Goal: Task Accomplishment & Management: Manage account settings

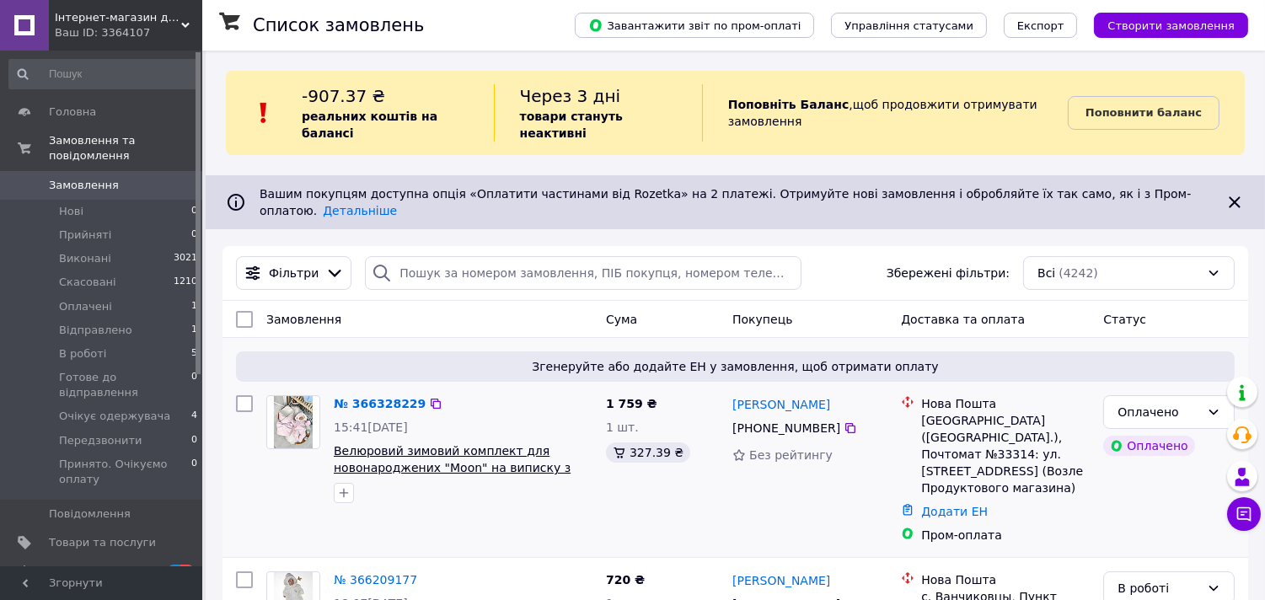
click at [416, 444] on span "Велюровий зимовий комплект для новонароджених "Moon" на виписку з пологового бу…" at bounding box center [452, 467] width 237 height 47
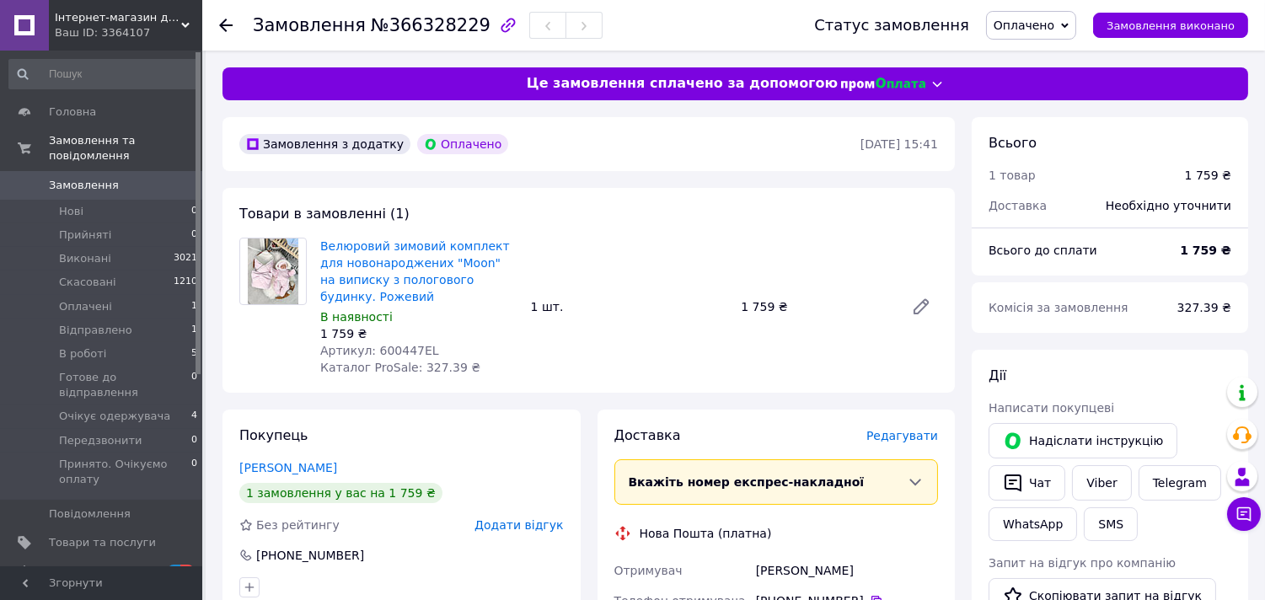
click at [216, 19] on div "Замовлення №366328229 Статус замовлення Оплачено Прийнято Виконано Скасовано Ві…" at bounding box center [733, 25] width 1063 height 51
click at [224, 28] on icon at bounding box center [225, 25] width 13 height 13
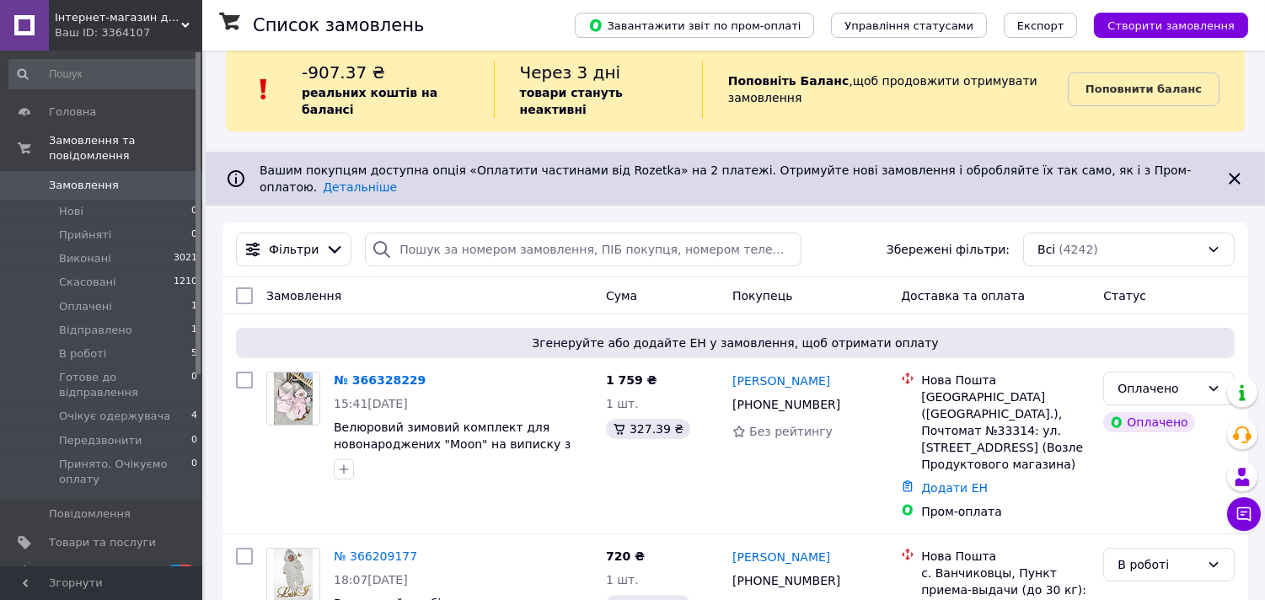
scroll to position [281, 0]
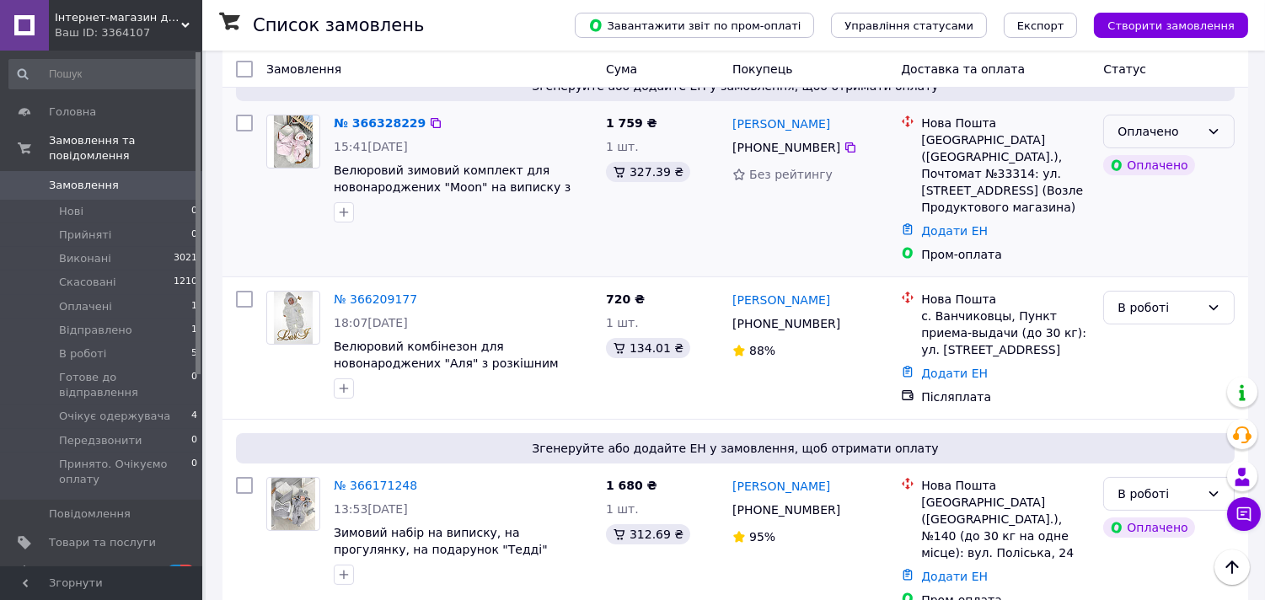
click at [1193, 122] on div "Оплачено" at bounding box center [1159, 131] width 83 height 19
click at [1166, 259] on li "В роботі" at bounding box center [1170, 259] width 130 height 30
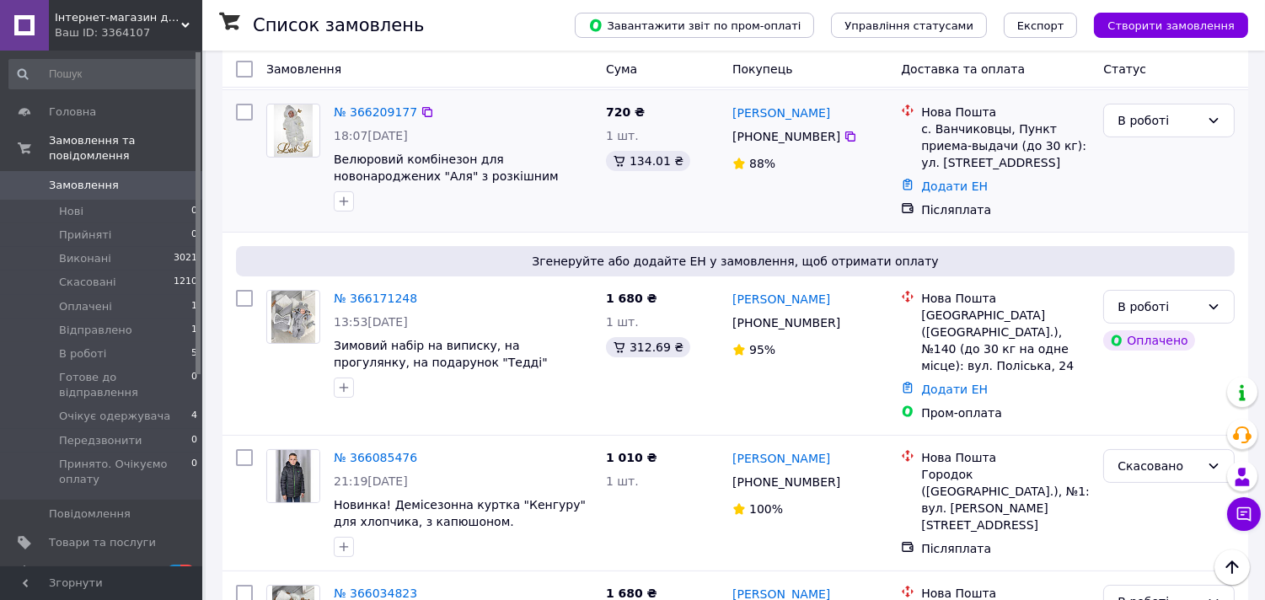
scroll to position [374, 0]
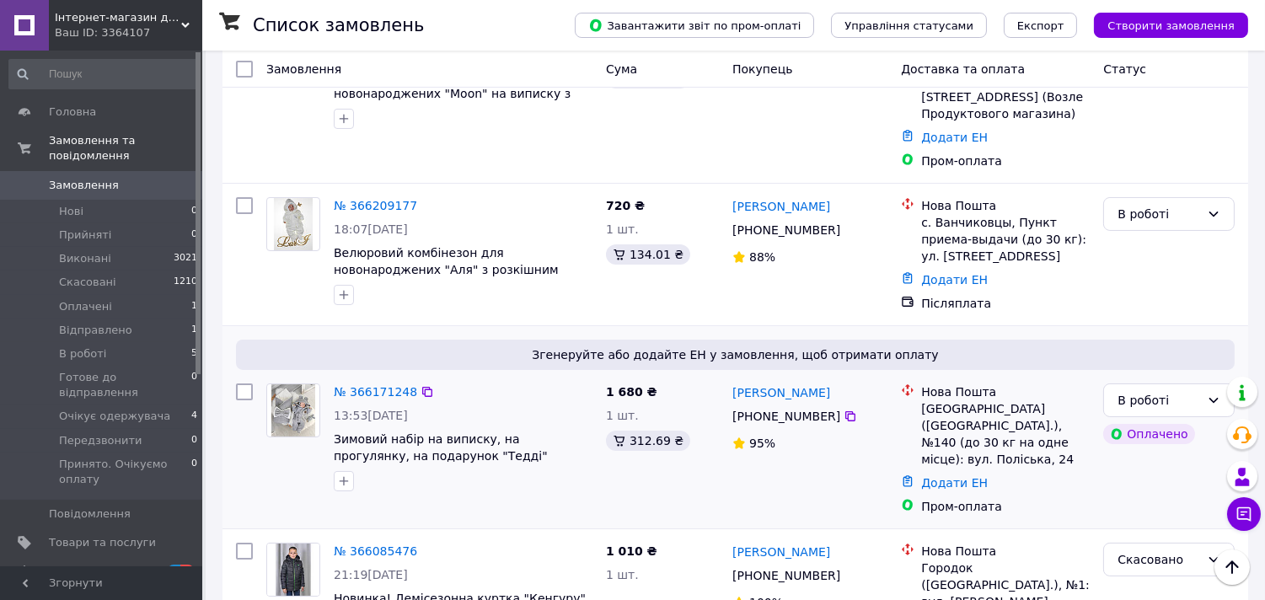
click at [280, 384] on img at bounding box center [293, 410] width 44 height 52
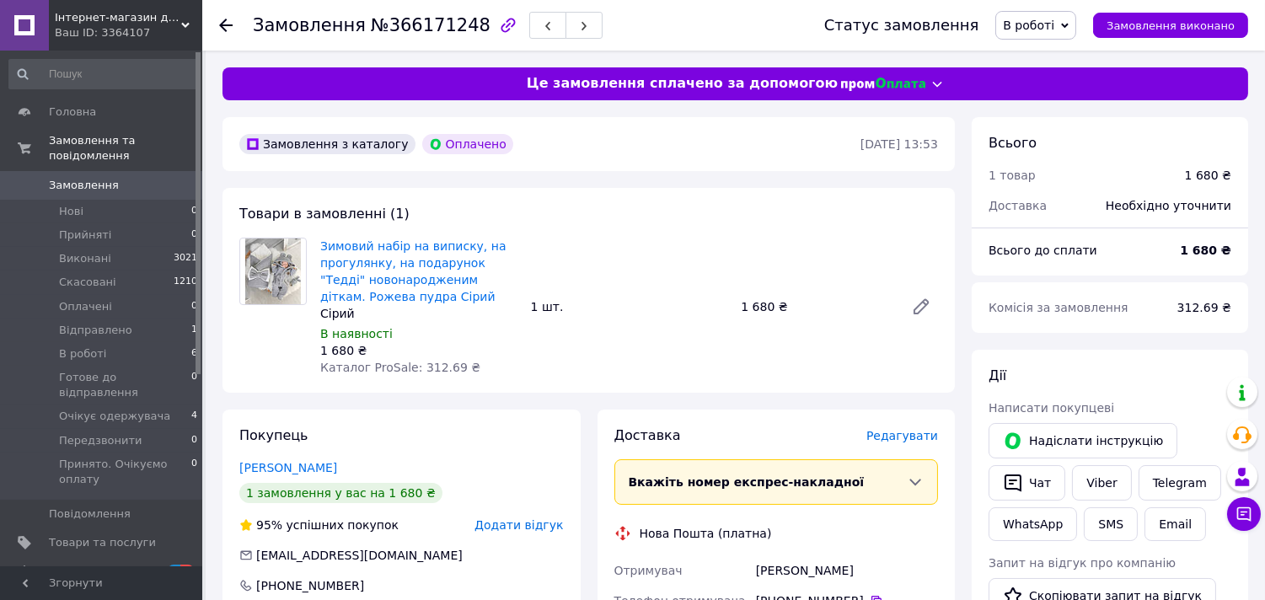
click at [276, 276] on img at bounding box center [272, 272] width 55 height 66
click at [375, 264] on link "Зимовий набір на виписку, на прогулянку, на подарунок "Тедді" новонародженим ді…" at bounding box center [413, 271] width 186 height 64
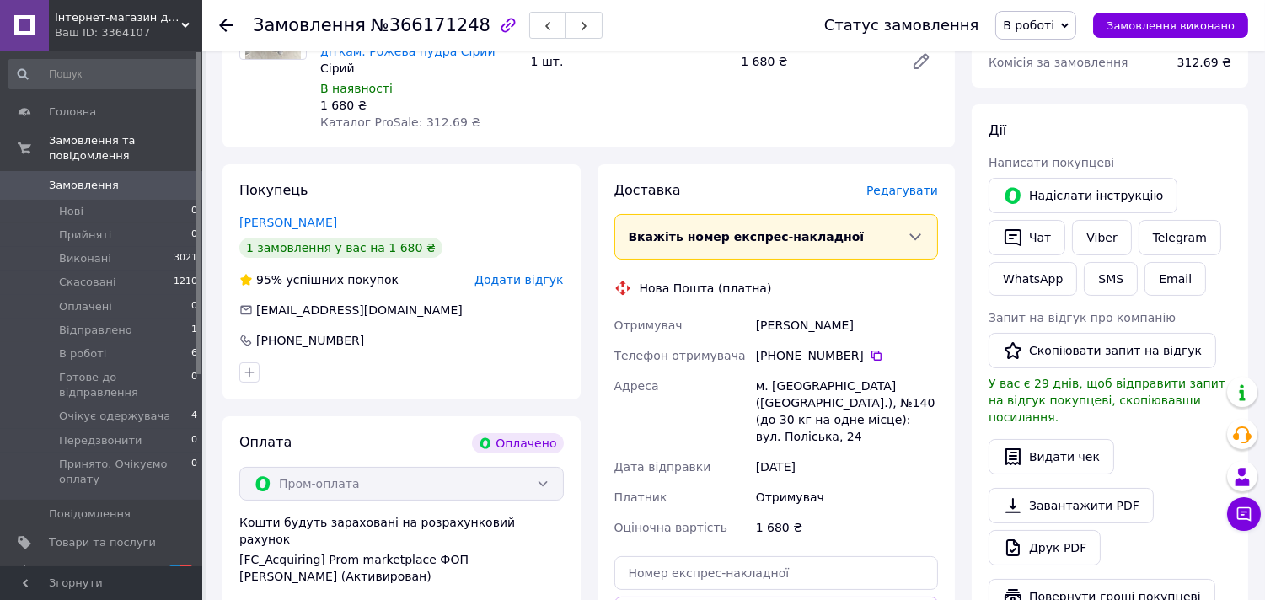
scroll to position [187, 0]
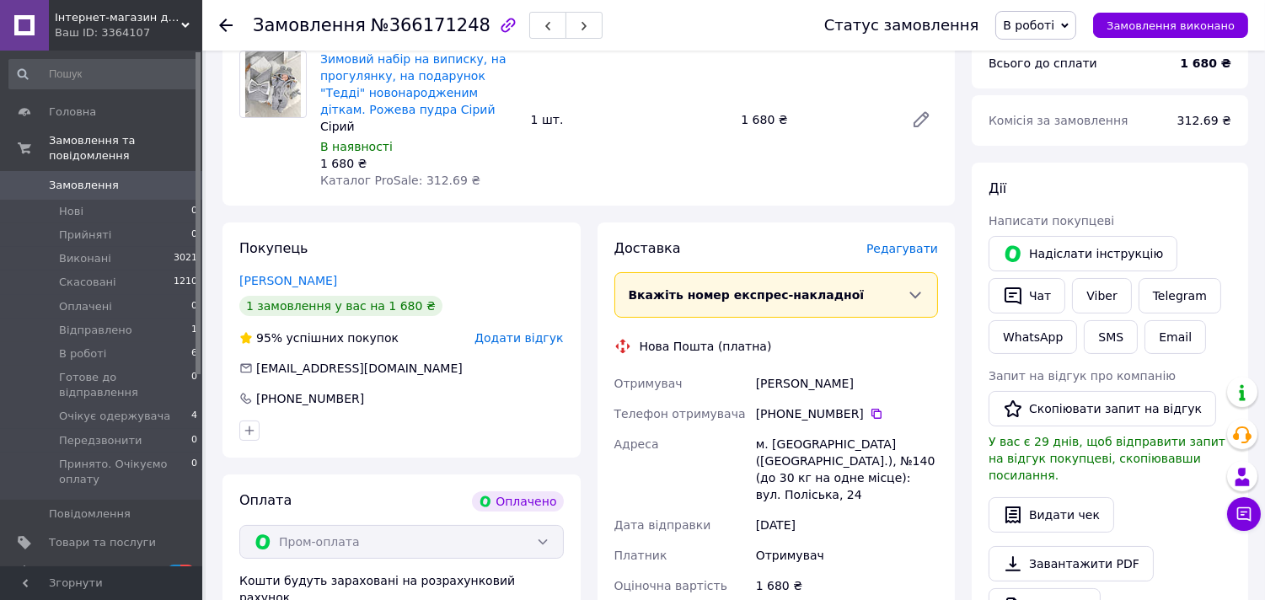
click at [221, 30] on icon at bounding box center [225, 25] width 13 height 13
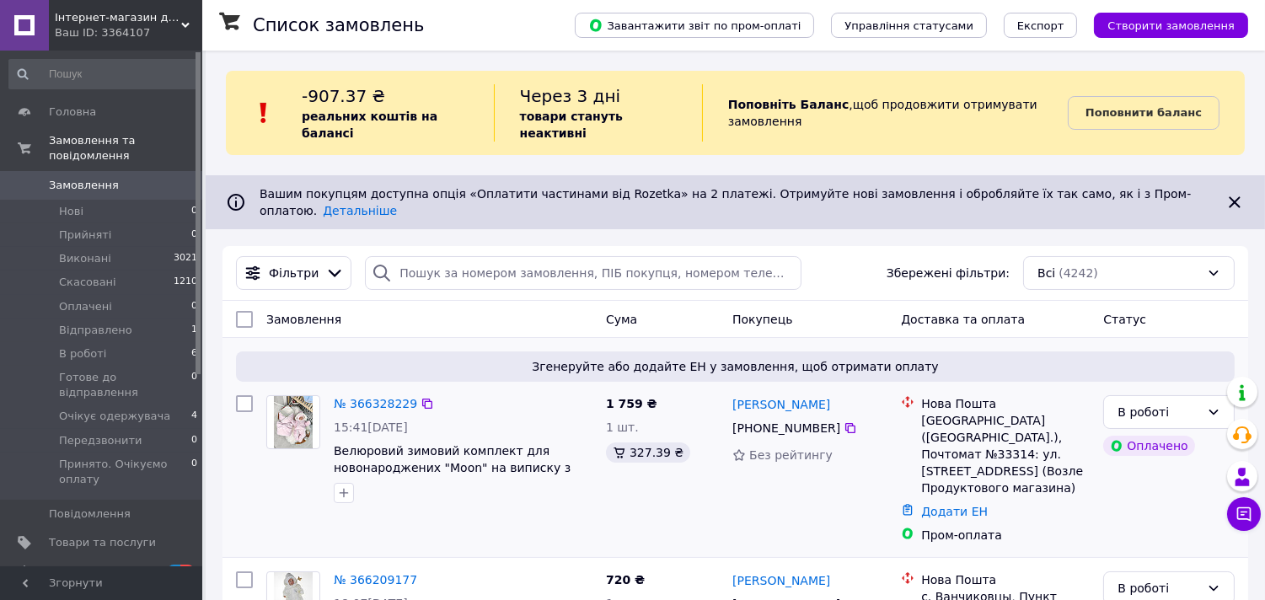
click at [302, 396] on img at bounding box center [294, 422] width 40 height 52
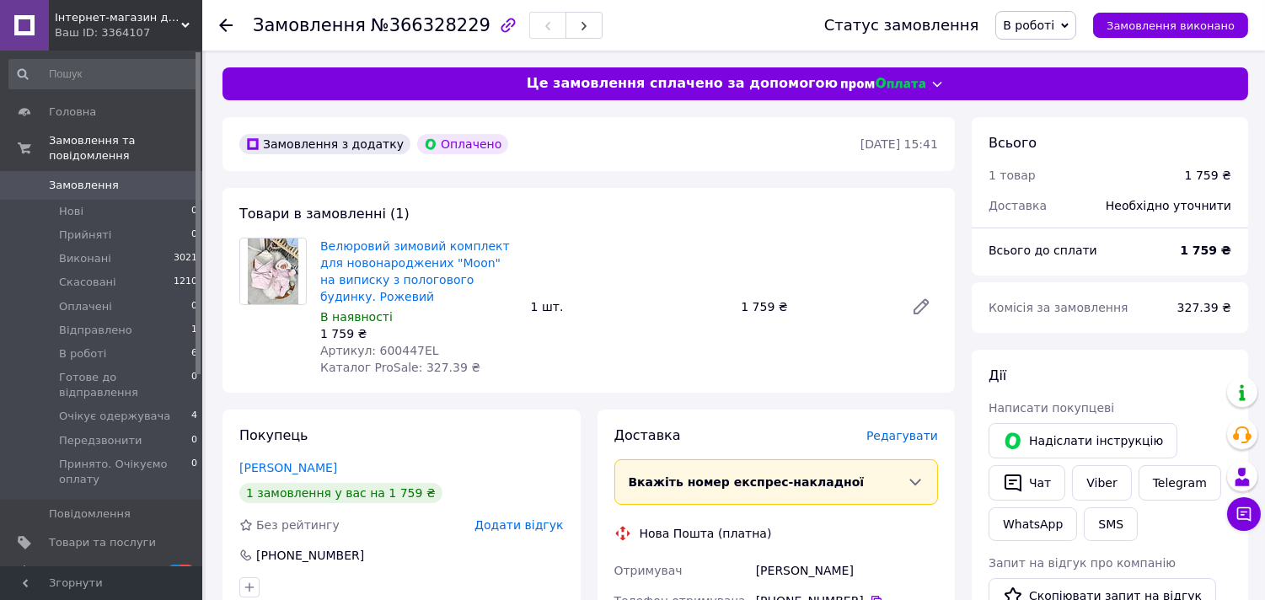
click at [276, 284] on img at bounding box center [273, 272] width 50 height 66
click at [357, 258] on link "Велюровий зимовий комплект для новонароджених "Moon" на виписку з пологового бу…" at bounding box center [415, 271] width 190 height 64
drag, startPoint x: 224, startPoint y: 24, endPoint x: 426, endPoint y: 259, distance: 309.7
click at [223, 24] on icon at bounding box center [225, 25] width 13 height 13
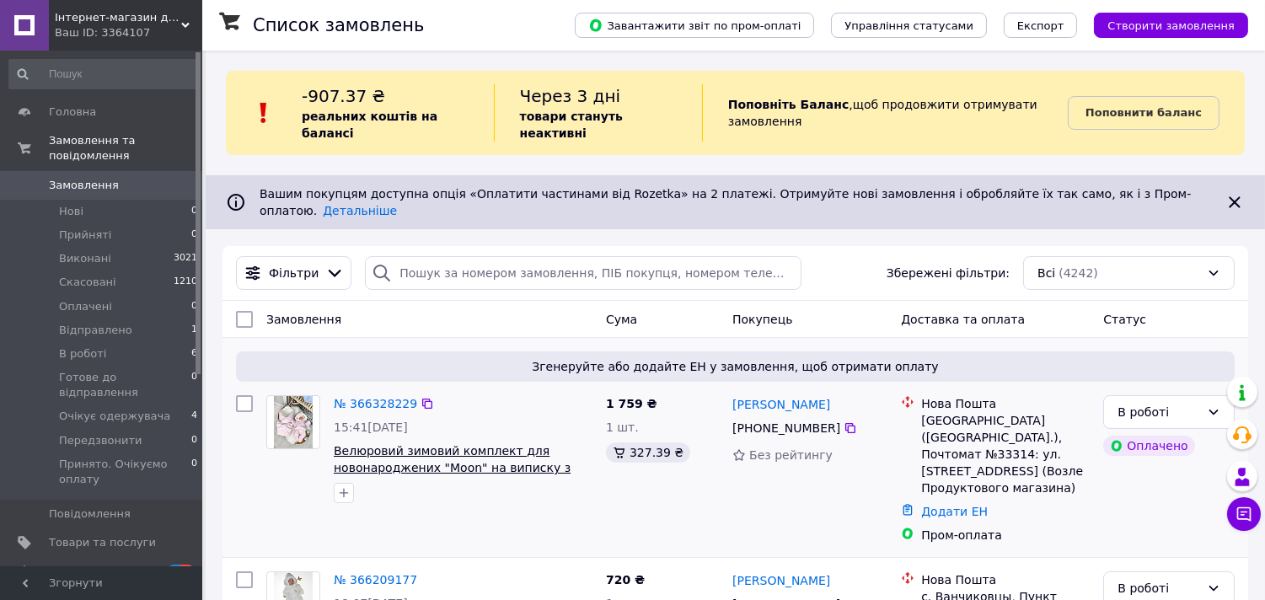
click at [376, 444] on span "Велюровий зимовий комплект для новонароджених "Moon" на виписку з пологового бу…" at bounding box center [452, 467] width 237 height 47
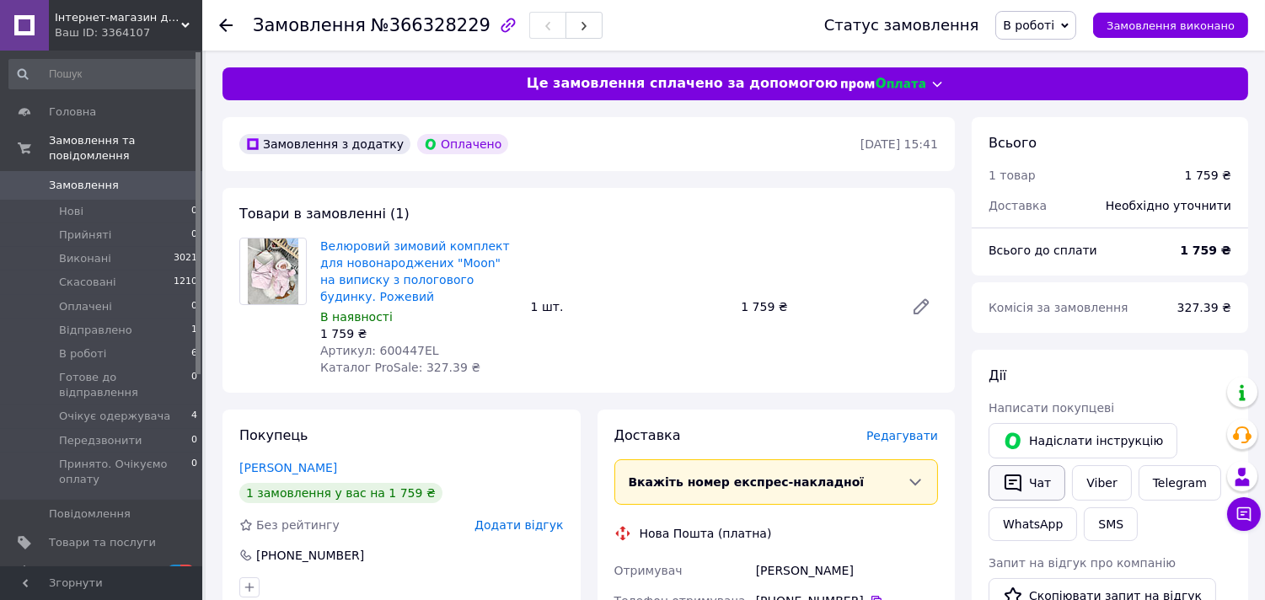
click at [1020, 473] on icon "button" at bounding box center [1013, 483] width 20 height 20
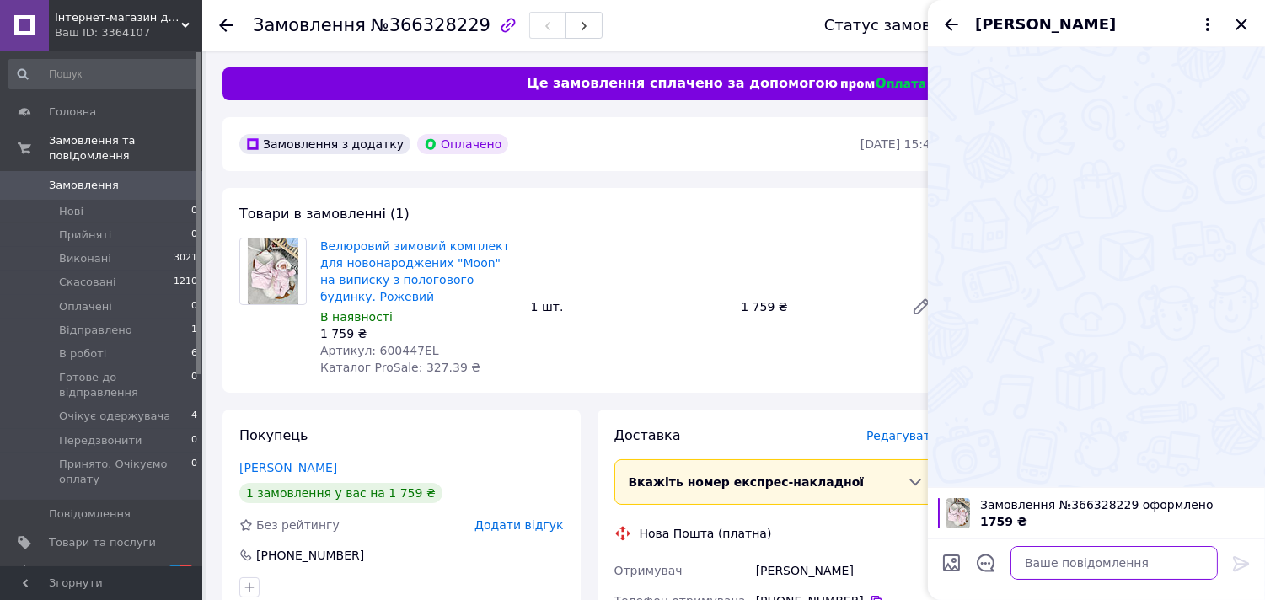
click at [1088, 561] on textarea at bounding box center [1114, 563] width 207 height 34
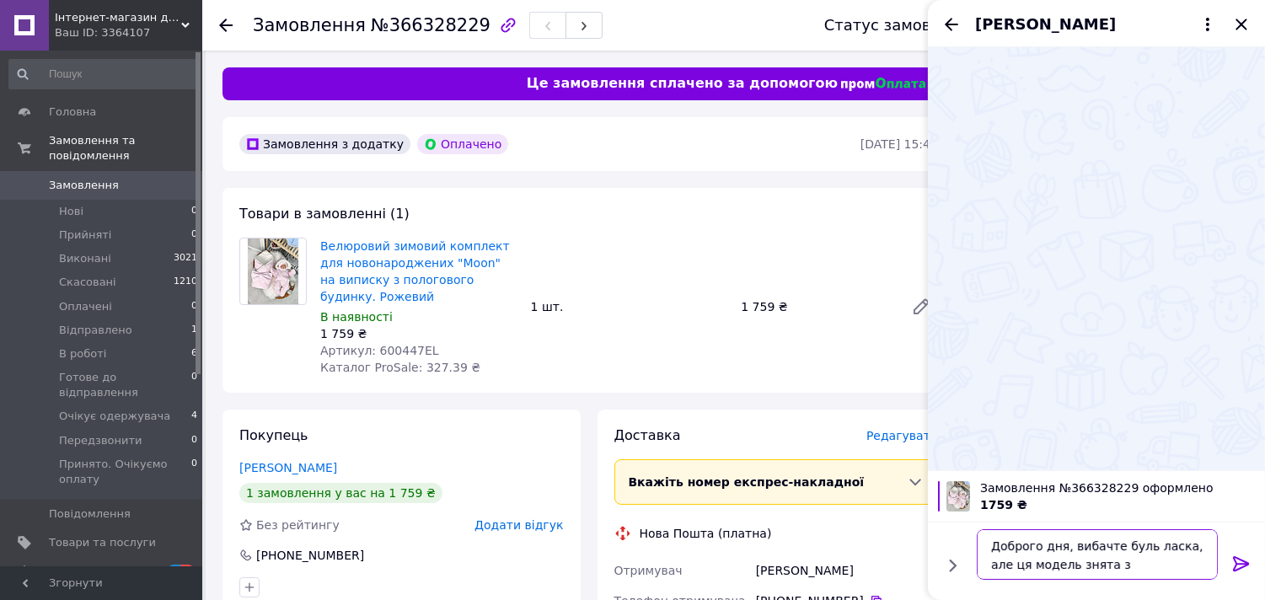
click at [1173, 551] on textarea "Доброго дня, вибачте буль ласка, але ця модель знята з виробництва" at bounding box center [1097, 554] width 241 height 51
click at [1110, 544] on textarea "Доброго дня, вибачте буль ласка, але ця модель знята з виробництва" at bounding box center [1097, 554] width 241 height 51
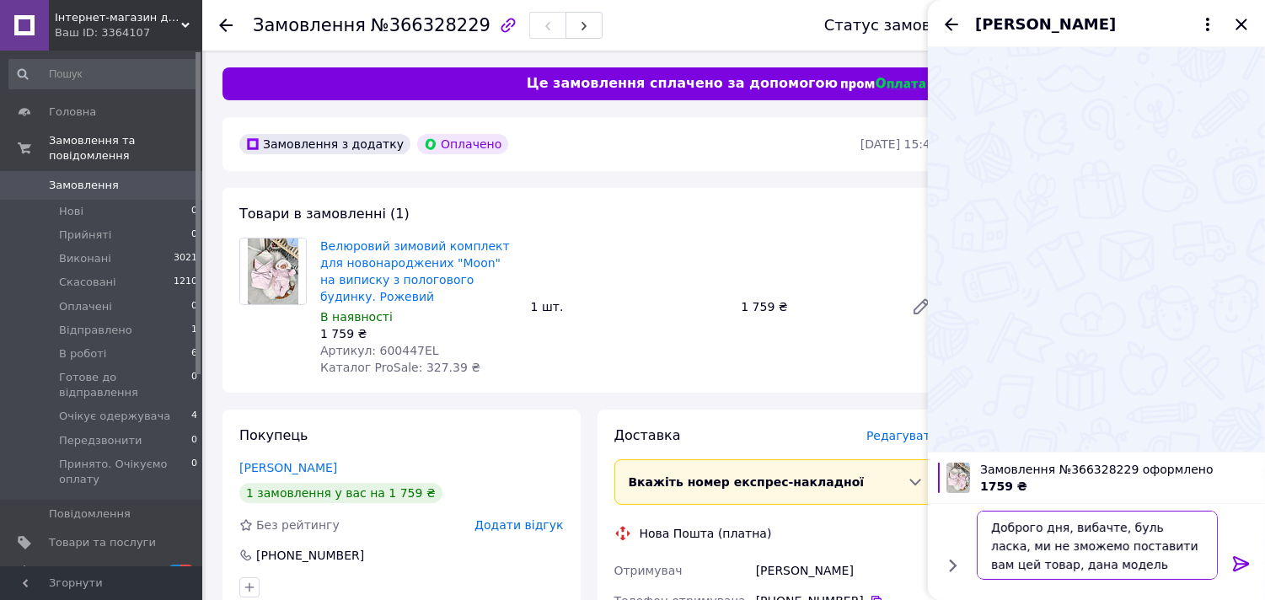
type textarea "Доброго дня, вибачте, буль ласка, ми не зможемо поставити вам цей товар, дана м…"
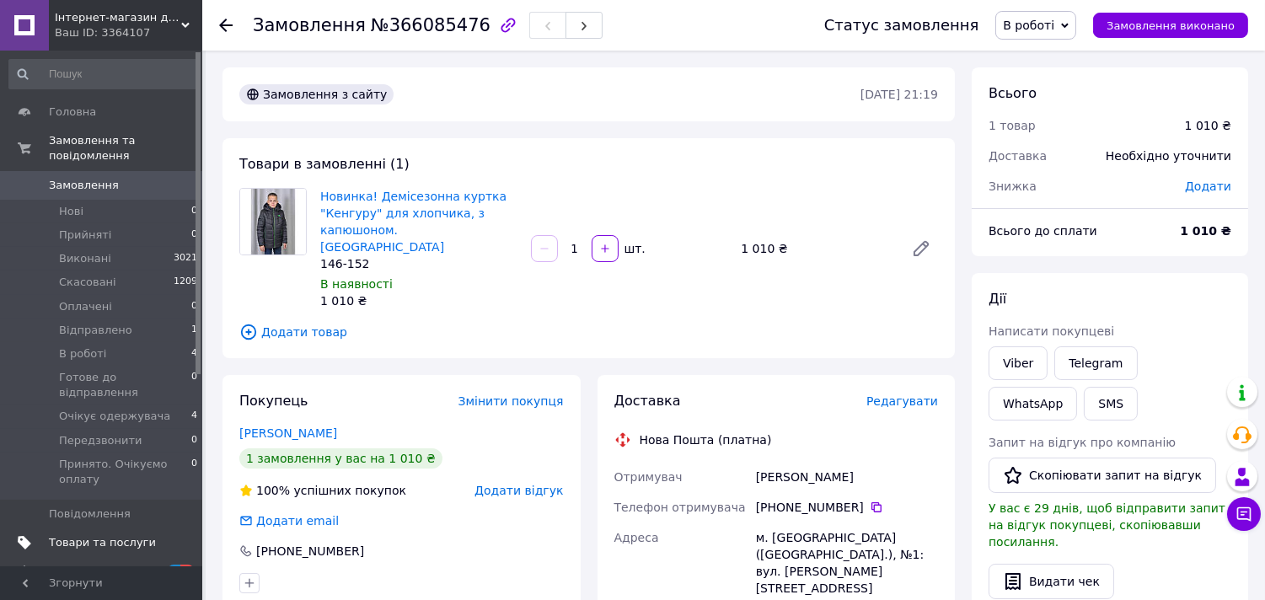
click at [101, 529] on link "Товари та послуги" at bounding box center [103, 543] width 207 height 29
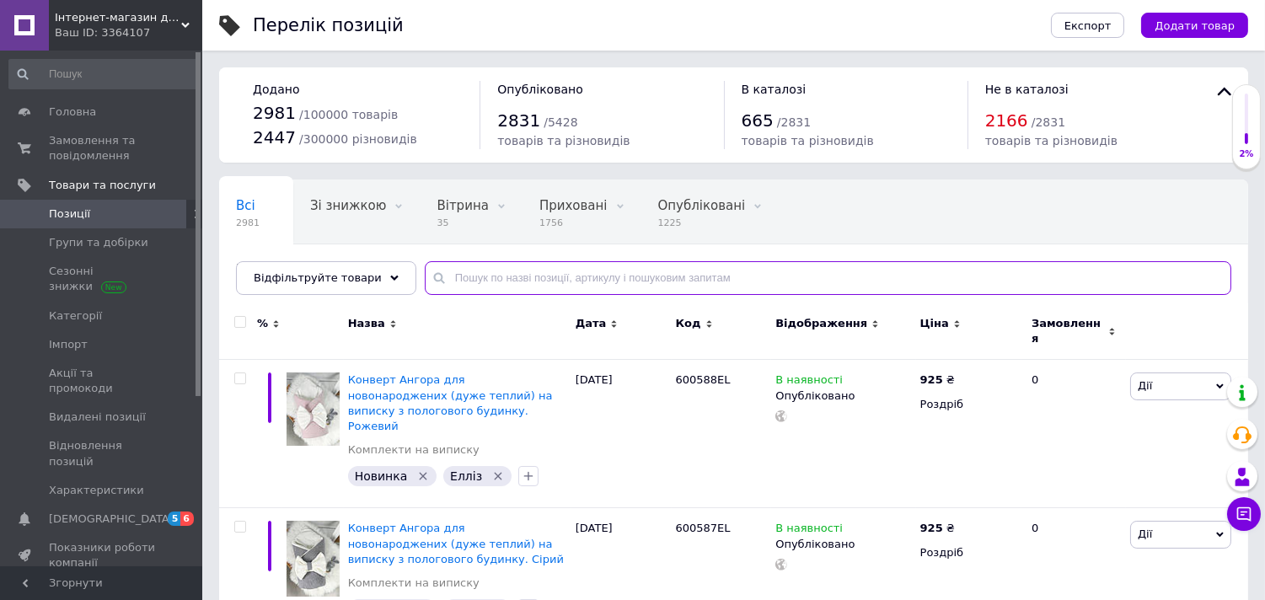
click at [624, 278] on input "text" at bounding box center [828, 278] width 807 height 34
click at [361, 272] on div "Відфільтруйте товари" at bounding box center [326, 278] width 180 height 34
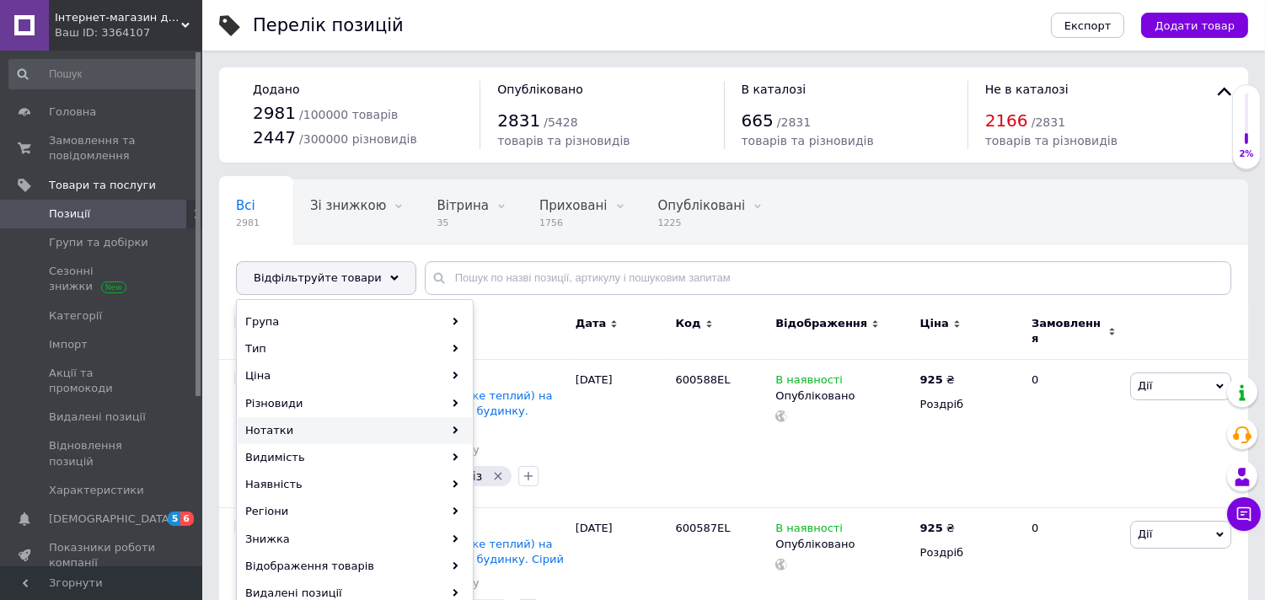
click at [312, 427] on div "Нотатки" at bounding box center [355, 430] width 234 height 27
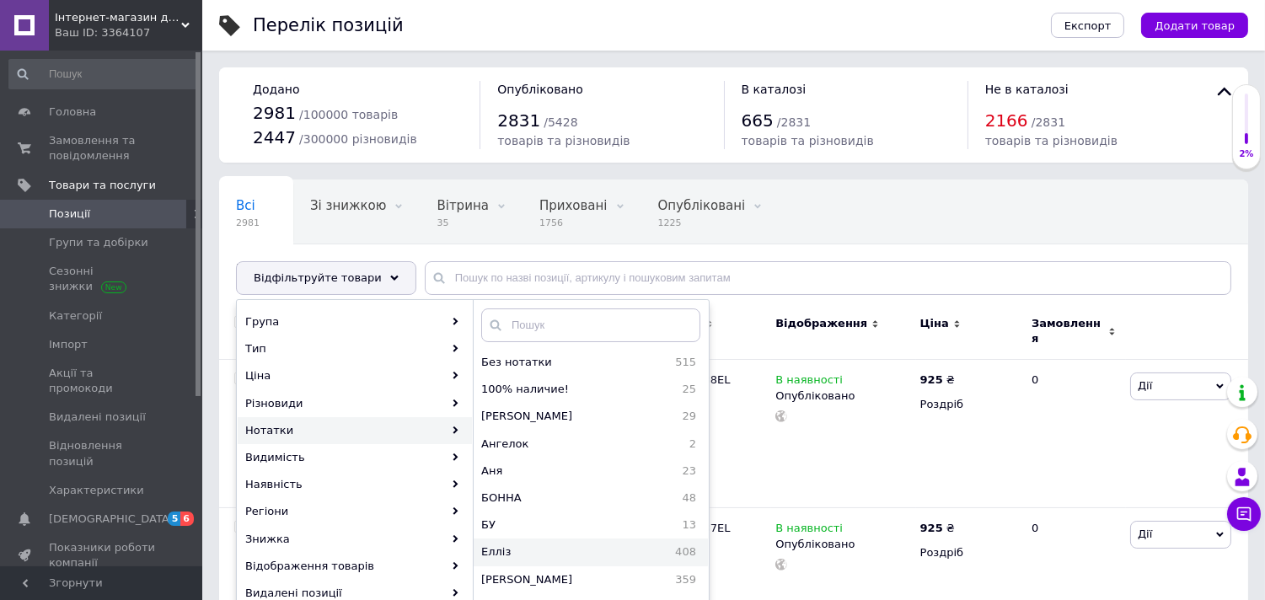
click at [511, 551] on span "Елліз" at bounding box center [535, 552] width 108 height 15
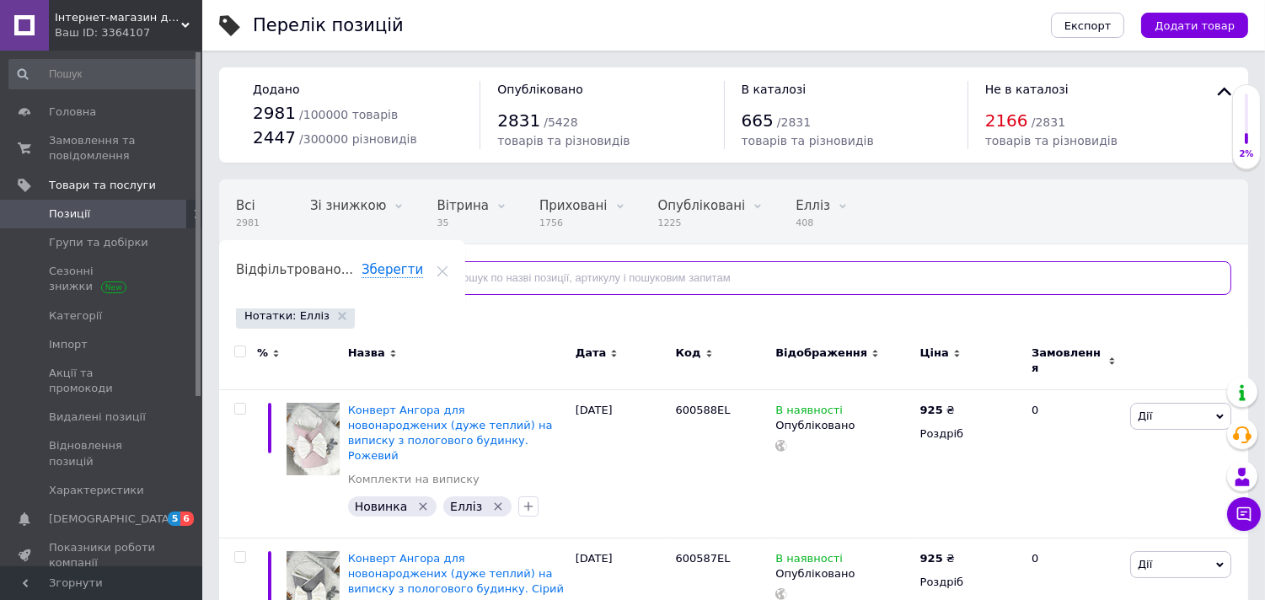
click at [604, 276] on input "text" at bounding box center [828, 278] width 807 height 34
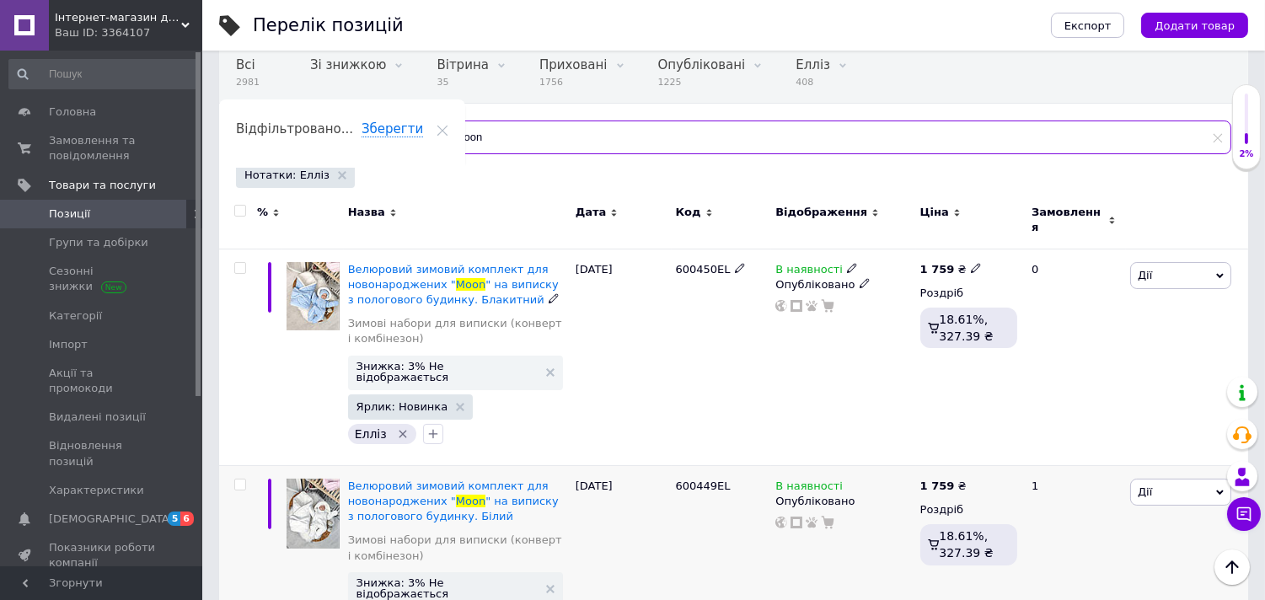
scroll to position [281, 0]
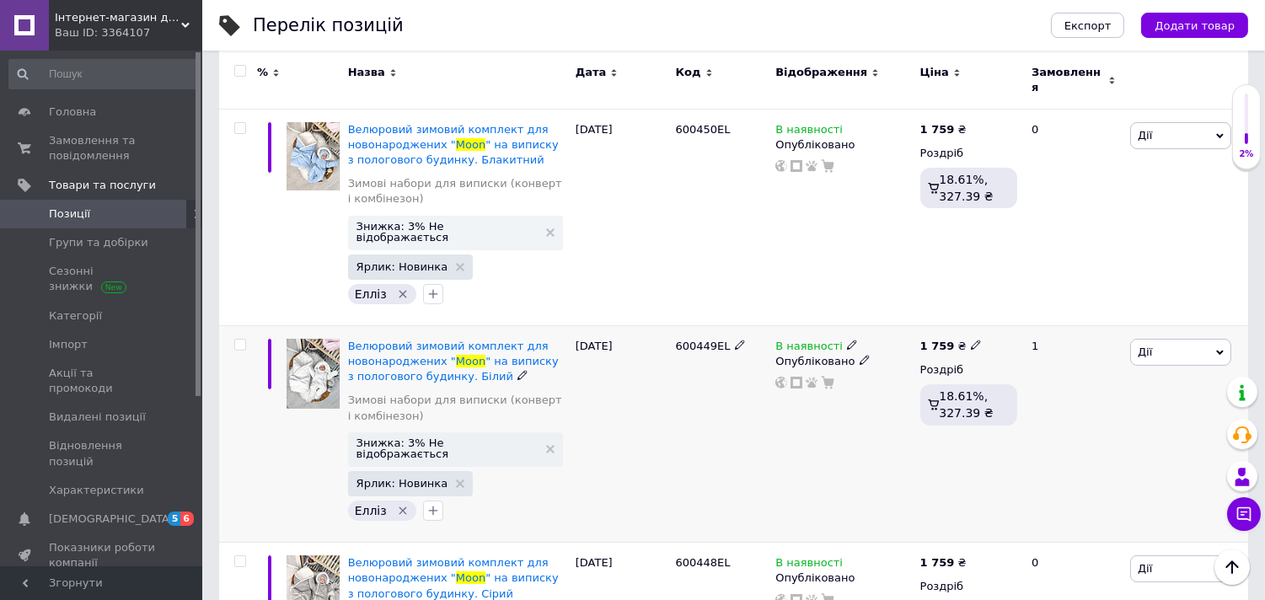
click at [847, 341] on use at bounding box center [851, 345] width 9 height 9
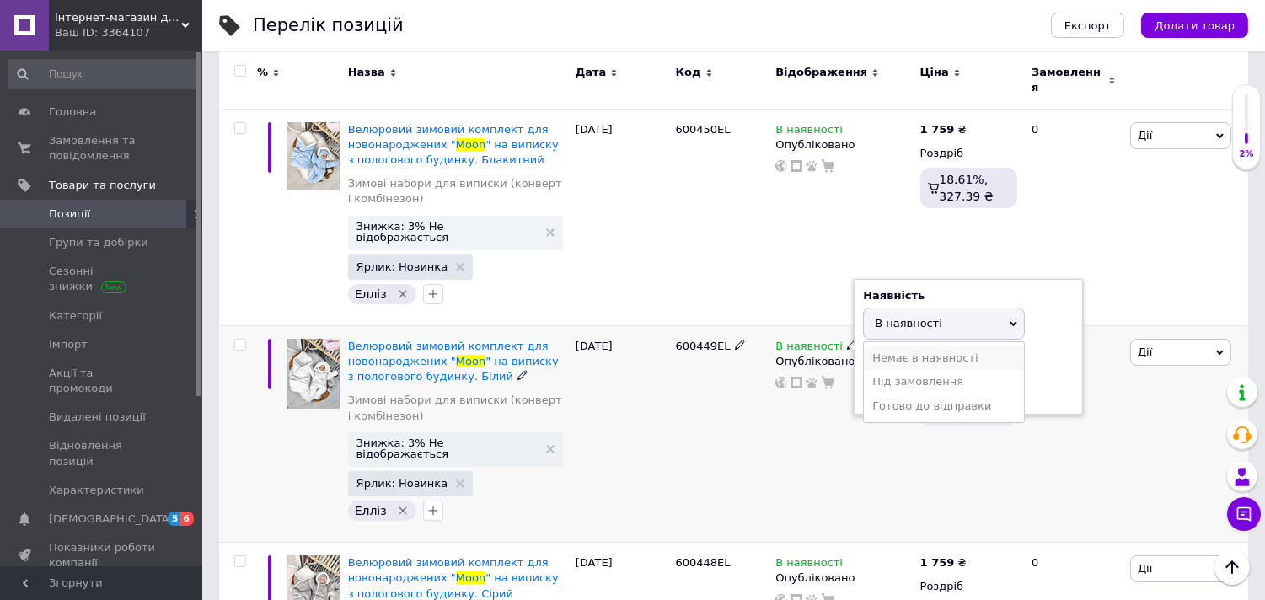
click at [896, 346] on li "Немає в наявності" at bounding box center [944, 358] width 160 height 24
click at [818, 415] on div "В наявності Наявність Немає в наявності В наявності Під замовлення Готово до ві…" at bounding box center [843, 433] width 144 height 217
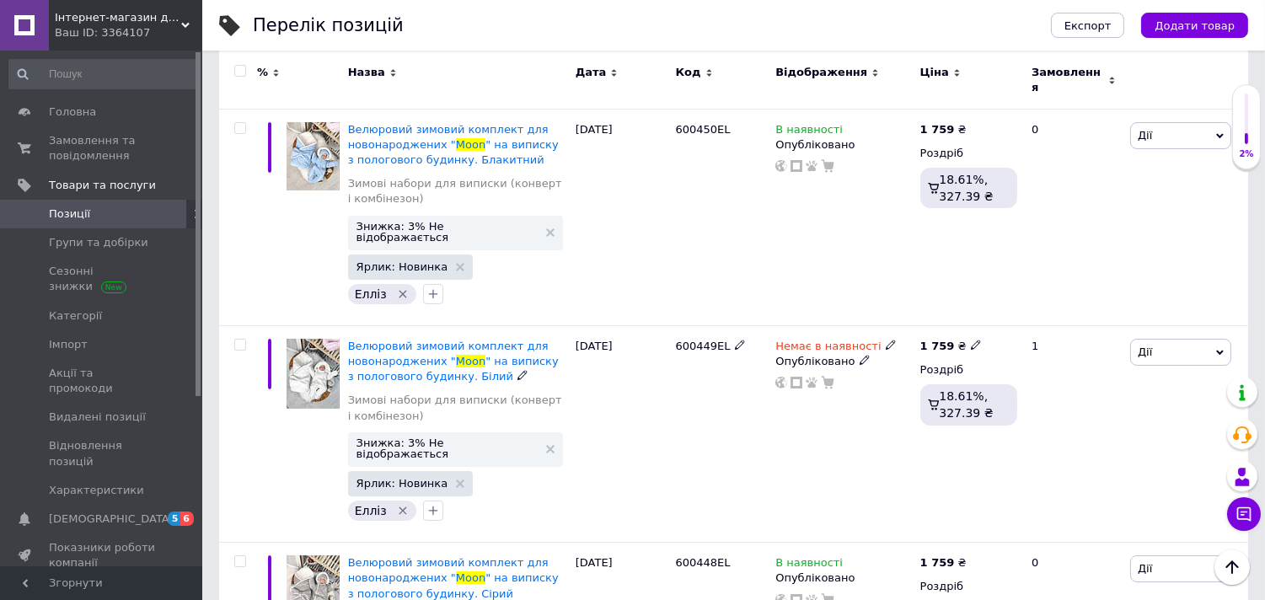
click at [860, 356] on use at bounding box center [864, 360] width 9 height 9
click at [840, 382] on li "Прихований" at bounding box center [840, 394] width 142 height 24
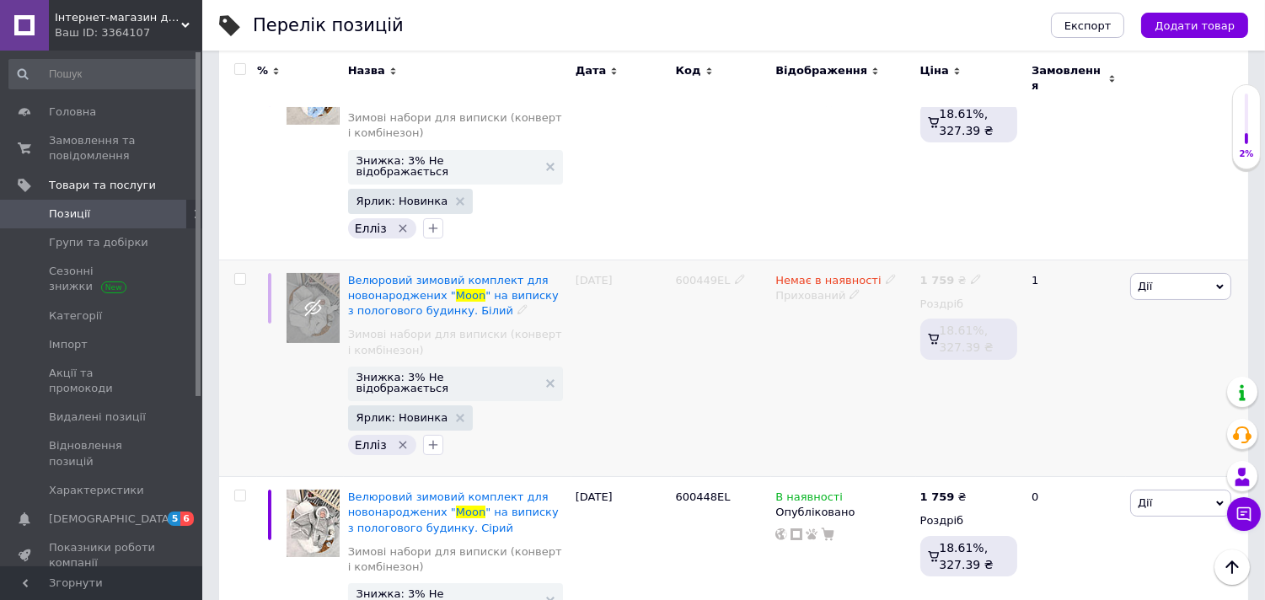
scroll to position [374, 0]
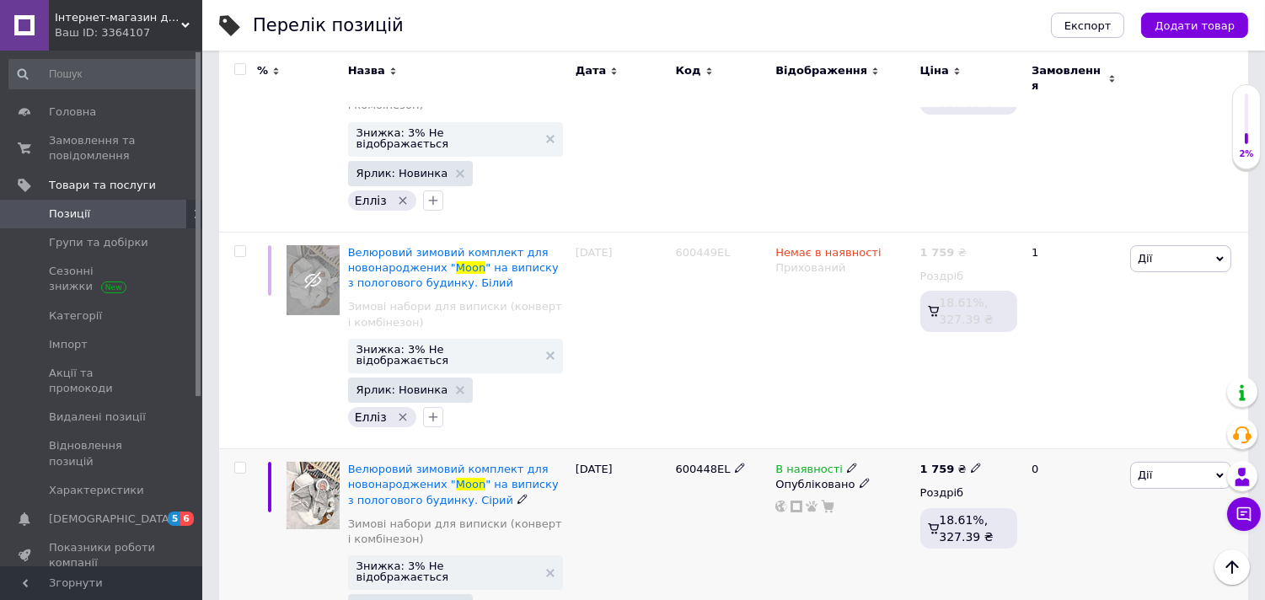
click at [847, 464] on use at bounding box center [851, 468] width 9 height 9
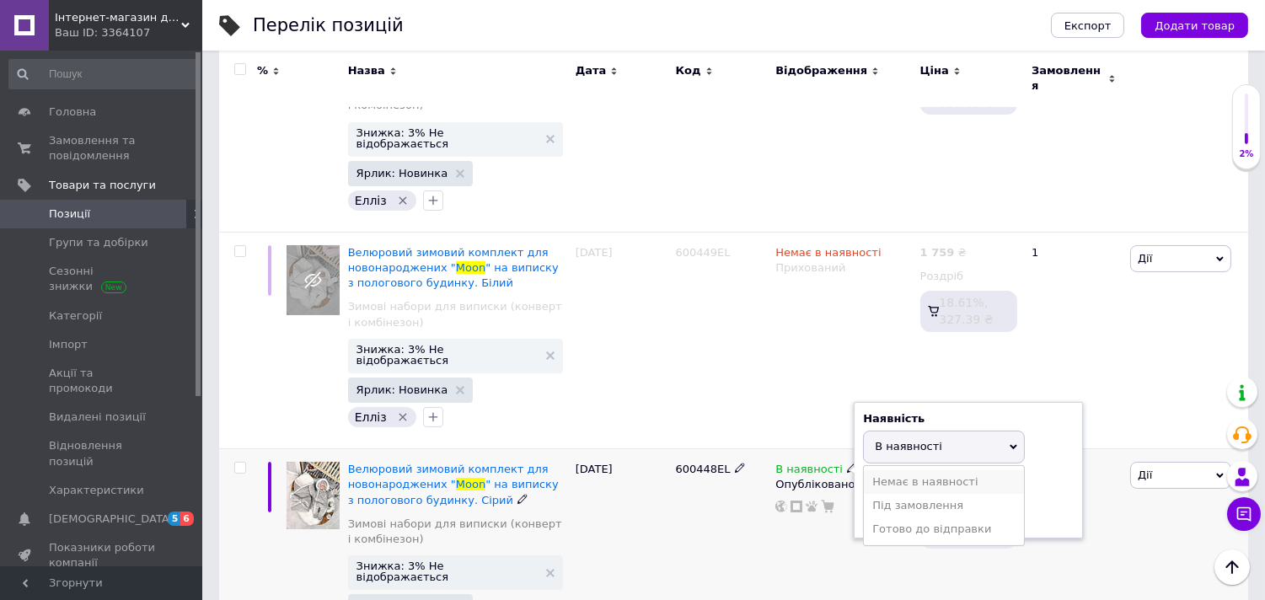
click at [905, 470] on li "Немає в наявності" at bounding box center [944, 482] width 160 height 24
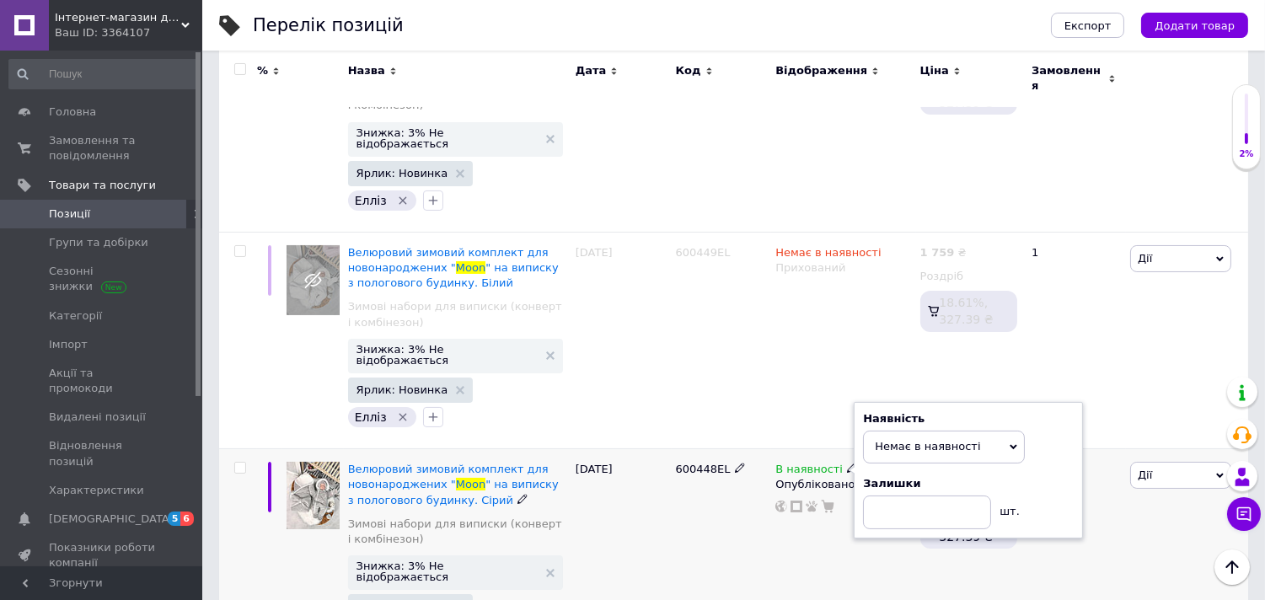
drag, startPoint x: 839, startPoint y: 518, endPoint x: 841, endPoint y: 507, distance: 12.1
click at [838, 517] on div "В наявності Наявність Немає в наявності В наявності Під замовлення Готово до ві…" at bounding box center [843, 557] width 144 height 217
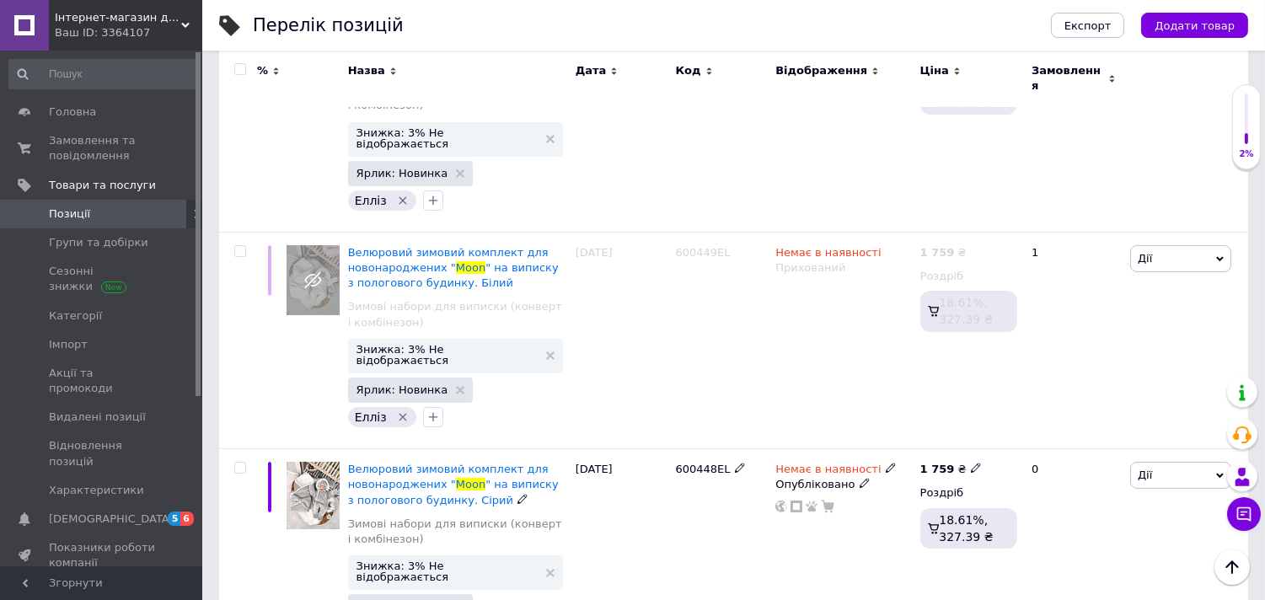
click at [860, 478] on icon at bounding box center [865, 483] width 10 height 10
click at [845, 506] on li "Прихований" at bounding box center [840, 518] width 142 height 24
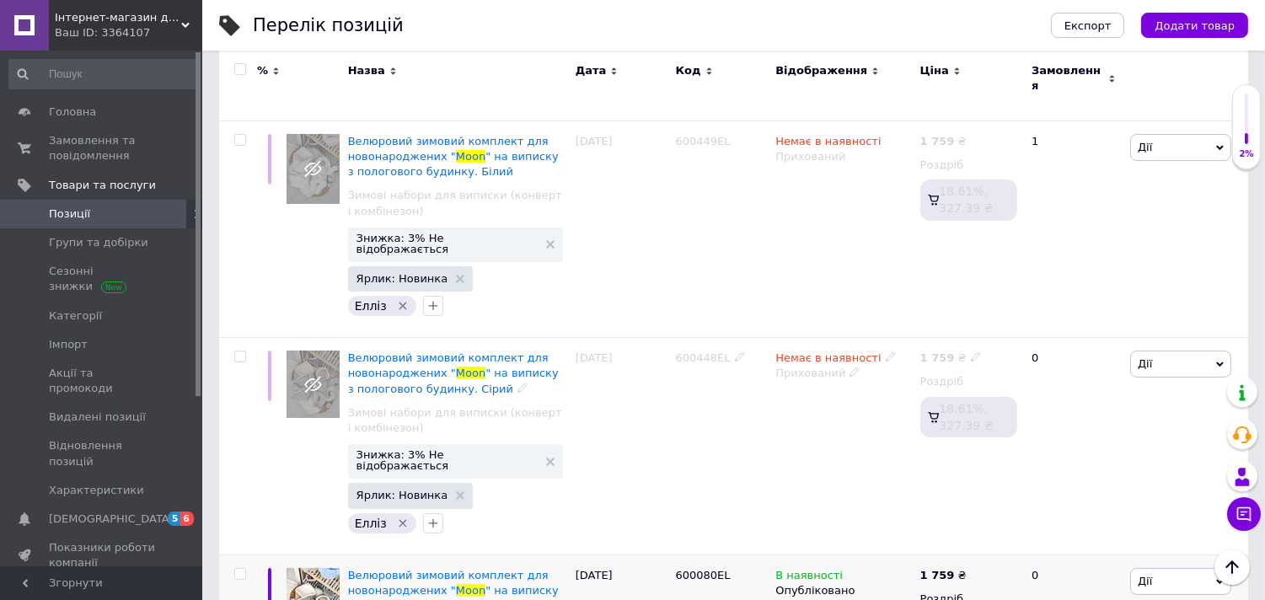
scroll to position [655, 0]
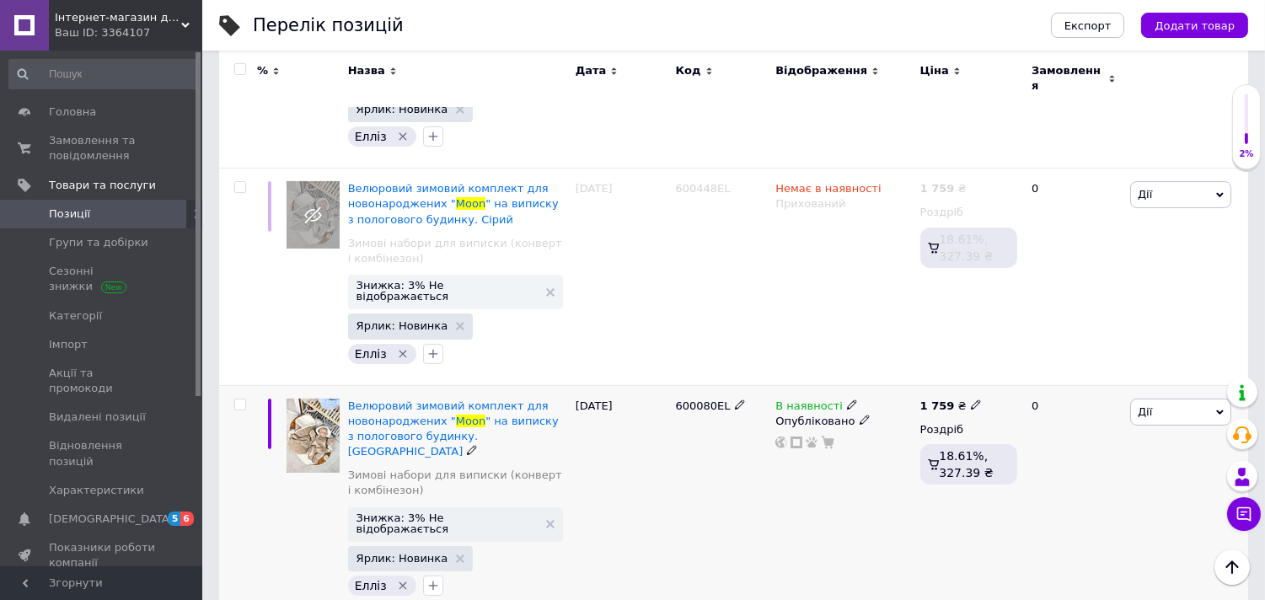
click at [847, 400] on icon at bounding box center [852, 405] width 10 height 10
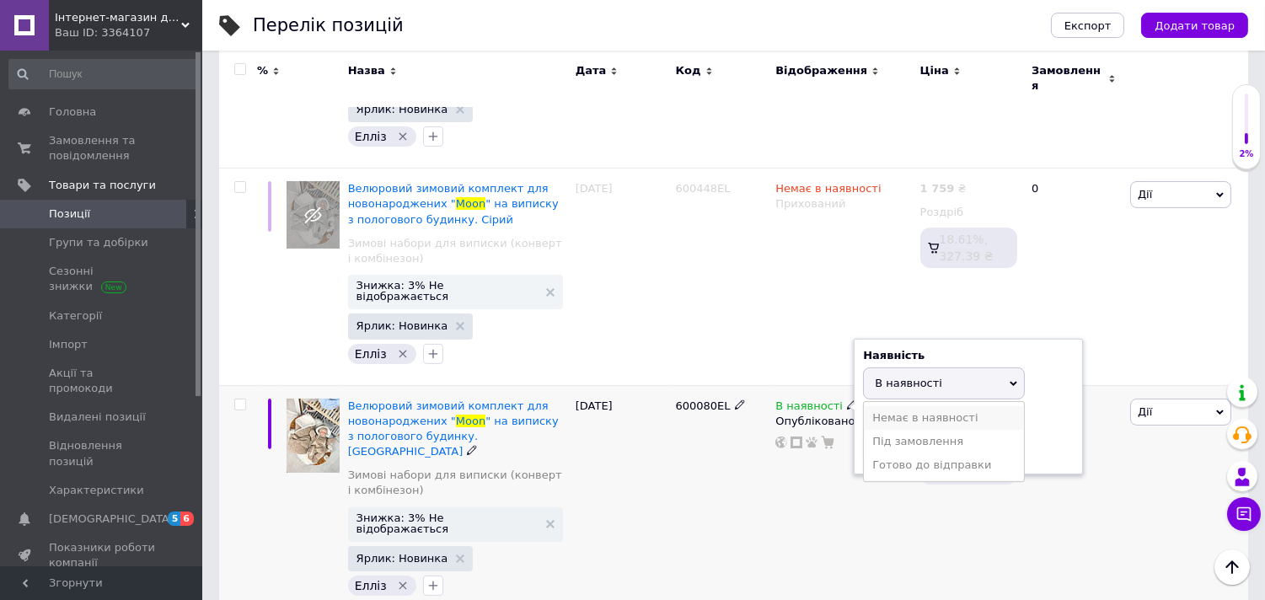
click at [886, 406] on li "Немає в наявності" at bounding box center [944, 418] width 160 height 24
drag, startPoint x: 850, startPoint y: 464, endPoint x: 843, endPoint y: 433, distance: 31.1
click at [848, 460] on div "В наявності Наявність Немає в наявності В наявності Під замовлення Готово до ві…" at bounding box center [843, 501] width 144 height 233
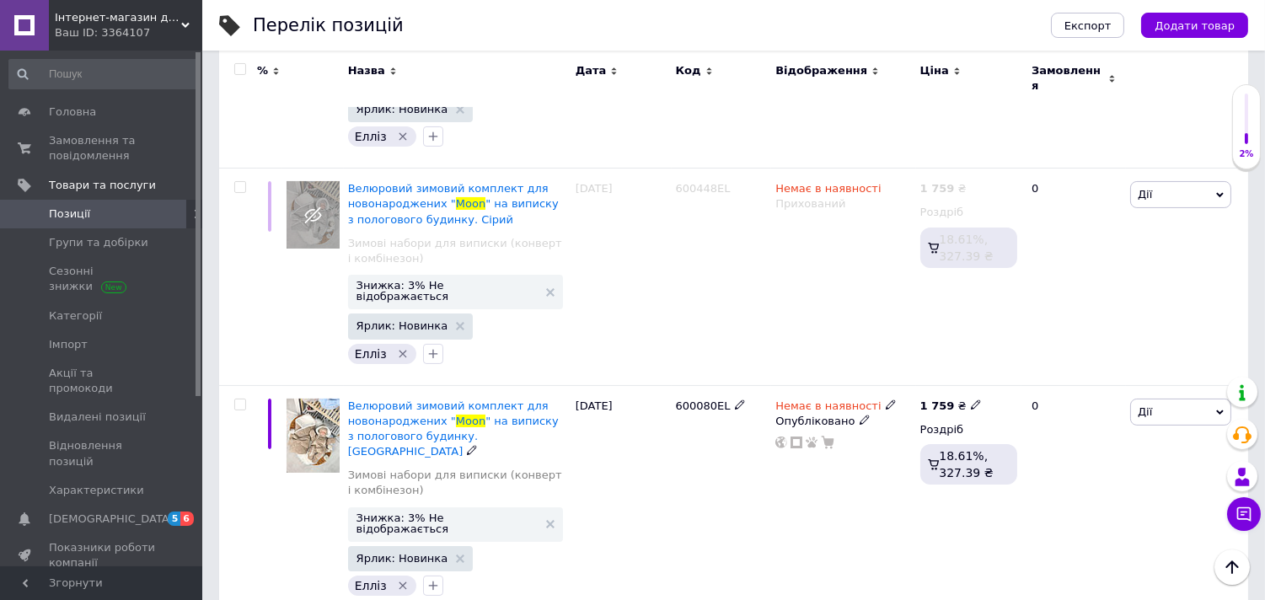
click at [860, 415] on icon at bounding box center [865, 420] width 10 height 10
click at [845, 442] on li "Прихований" at bounding box center [840, 454] width 142 height 24
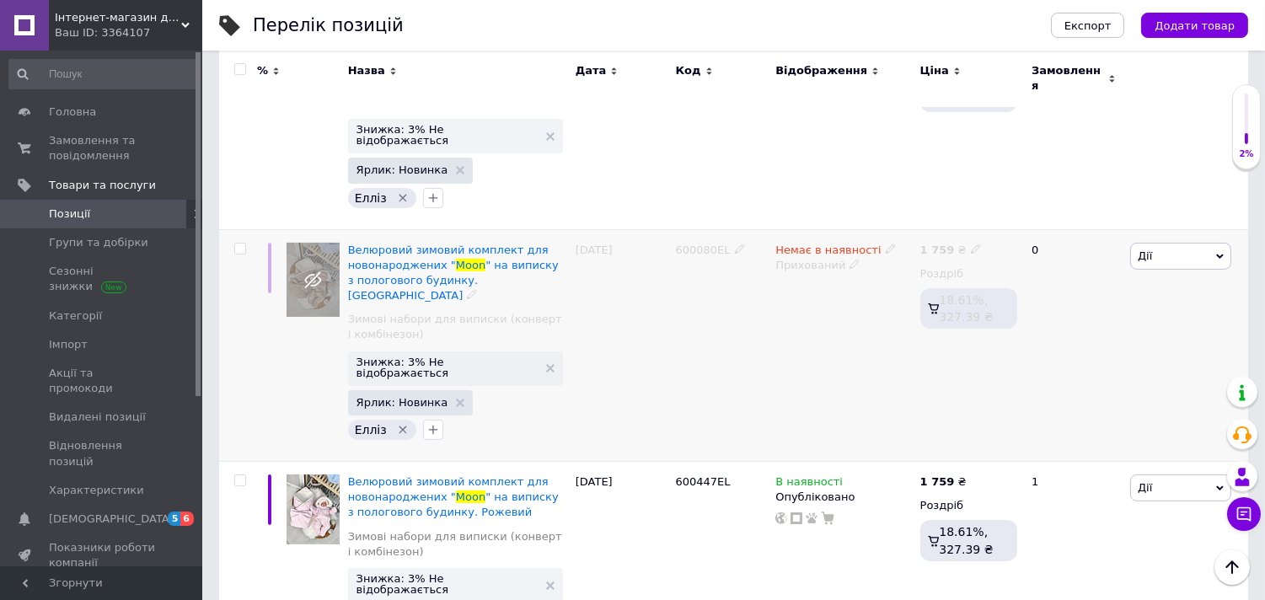
scroll to position [834, 0]
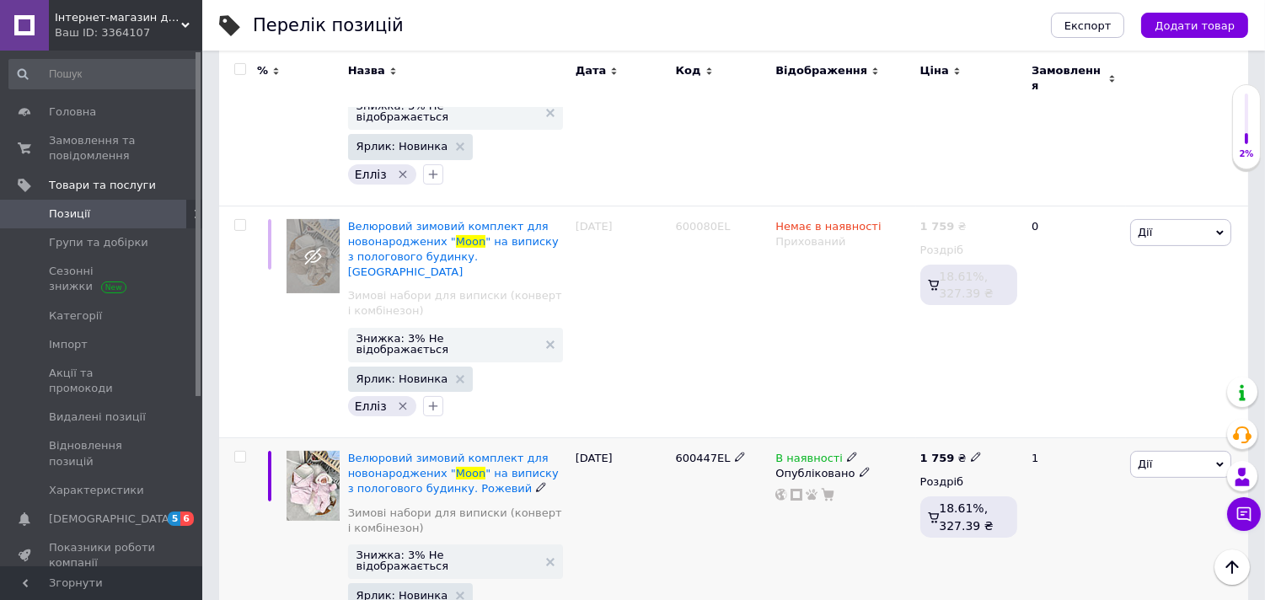
click at [847, 452] on icon at bounding box center [852, 457] width 10 height 10
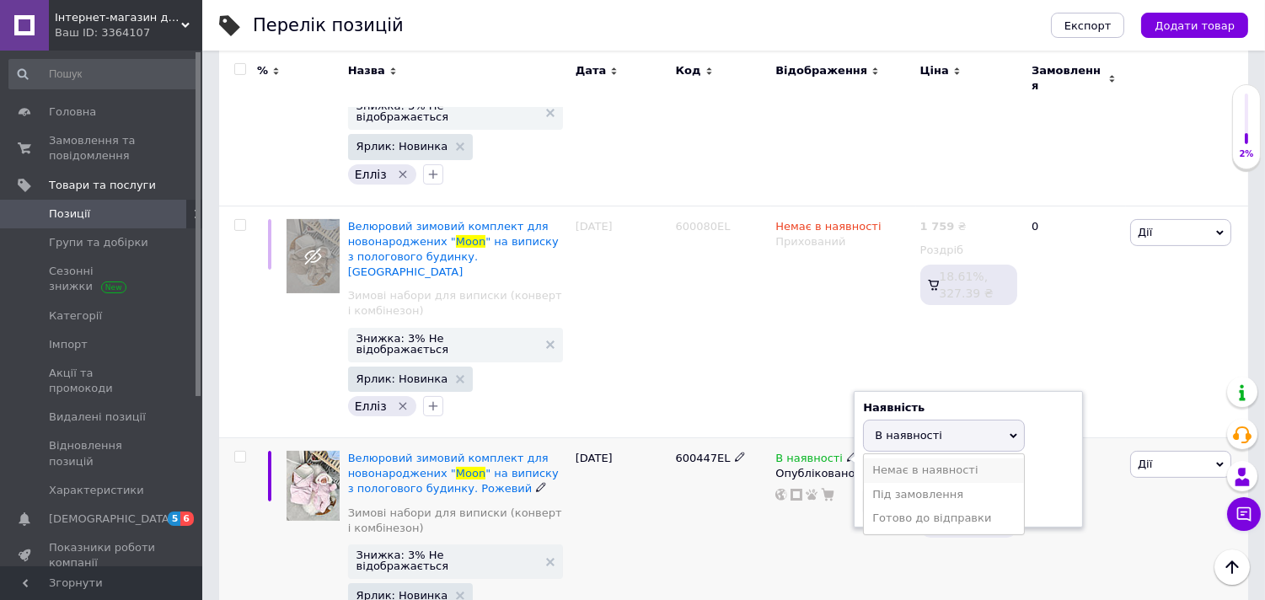
click at [879, 459] on li "Немає в наявності" at bounding box center [944, 471] width 160 height 24
click at [860, 467] on icon at bounding box center [865, 472] width 10 height 10
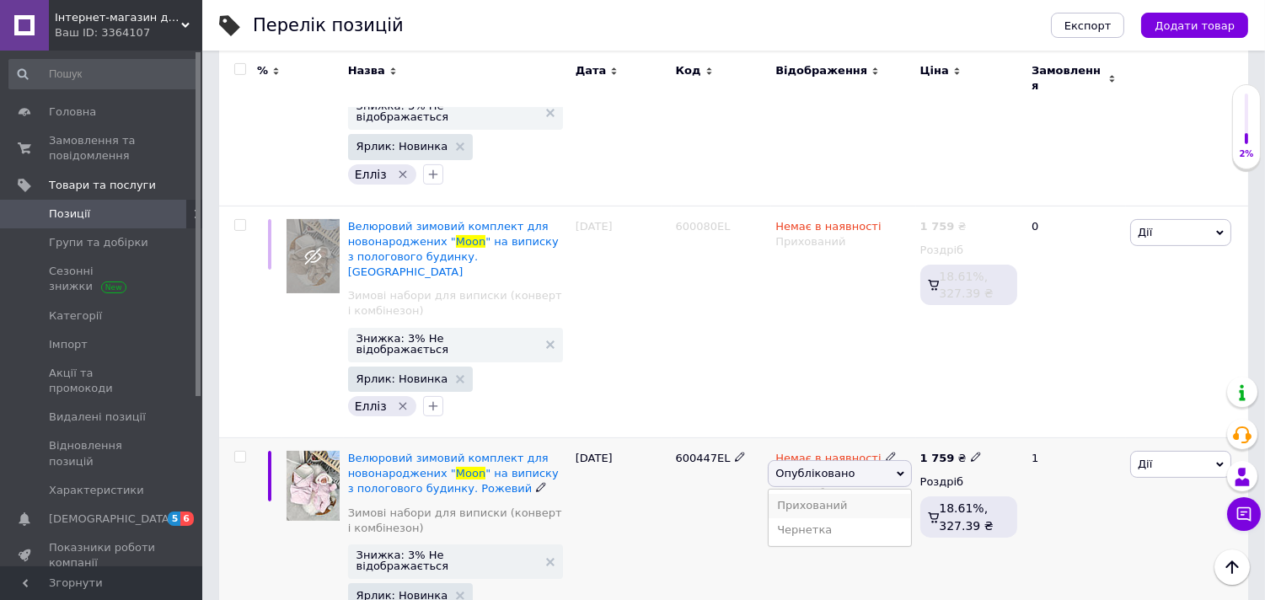
click at [844, 494] on li "Прихований" at bounding box center [840, 506] width 142 height 24
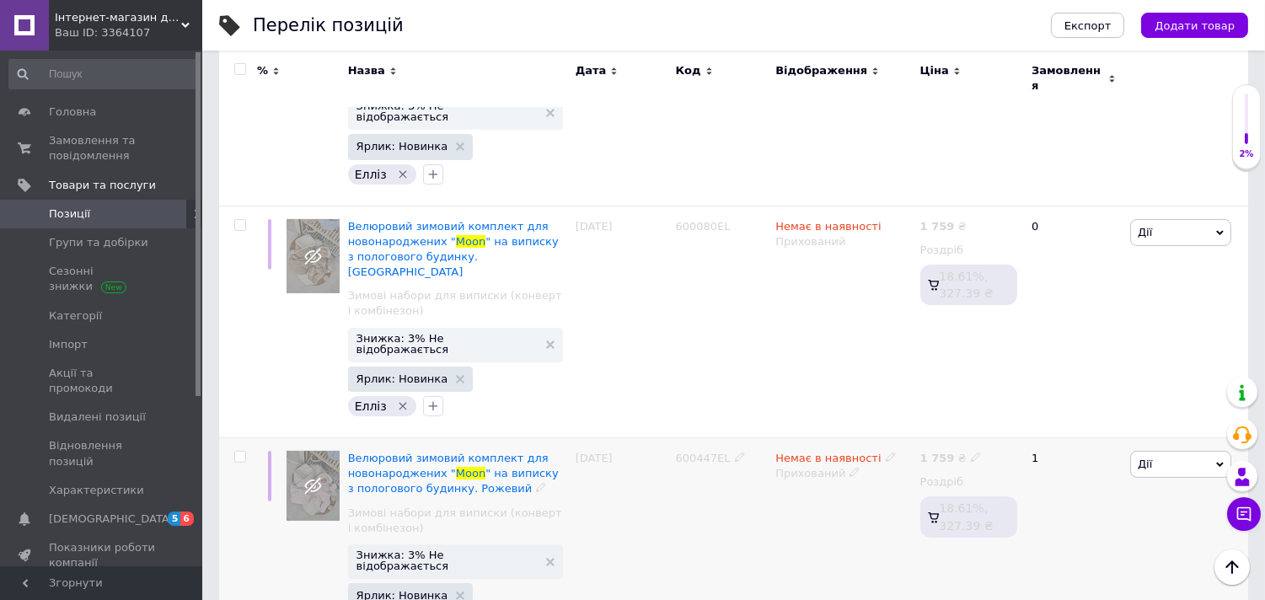
click at [827, 480] on div "Немає в наявності Прихований" at bounding box center [843, 546] width 144 height 217
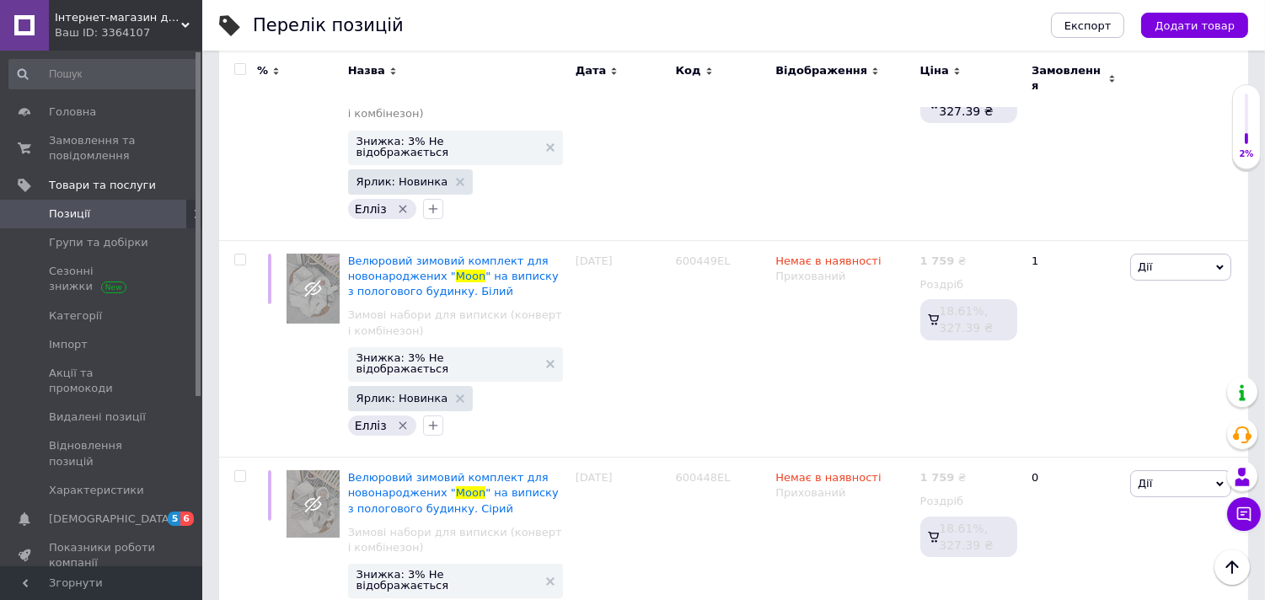
scroll to position [0, 0]
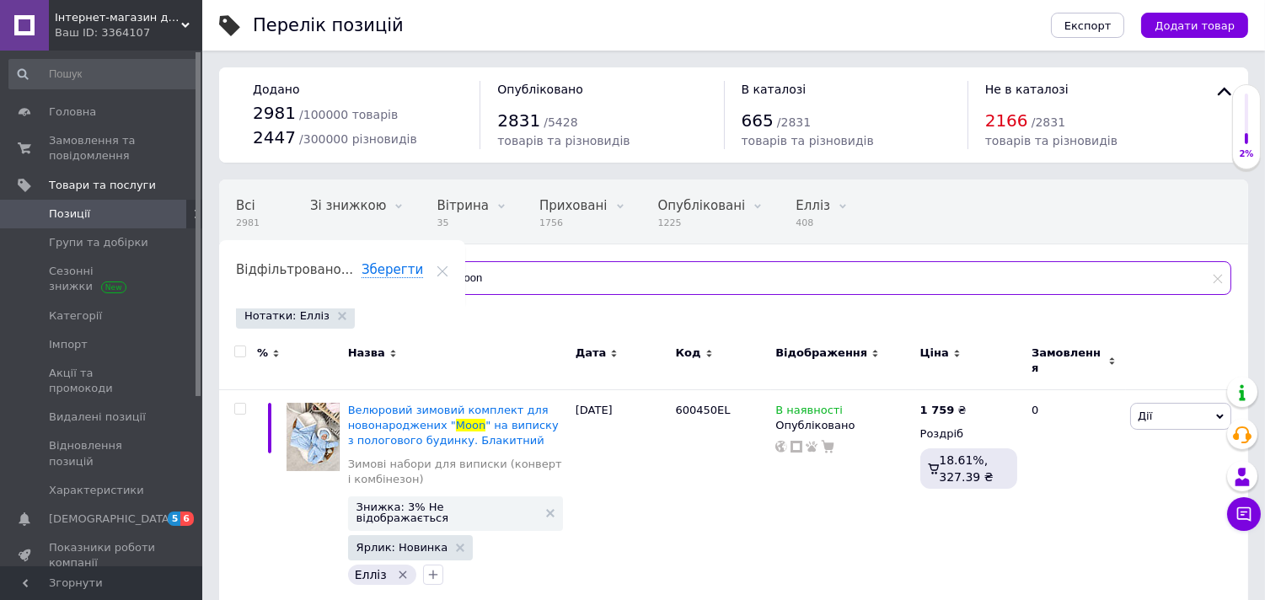
drag, startPoint x: 514, startPoint y: 291, endPoint x: 348, endPoint y: 290, distance: 166.1
click at [348, 290] on div "Відфільтруйте товари moon" at bounding box center [733, 278] width 995 height 34
type input "n"
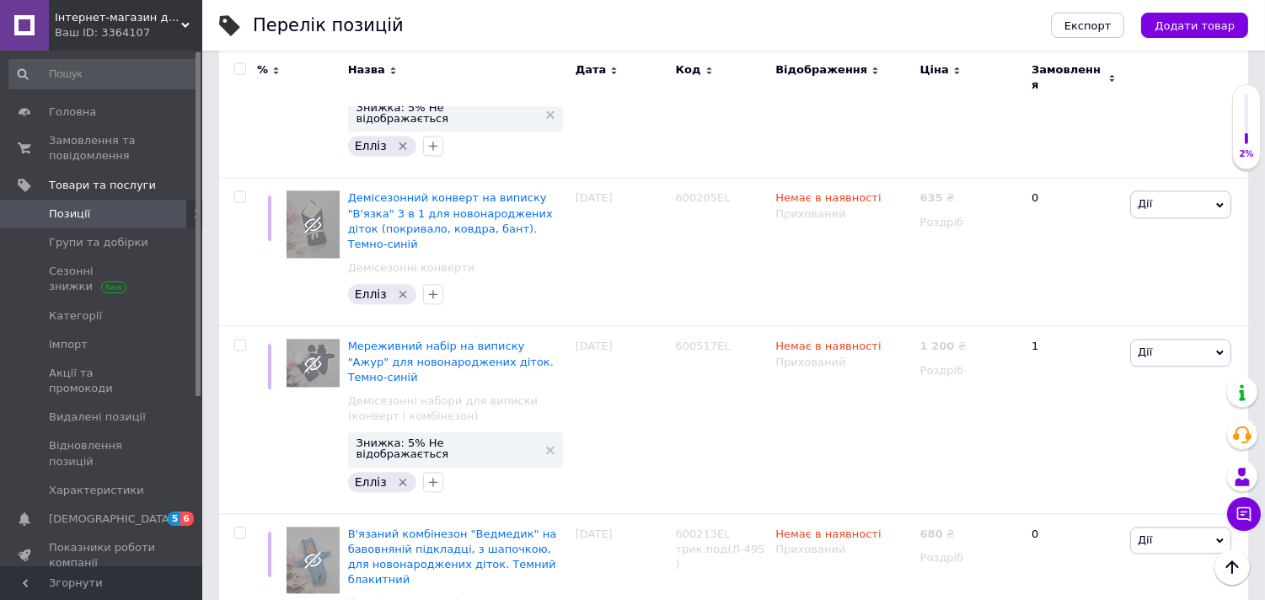
scroll to position [6915, 0]
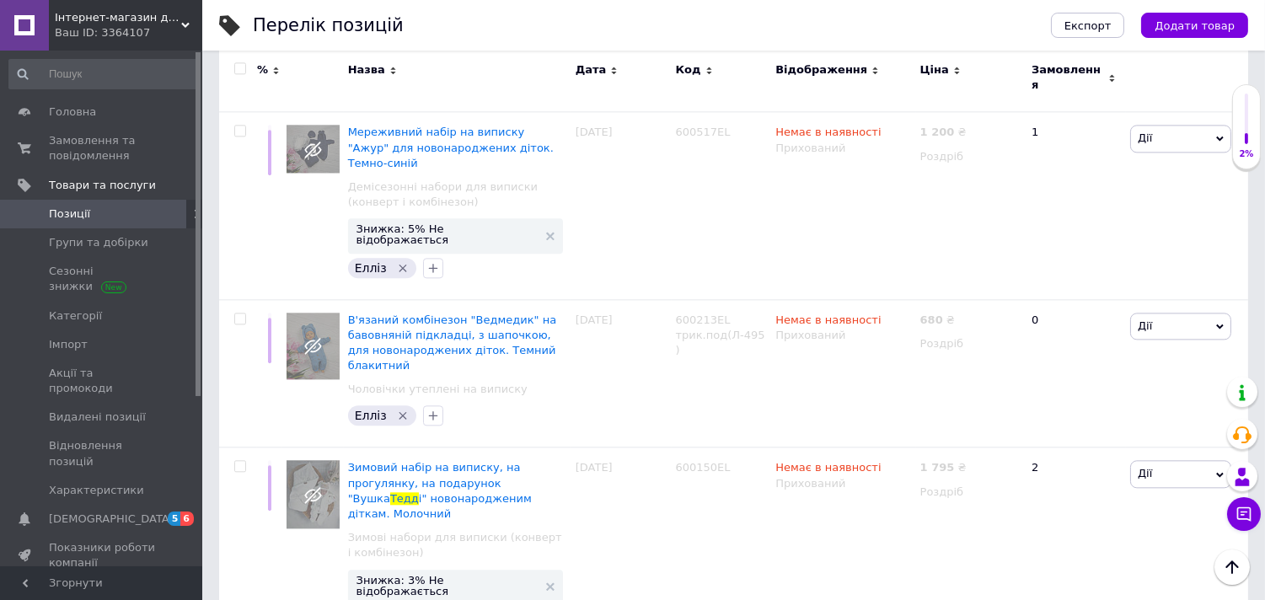
scroll to position [7009, 0]
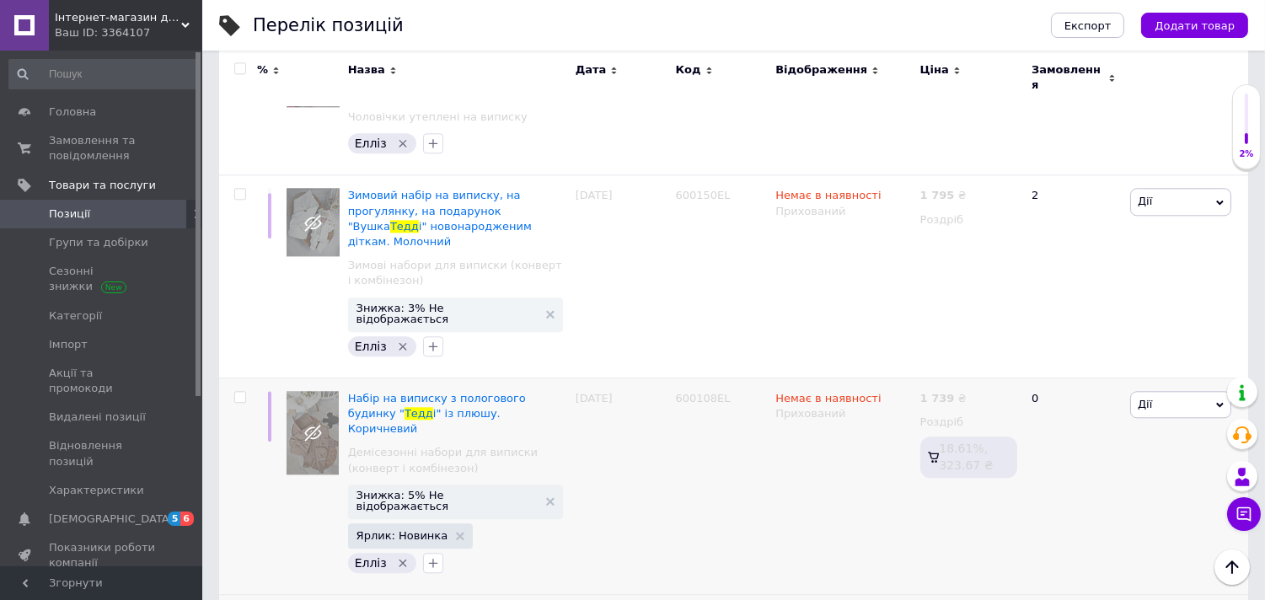
scroll to position [7384, 0]
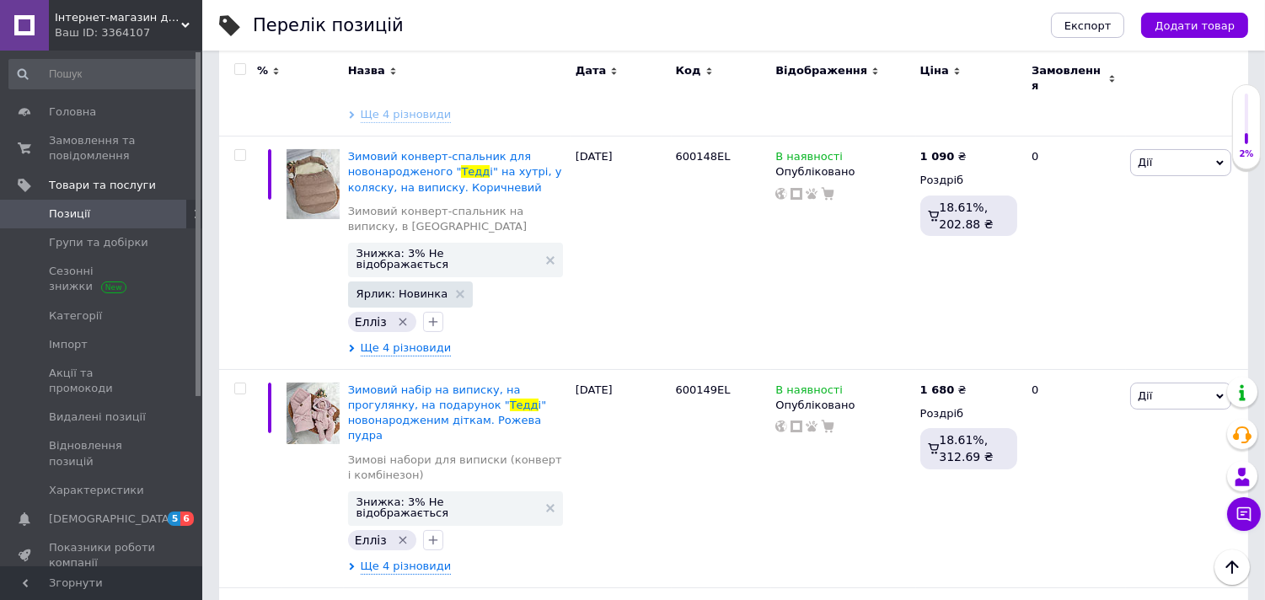
scroll to position [473, 0]
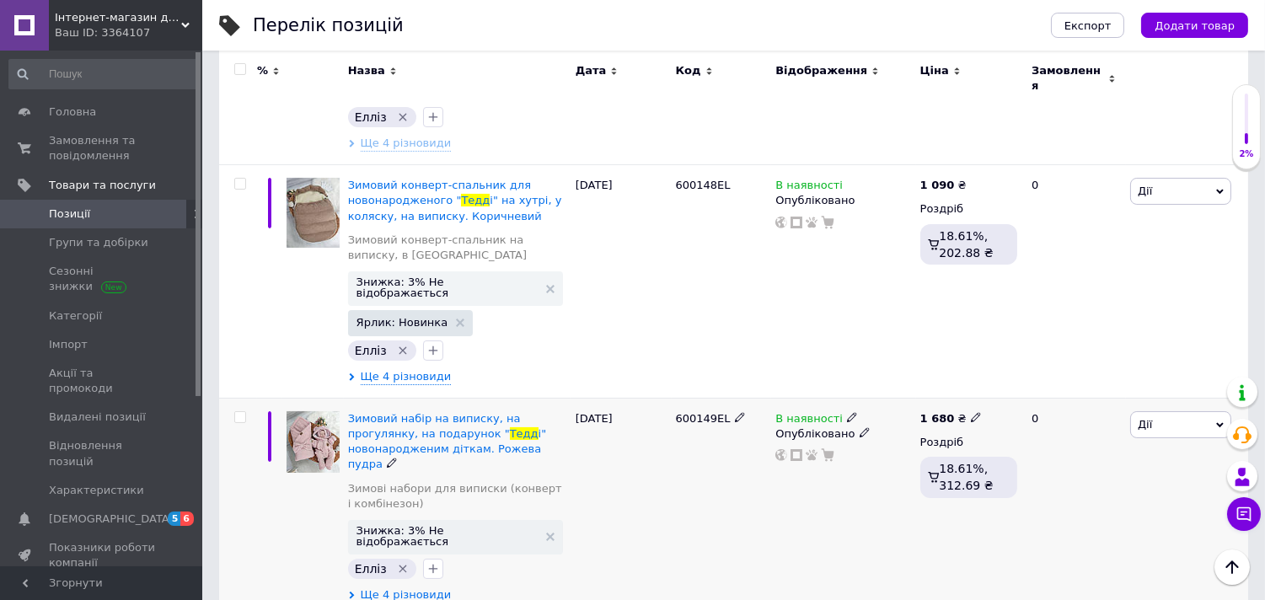
click at [836, 411] on div "В наявності" at bounding box center [816, 418] width 83 height 15
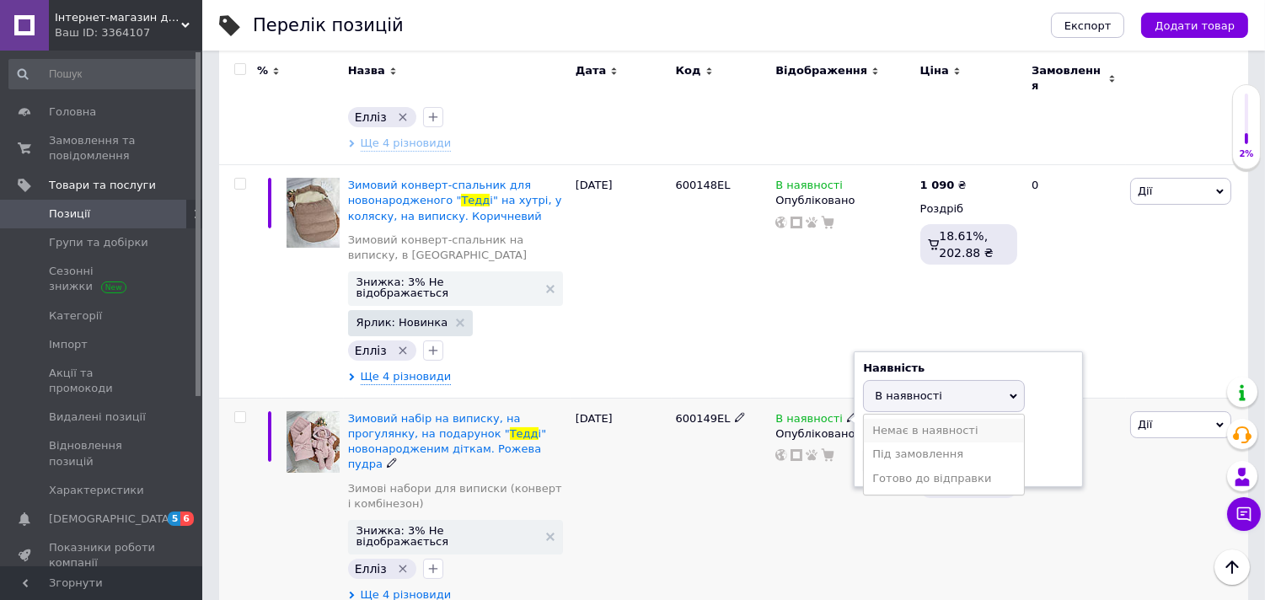
click at [878, 419] on li "Немає в наявності" at bounding box center [944, 431] width 160 height 24
click at [849, 427] on div "Опубліковано" at bounding box center [843, 434] width 136 height 15
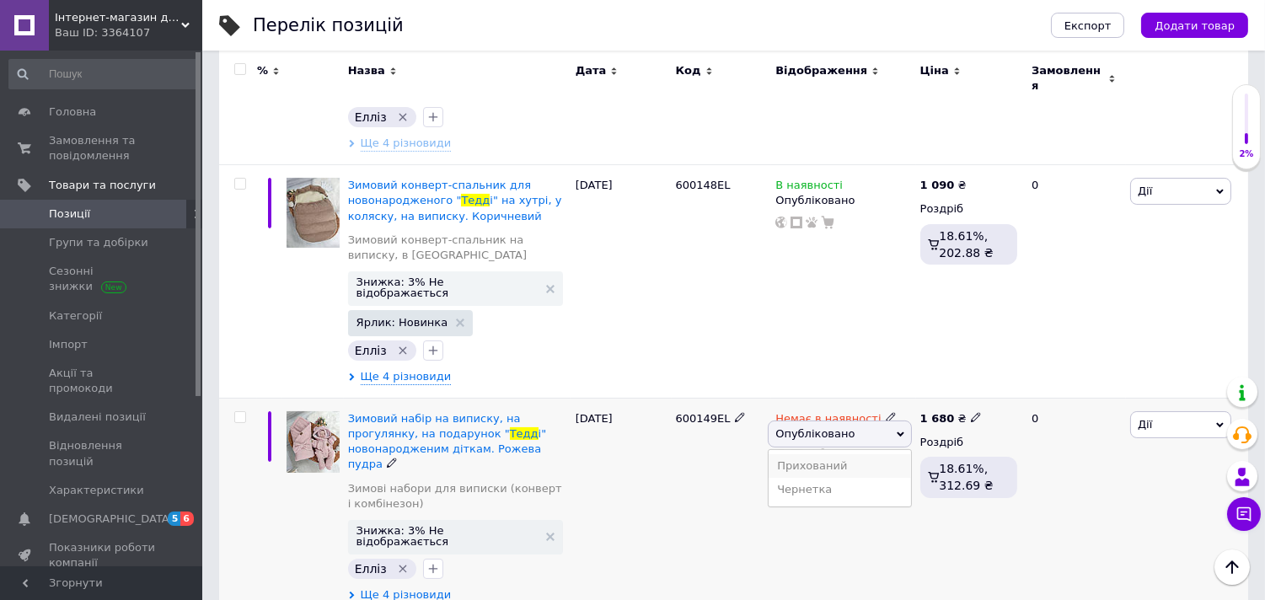
click at [846, 454] on li "Прихований" at bounding box center [840, 466] width 142 height 24
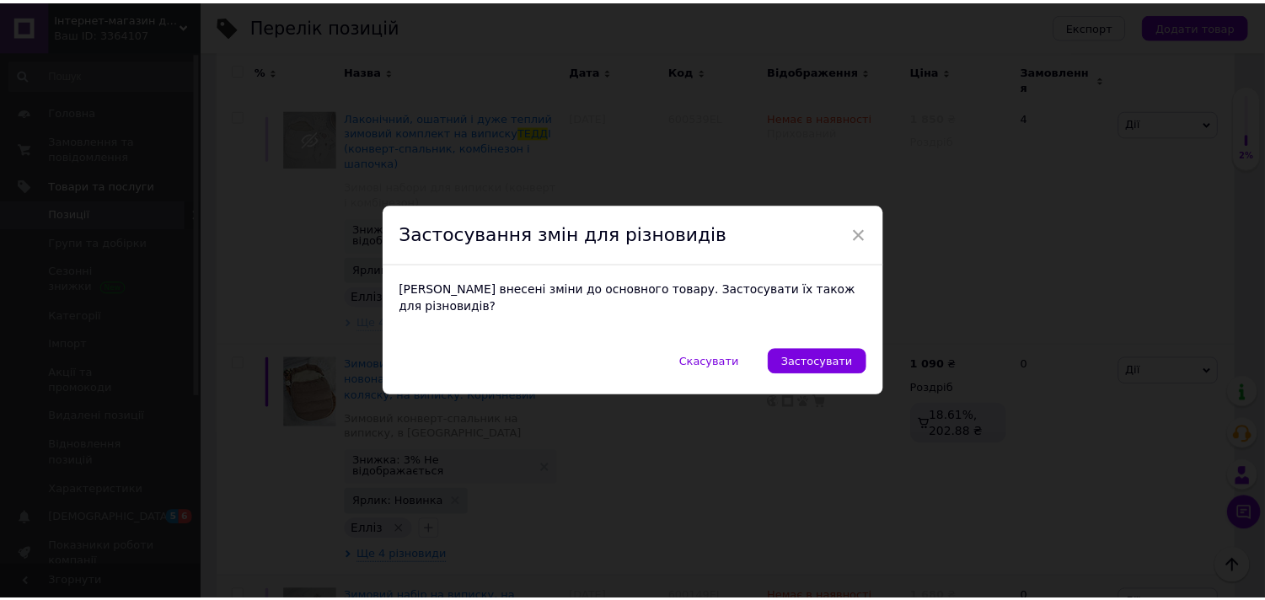
scroll to position [285, 0]
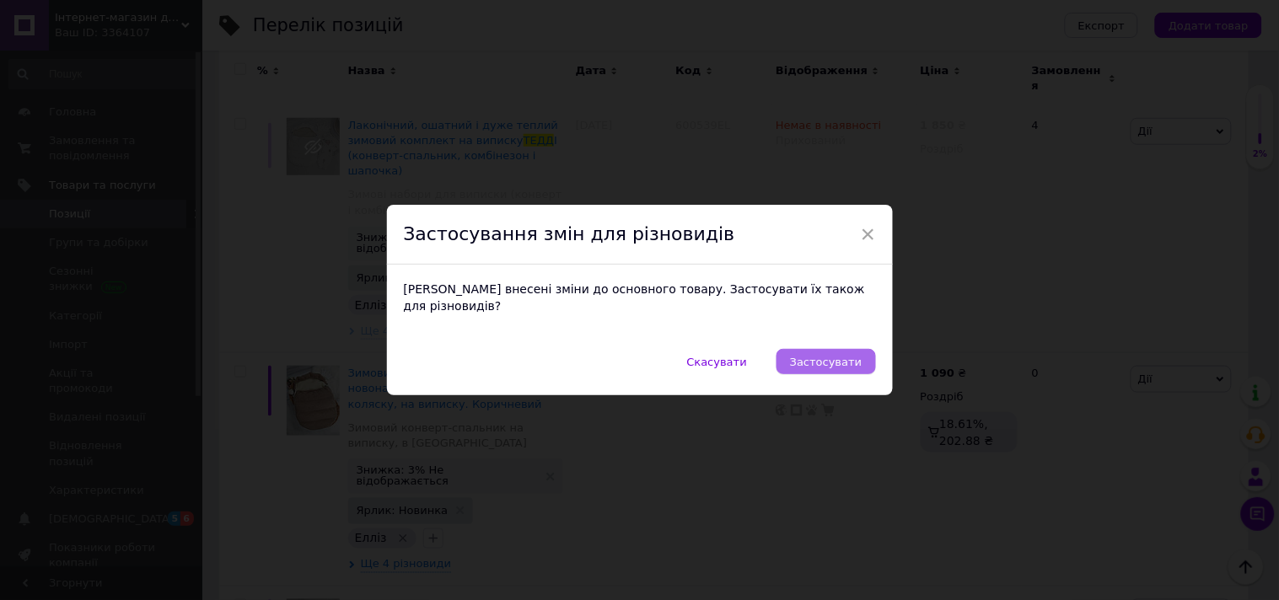
click at [829, 356] on span "Застосувати" at bounding box center [826, 362] width 72 height 13
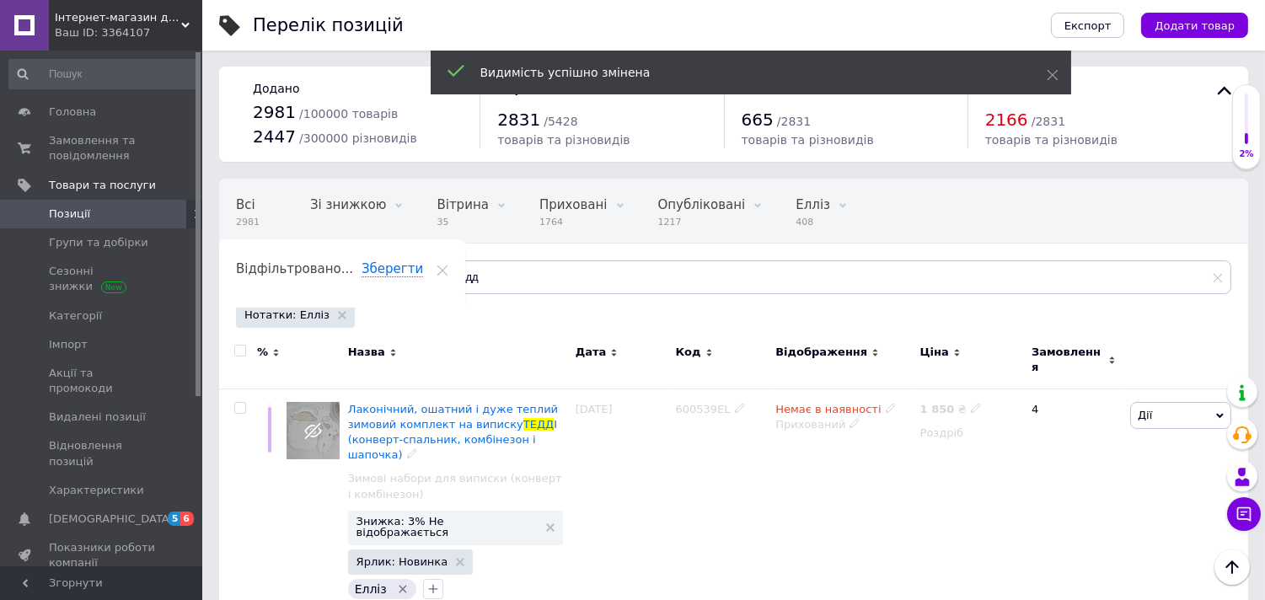
scroll to position [0, 0]
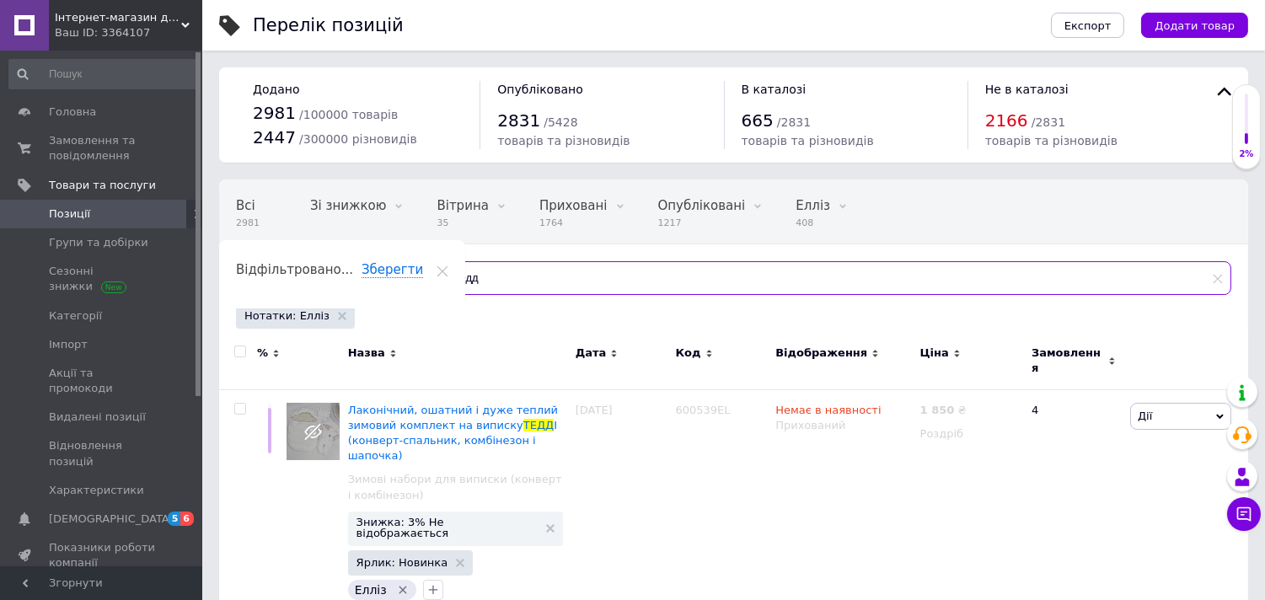
drag, startPoint x: 461, startPoint y: 278, endPoint x: 354, endPoint y: 289, distance: 107.6
click at [354, 289] on div "Відфільтруйте товари тедд" at bounding box center [733, 278] width 995 height 34
type input "е"
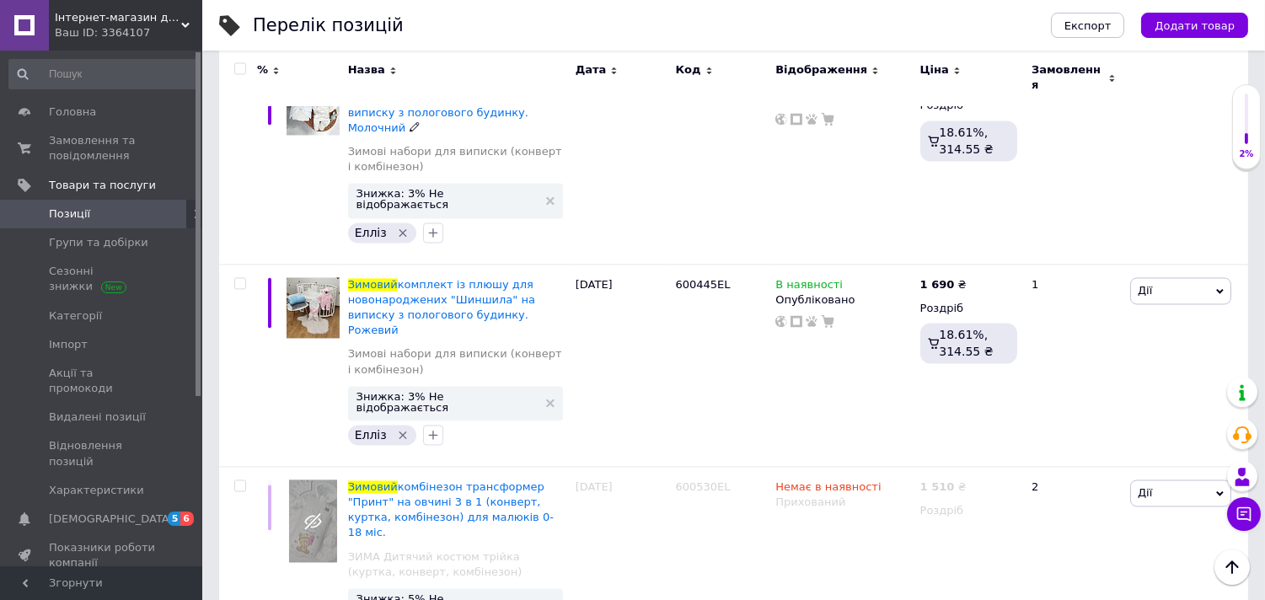
scroll to position [6088, 0]
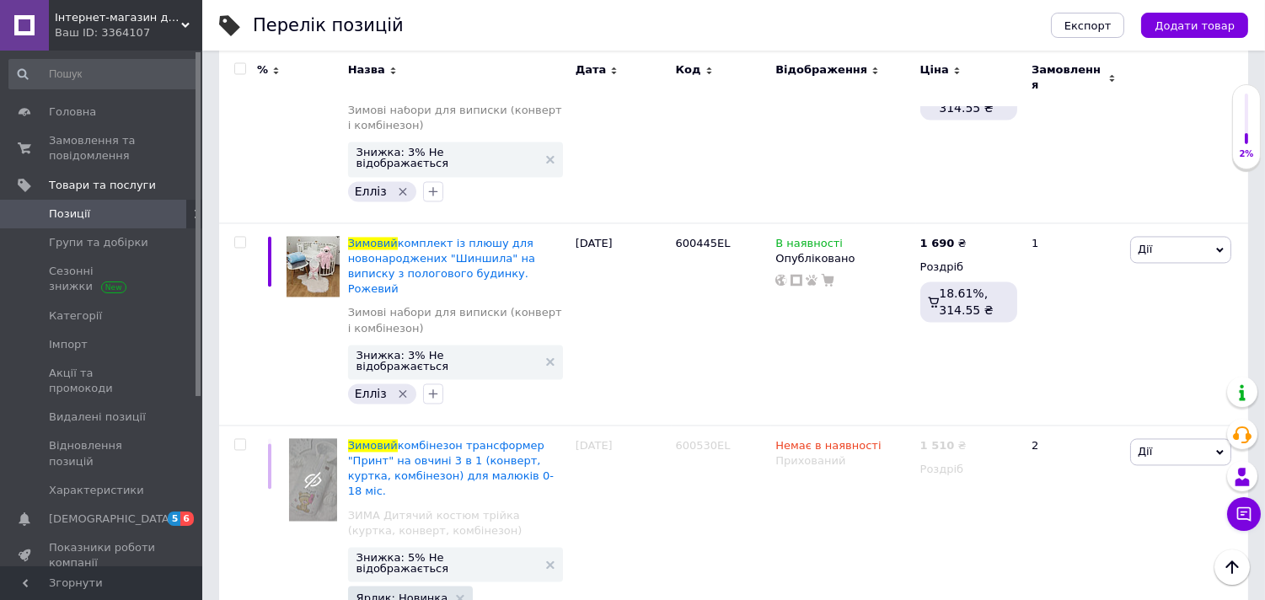
type input "зимовий"
checkbox input "true"
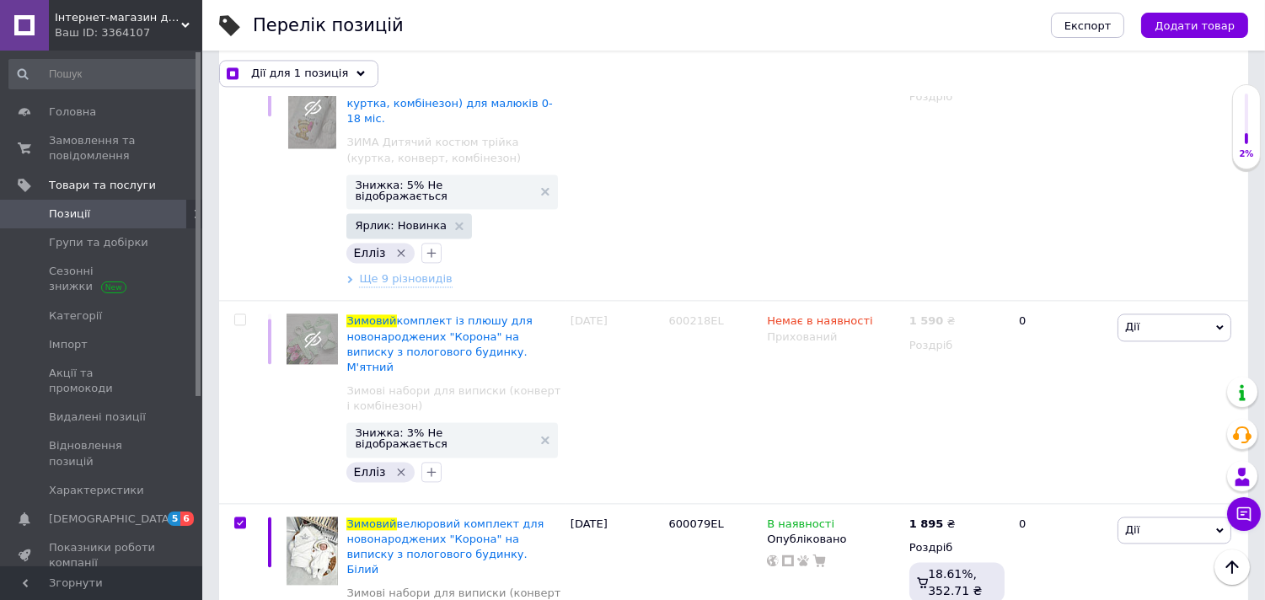
scroll to position [6649, 0]
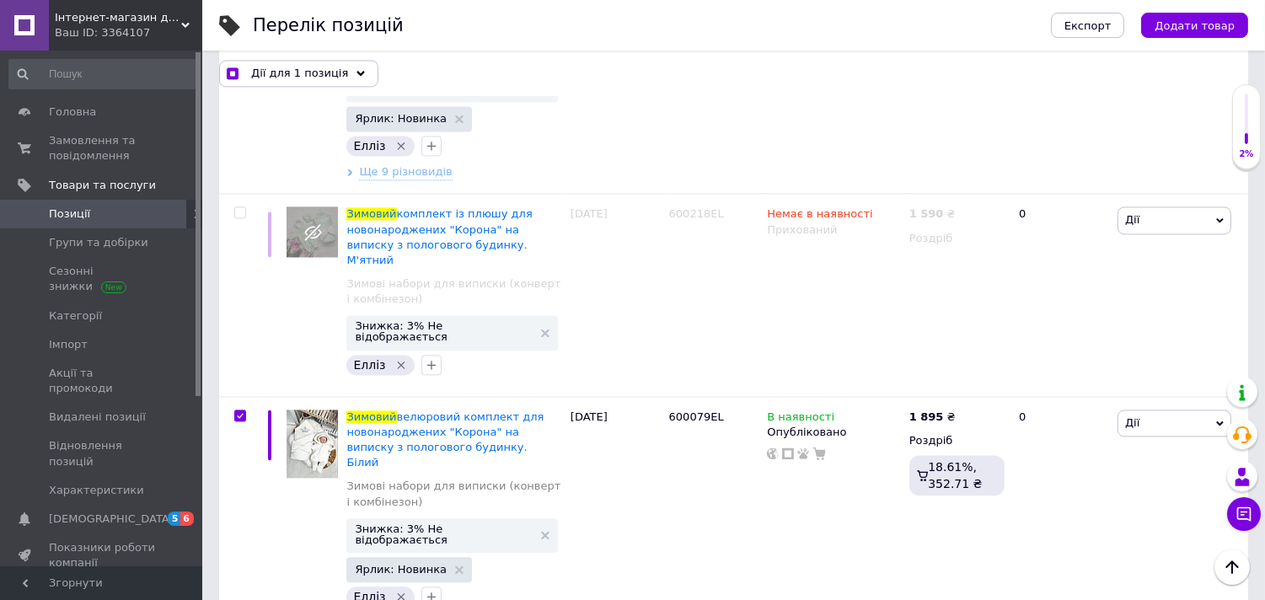
checkbox input "true"
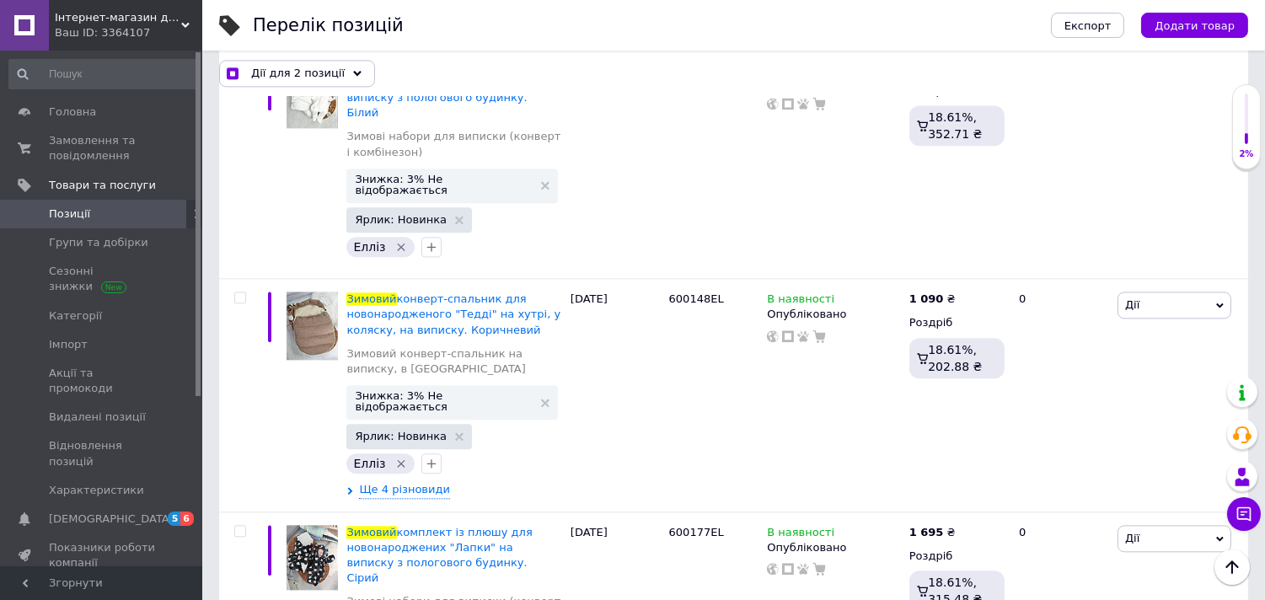
scroll to position [7024, 0]
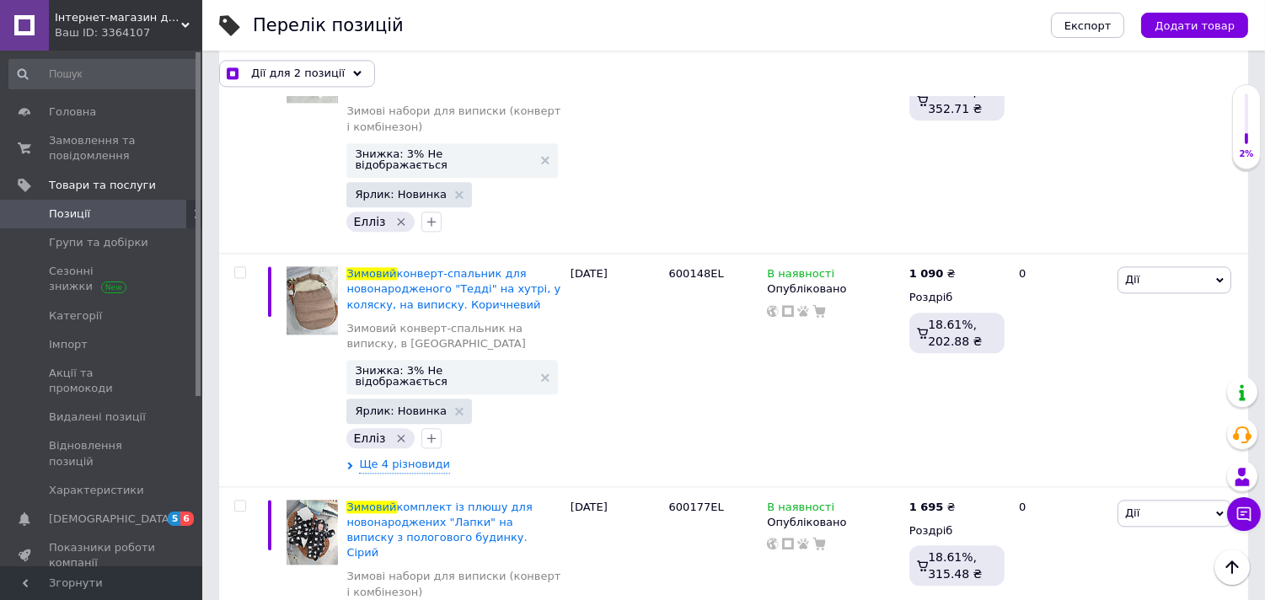
checkbox input "true"
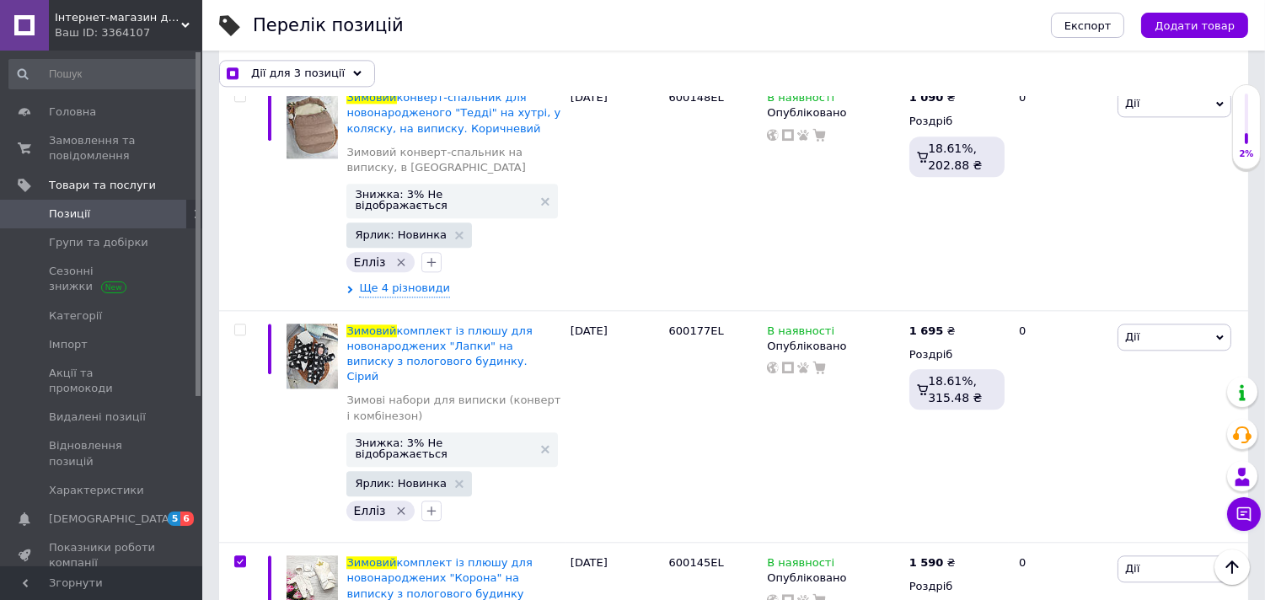
scroll to position [7211, 0]
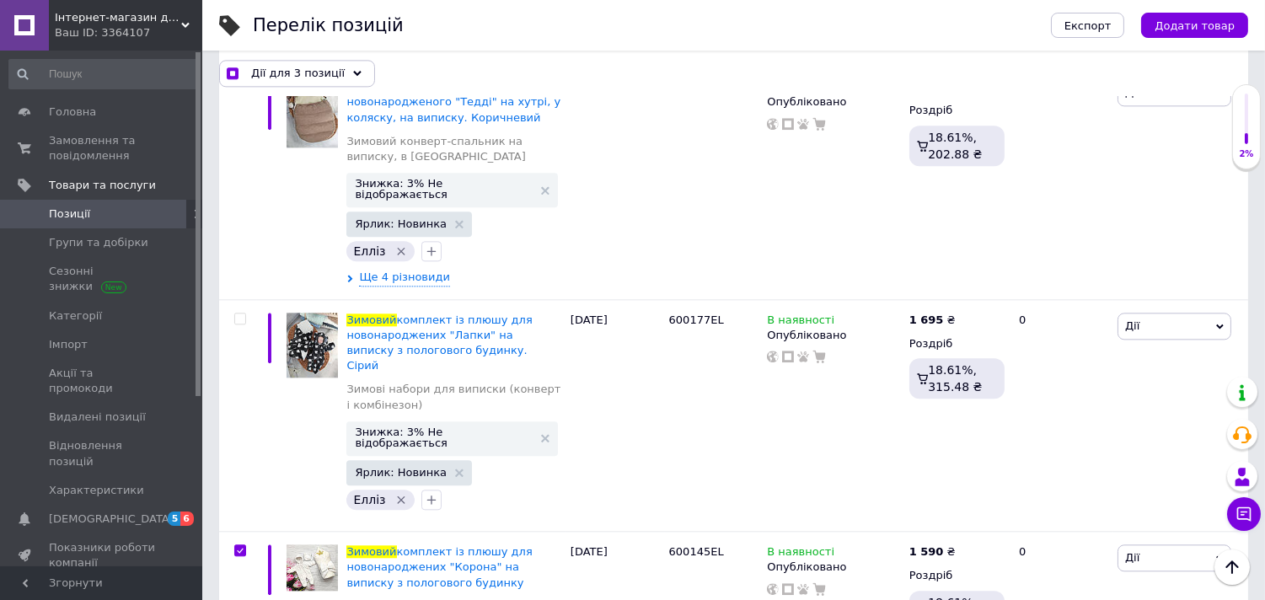
checkbox input "true"
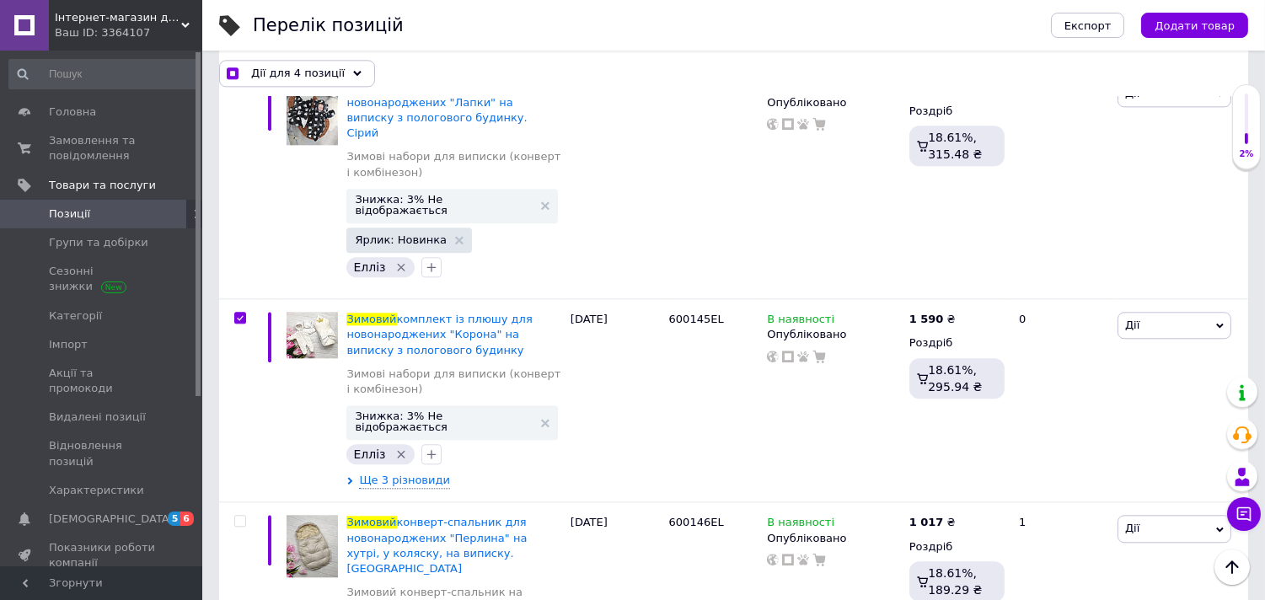
scroll to position [7492, 0]
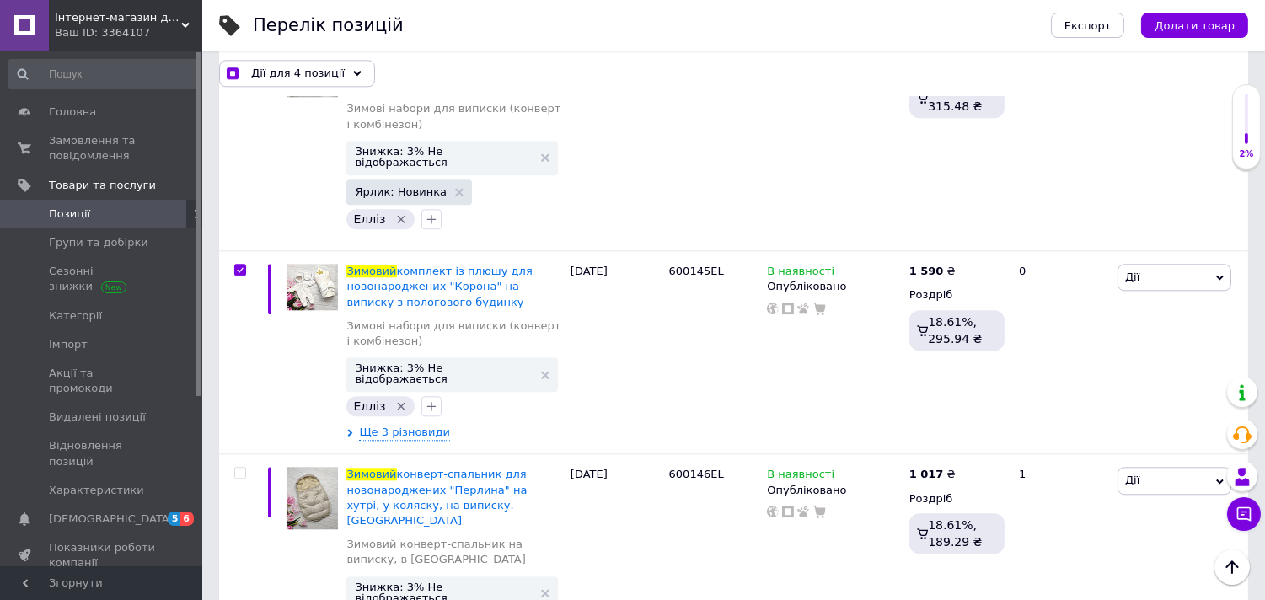
checkbox input "true"
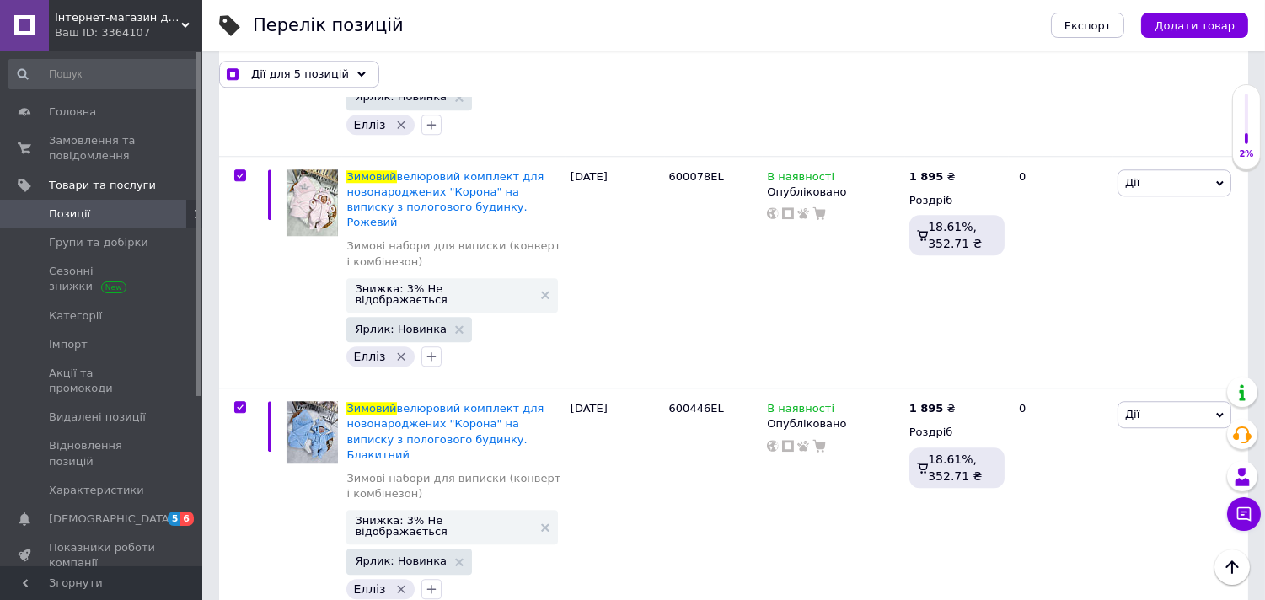
scroll to position [8241, 0]
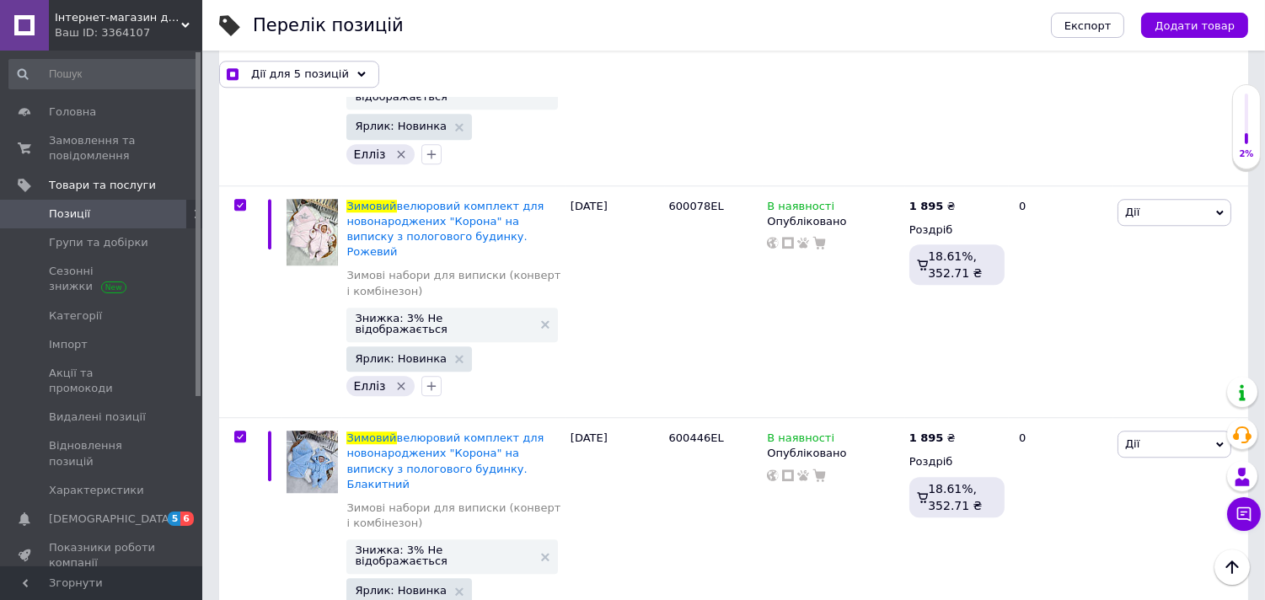
checkbox input "true"
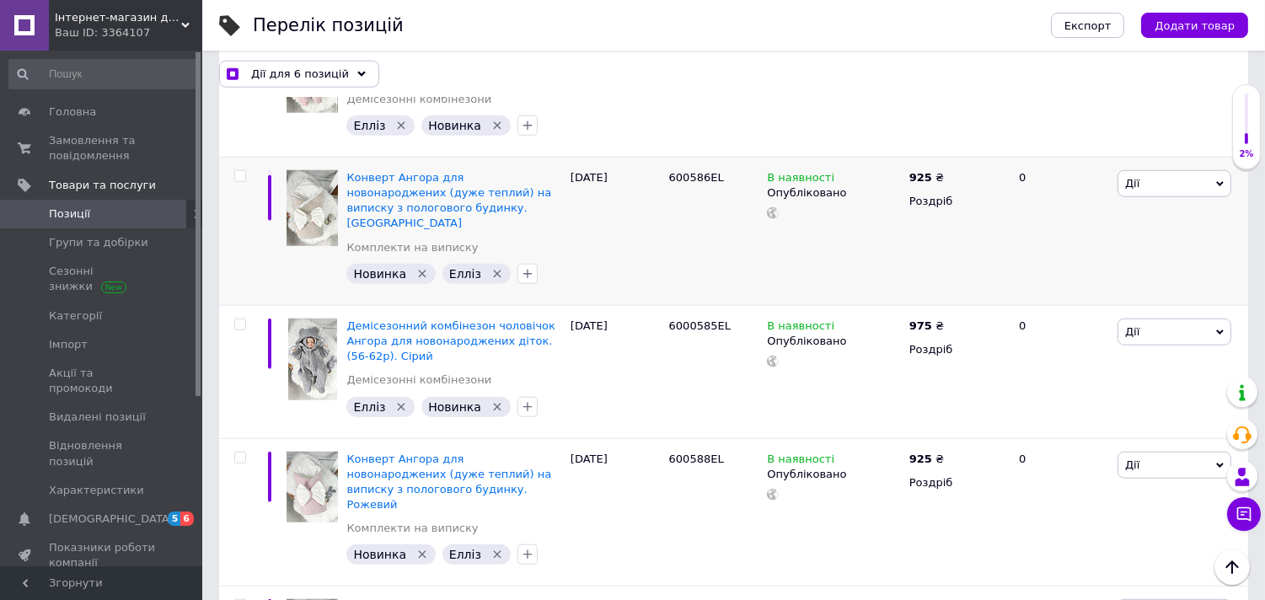
scroll to position [14563, 0]
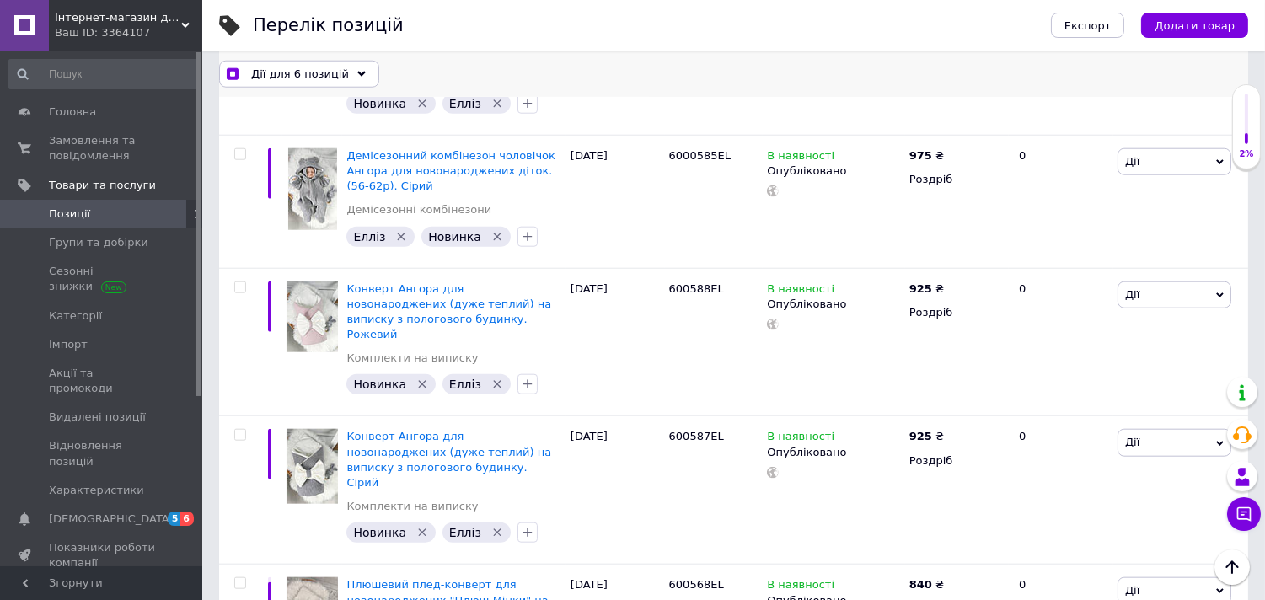
click at [310, 67] on span "Дії для 6 позицій" at bounding box center [300, 73] width 98 height 15
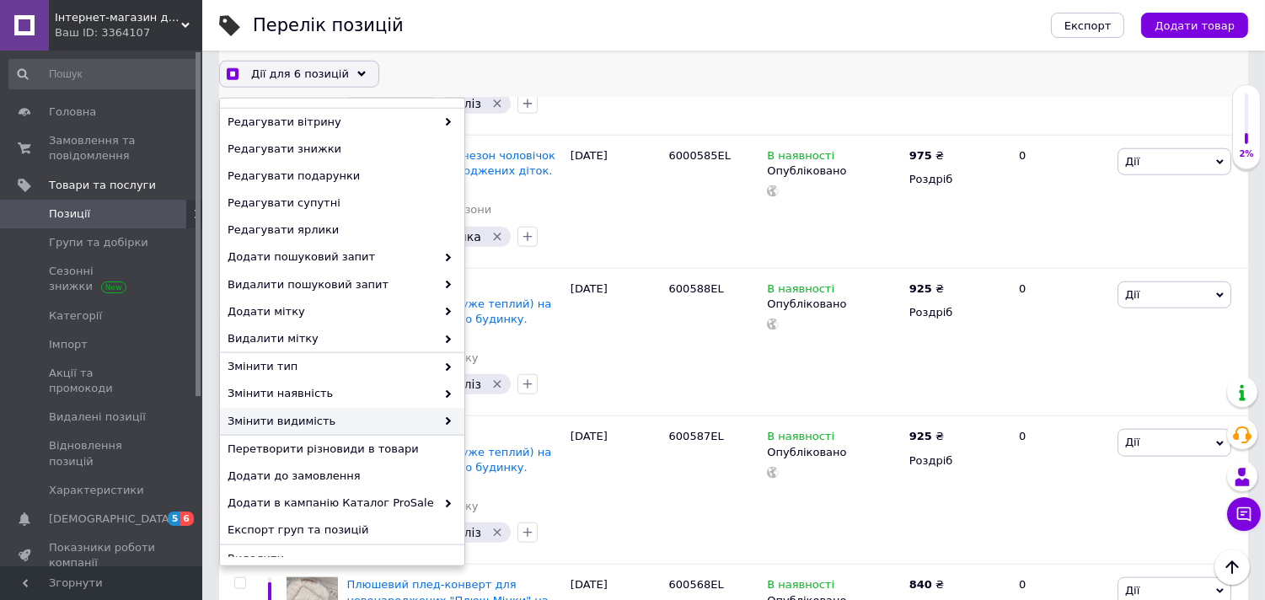
scroll to position [149, 0]
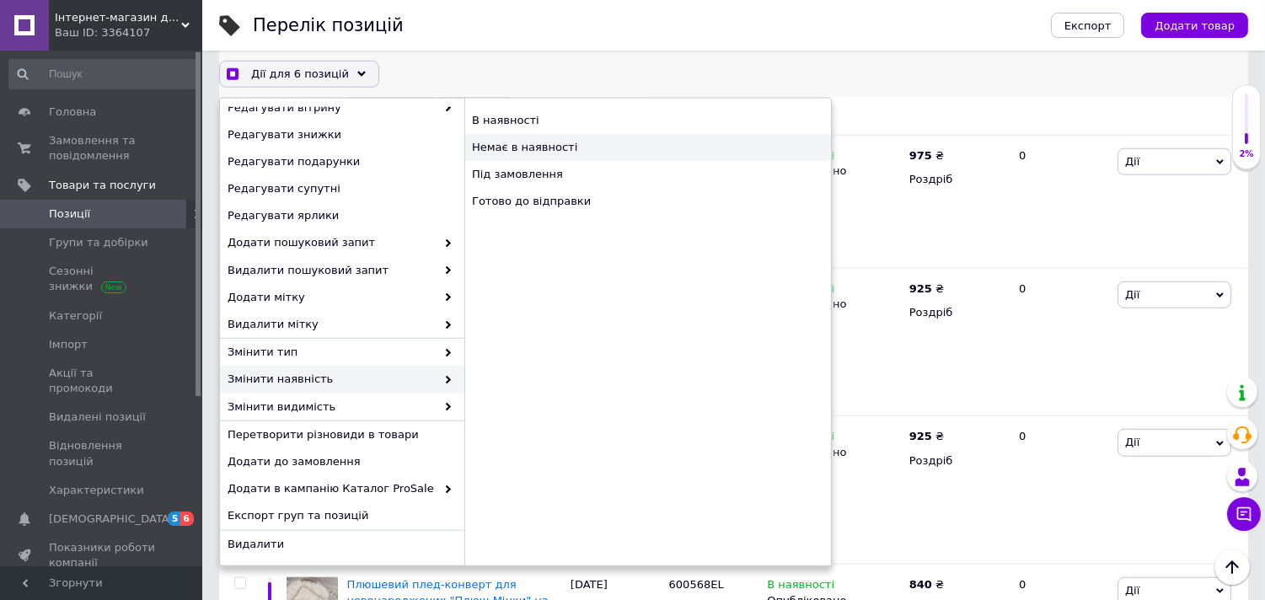
checkbox input "true"
click at [523, 140] on div "Немає в наявності" at bounding box center [647, 147] width 367 height 27
checkbox input "false"
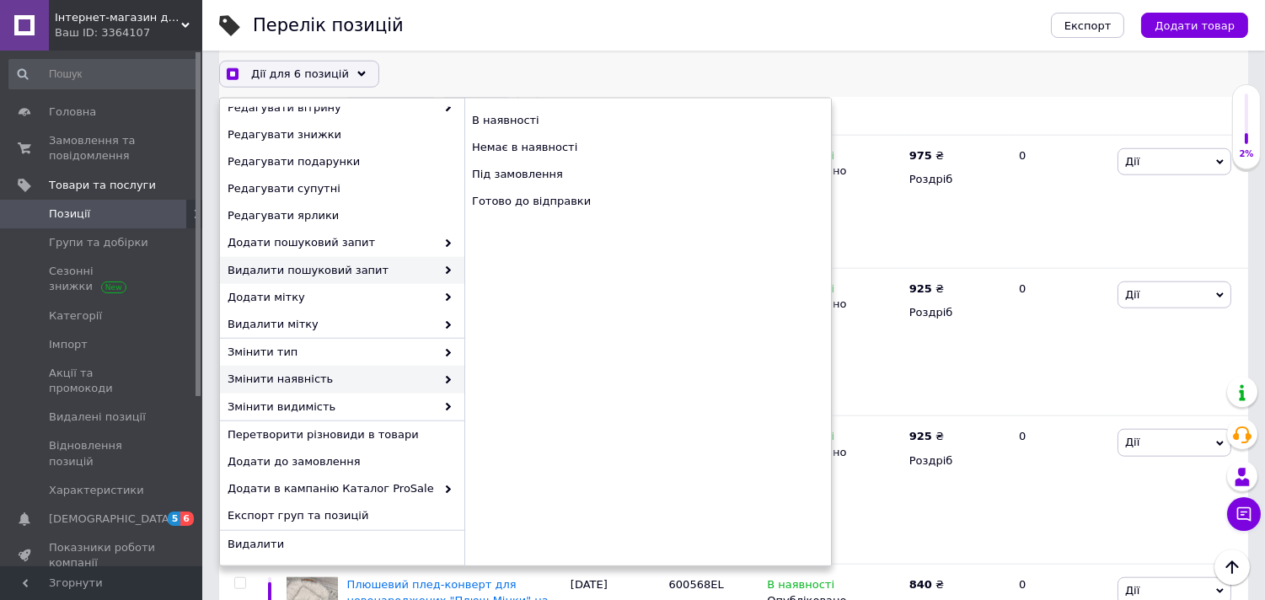
checkbox input "false"
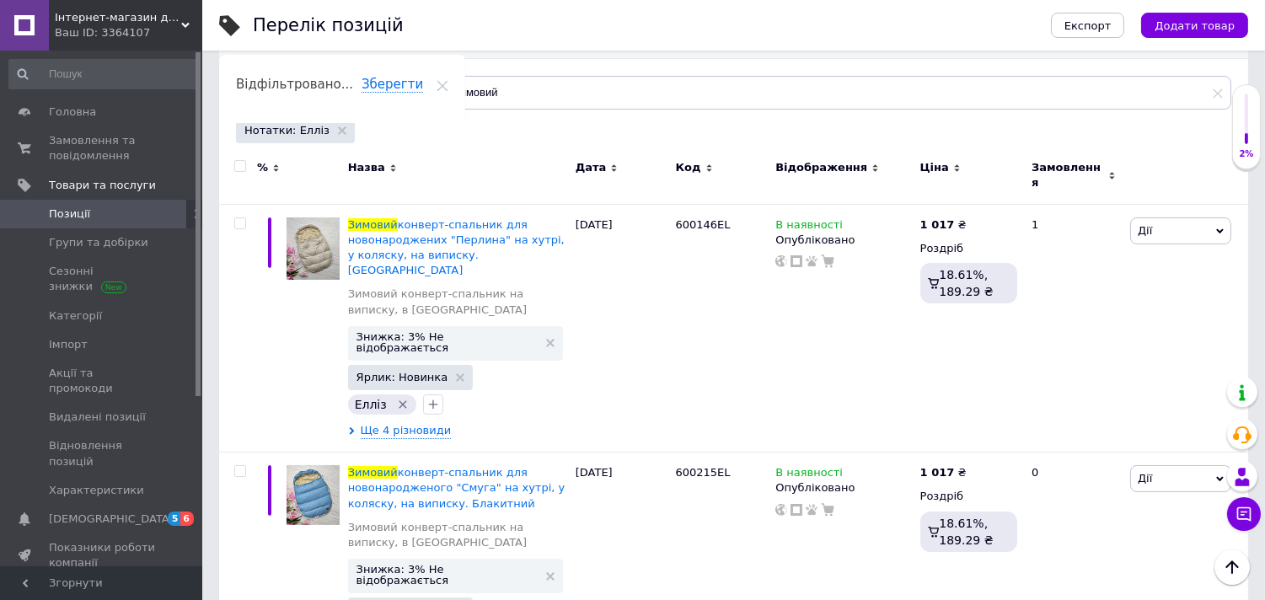
scroll to position [0, 0]
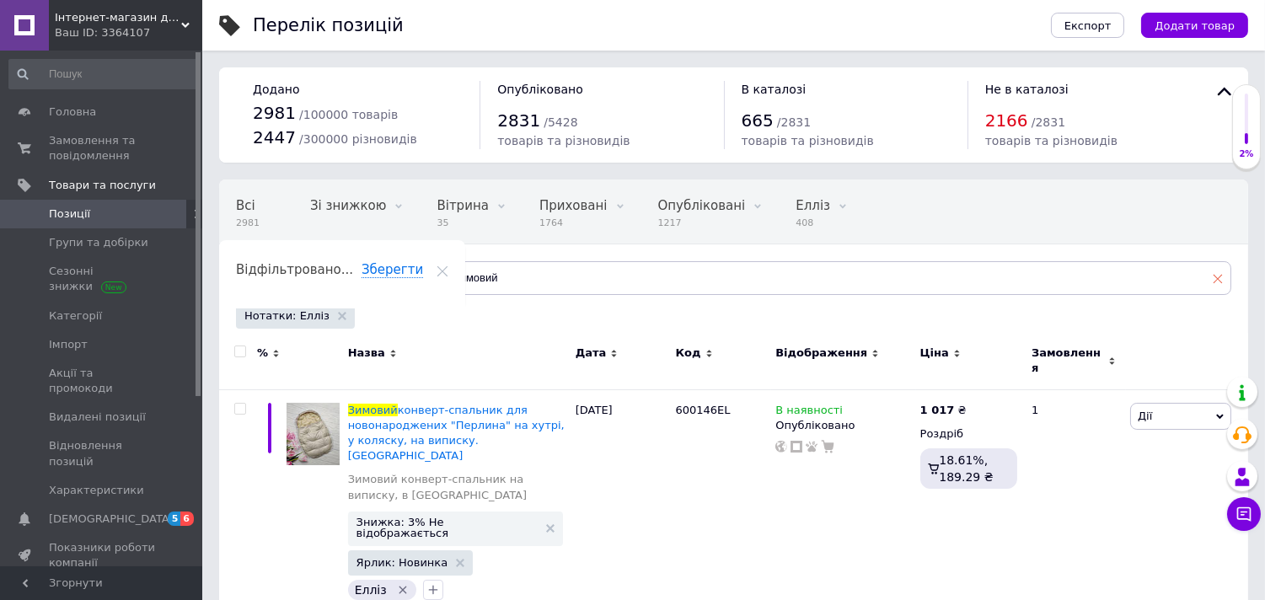
click at [1217, 274] on icon at bounding box center [1218, 278] width 10 height 10
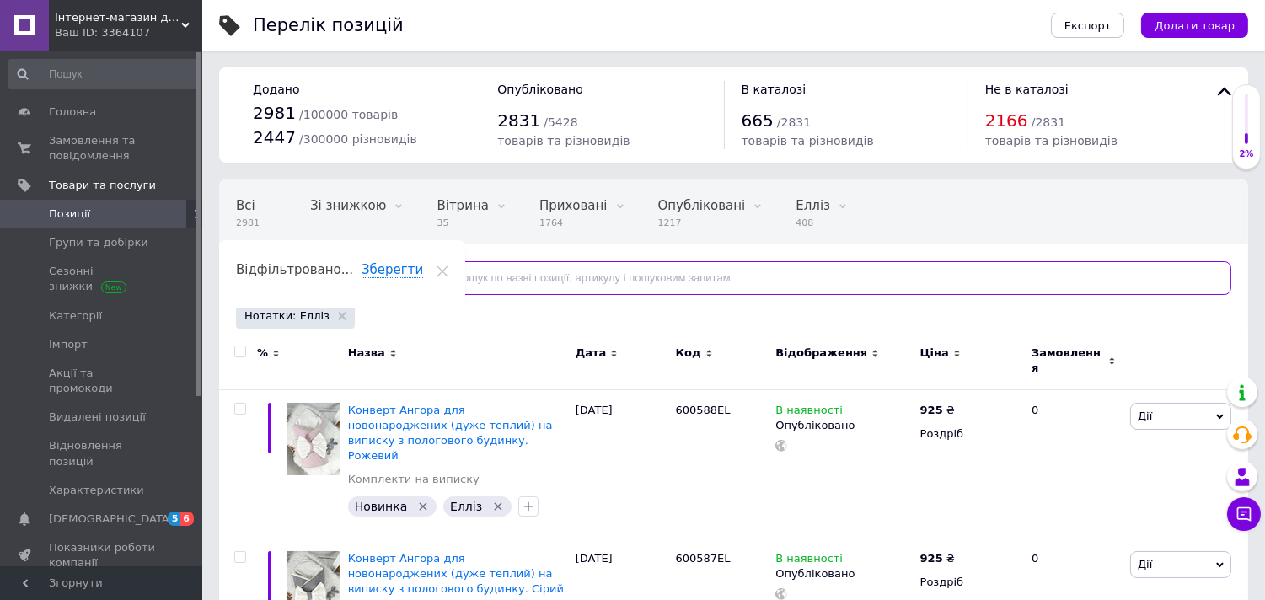
click at [955, 285] on input "text" at bounding box center [828, 278] width 807 height 34
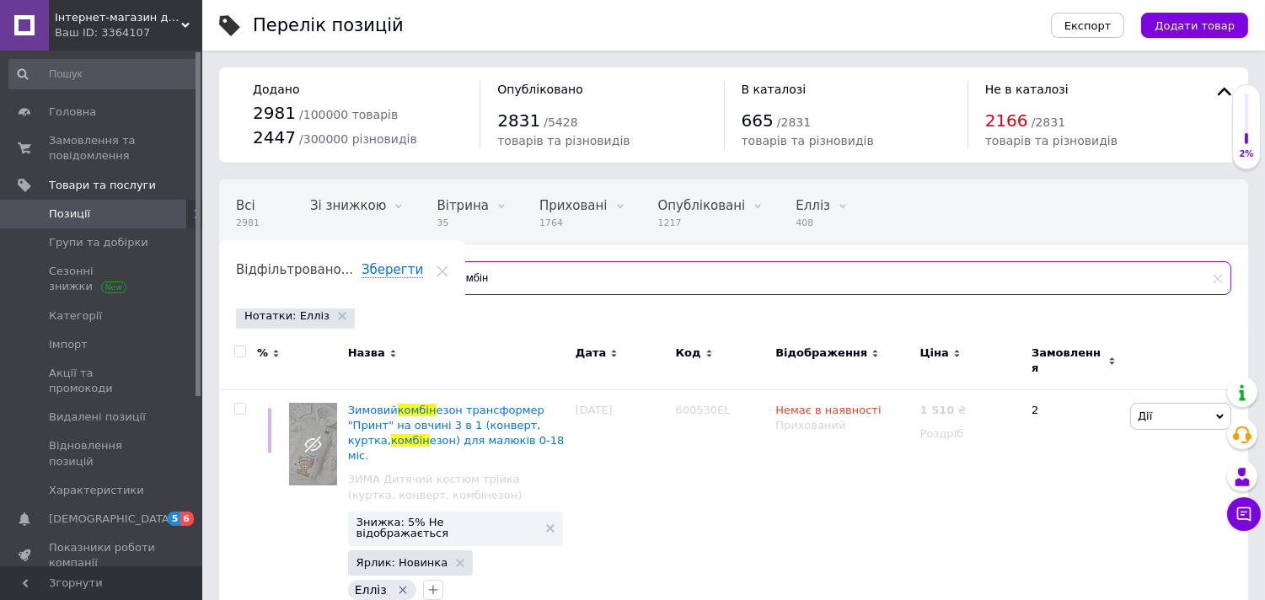
type input "комбін"
click at [1216, 276] on icon at bounding box center [1218, 278] width 10 height 10
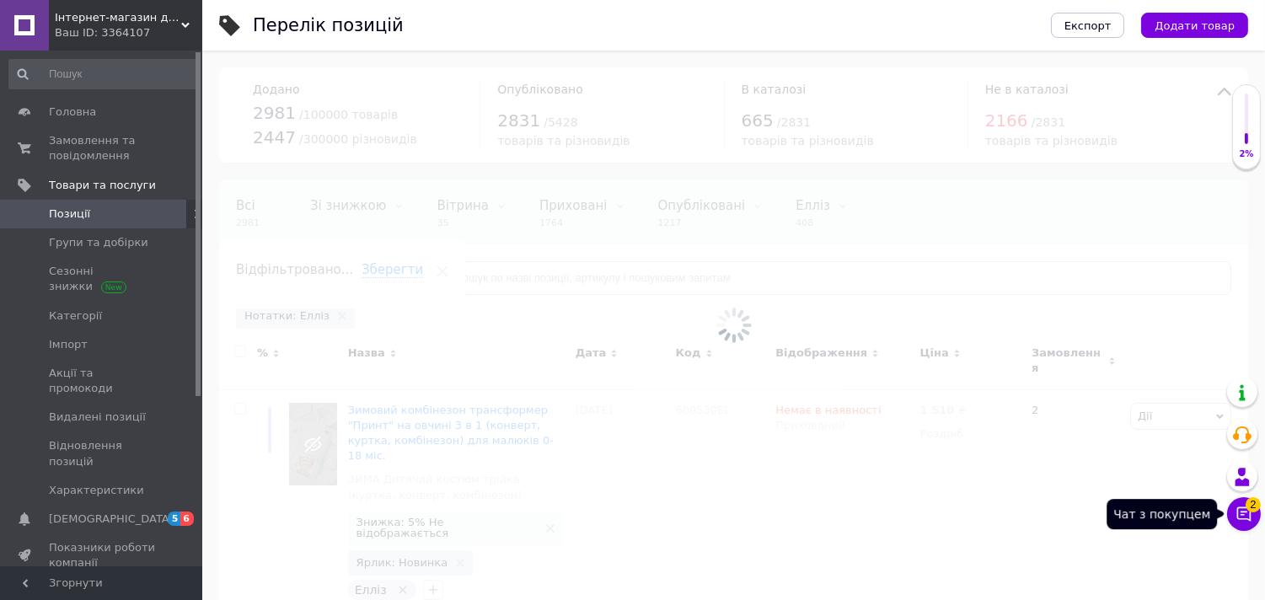
drag, startPoint x: 1242, startPoint y: 512, endPoint x: 1248, endPoint y: 507, distance: 9.0
click at [1242, 511] on icon at bounding box center [1244, 514] width 17 height 17
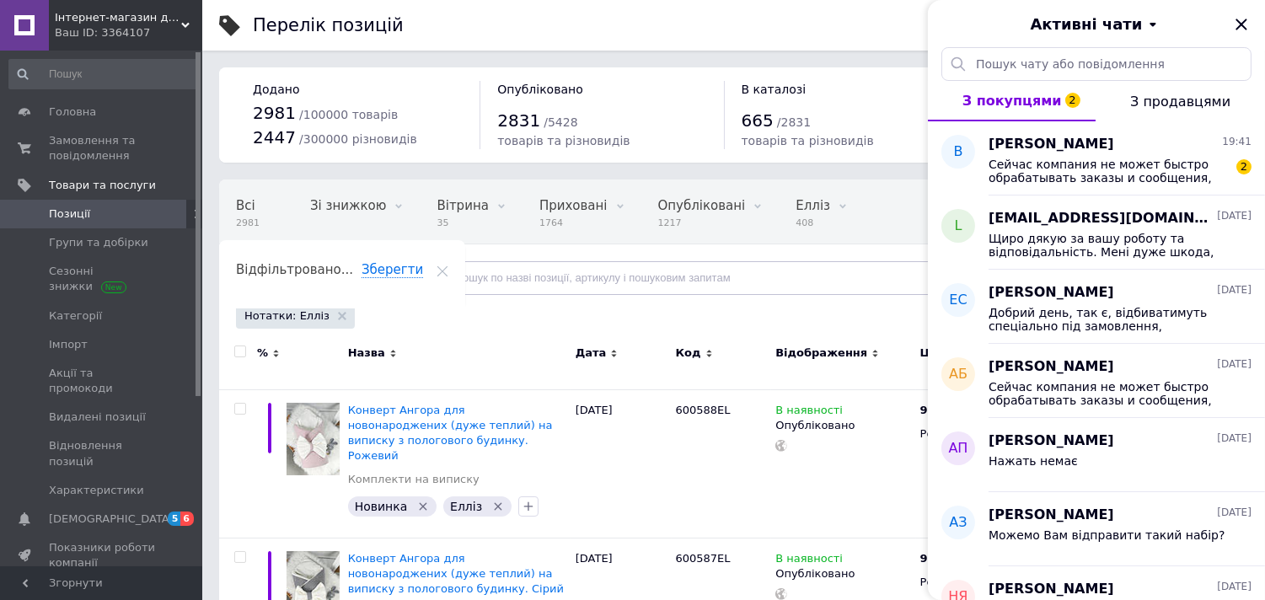
click at [1104, 164] on span "Сейчас компания не может быстро обрабатывать заказы и сообщения, поскольку по е…" at bounding box center [1108, 171] width 239 height 27
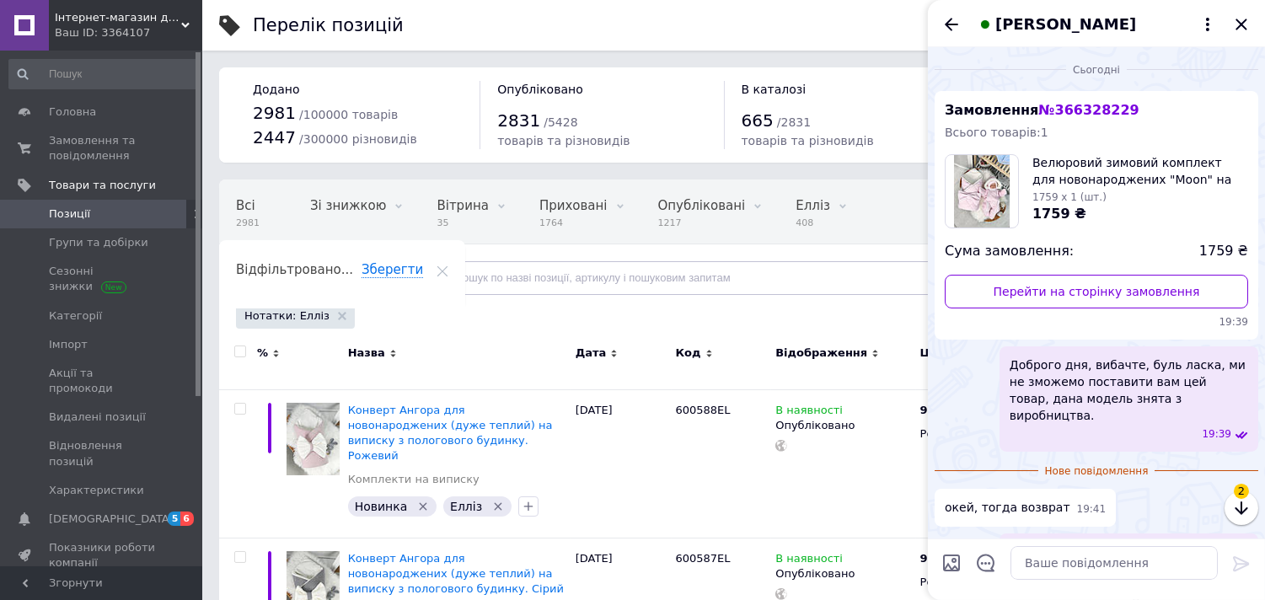
scroll to position [106, 0]
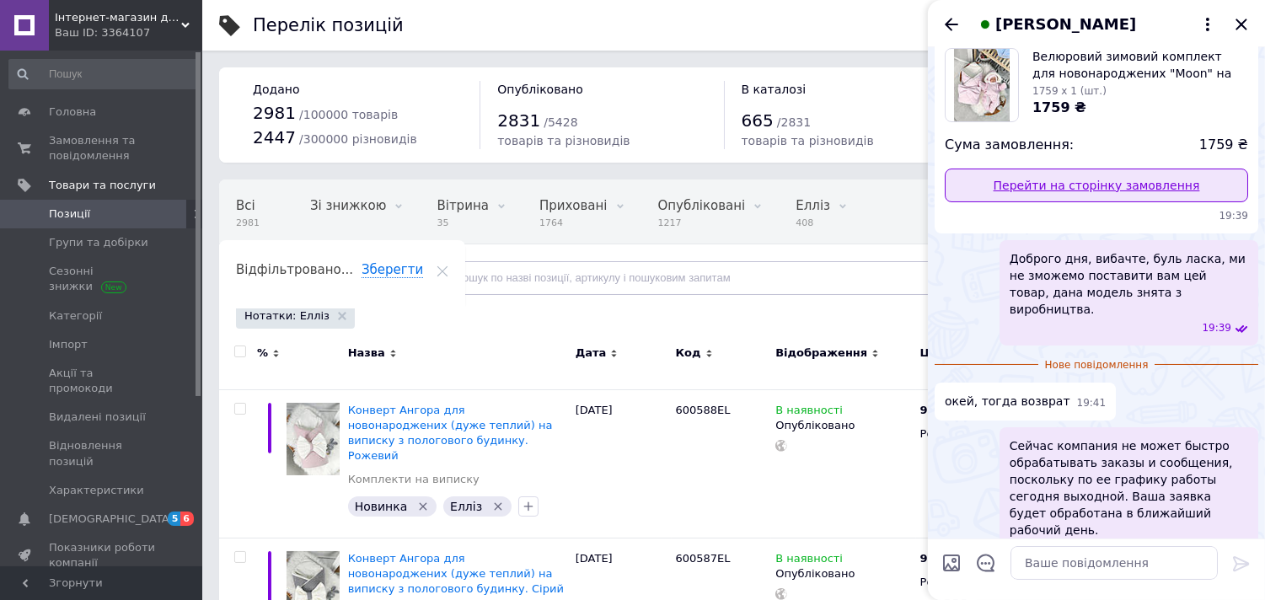
click at [1038, 190] on link "Перейти на сторінку замовлення" at bounding box center [1096, 186] width 303 height 34
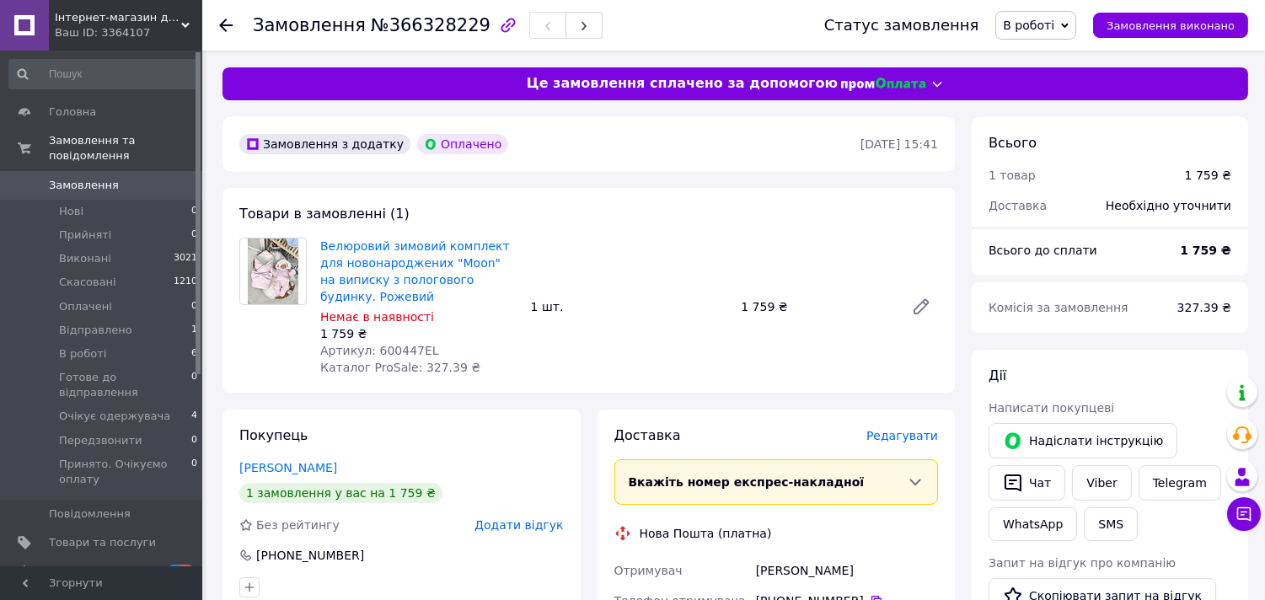
click at [1054, 25] on span "В роботі" at bounding box center [1028, 25] width 51 height 13
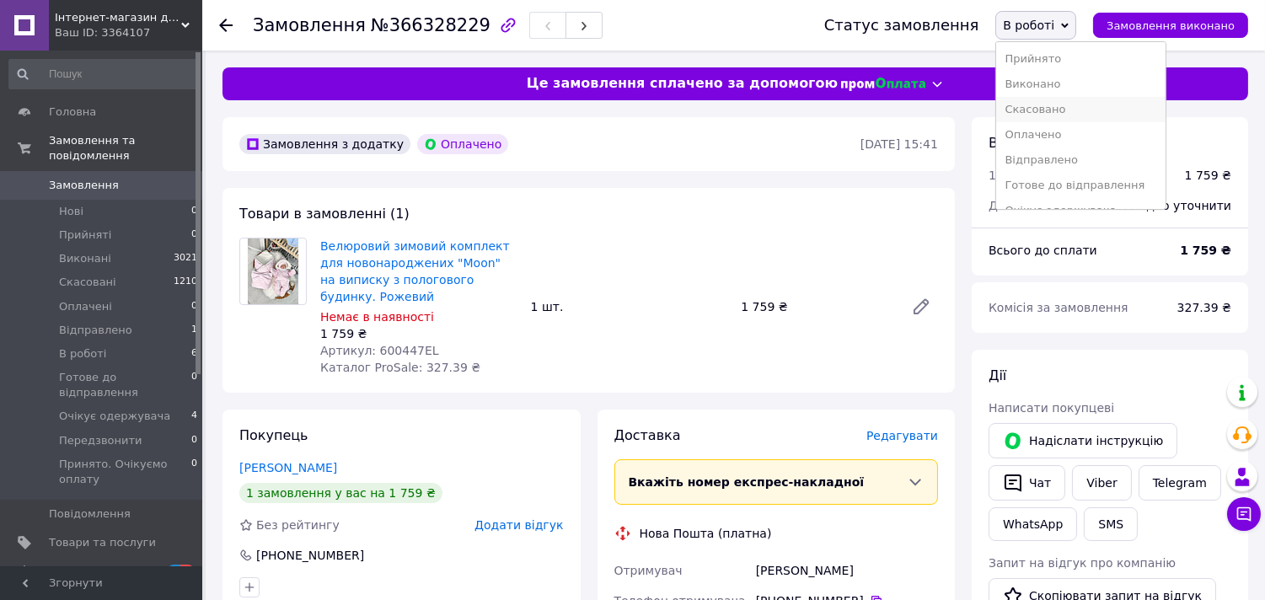
click at [1067, 111] on li "Скасовано" at bounding box center [1080, 109] width 169 height 25
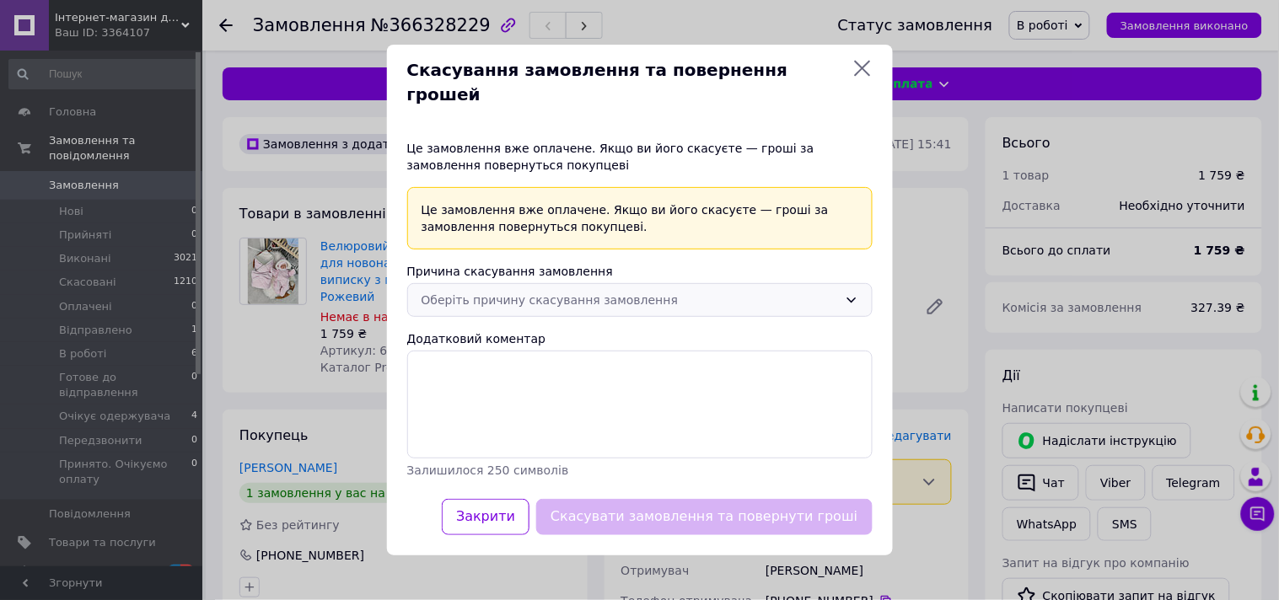
click at [711, 291] on div "Оберіть причину скасування замовлення" at bounding box center [629, 300] width 416 height 19
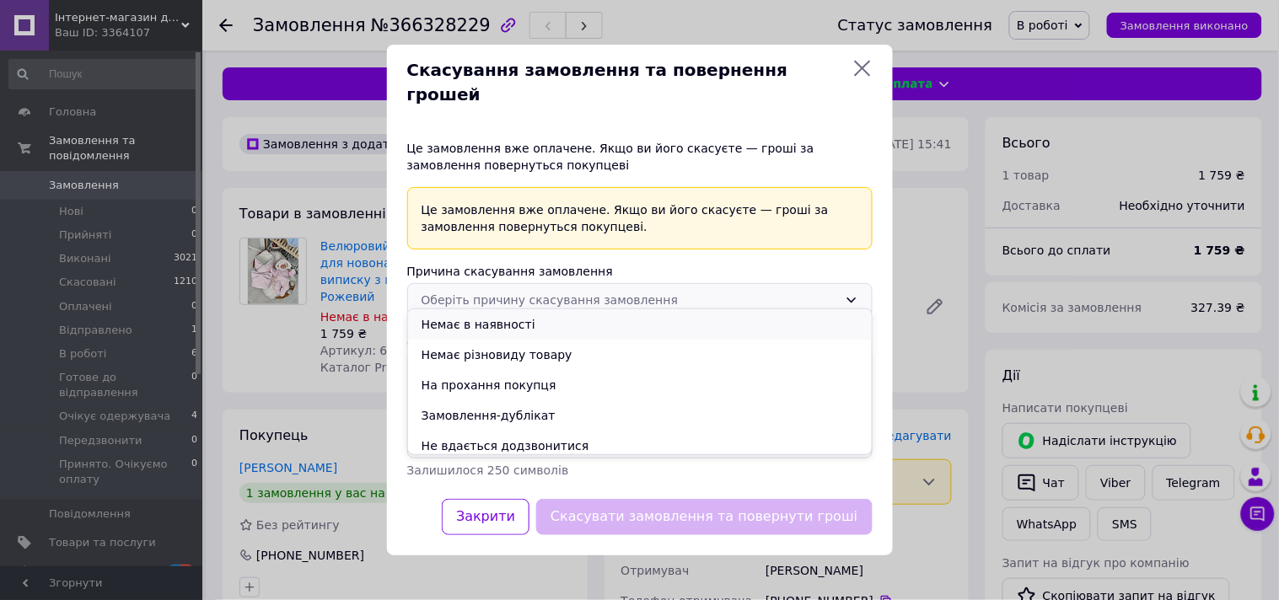
click at [586, 329] on li "Немає в наявності" at bounding box center [640, 324] width 464 height 30
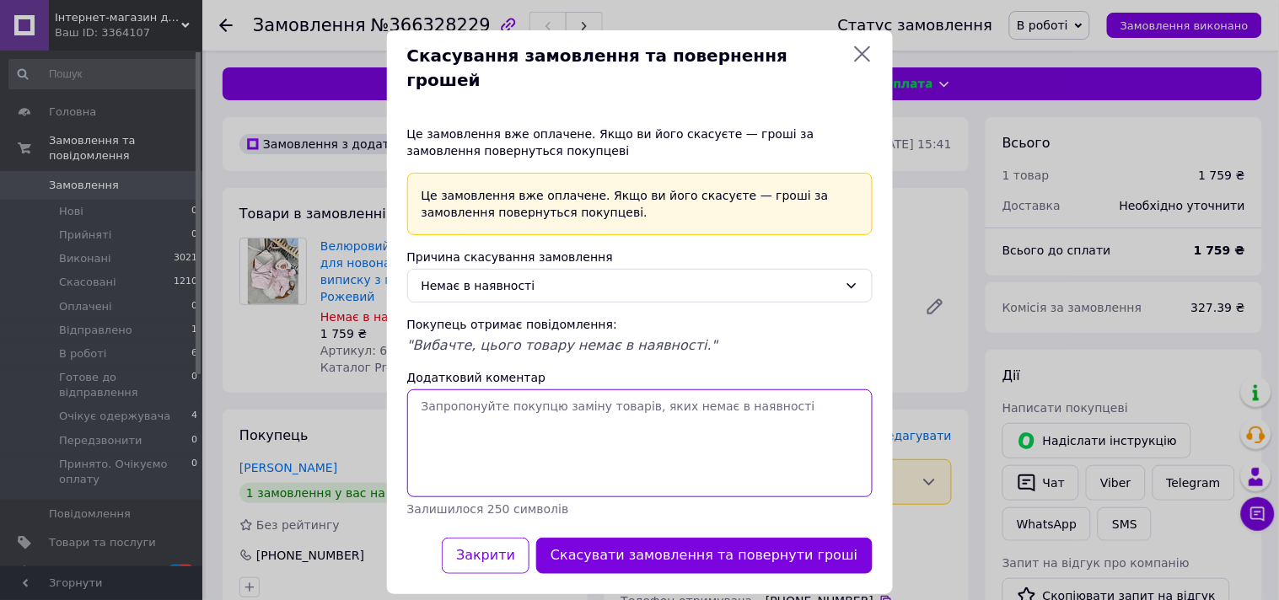
click at [515, 394] on textarea "Додатковий коментар" at bounding box center [639, 443] width 465 height 108
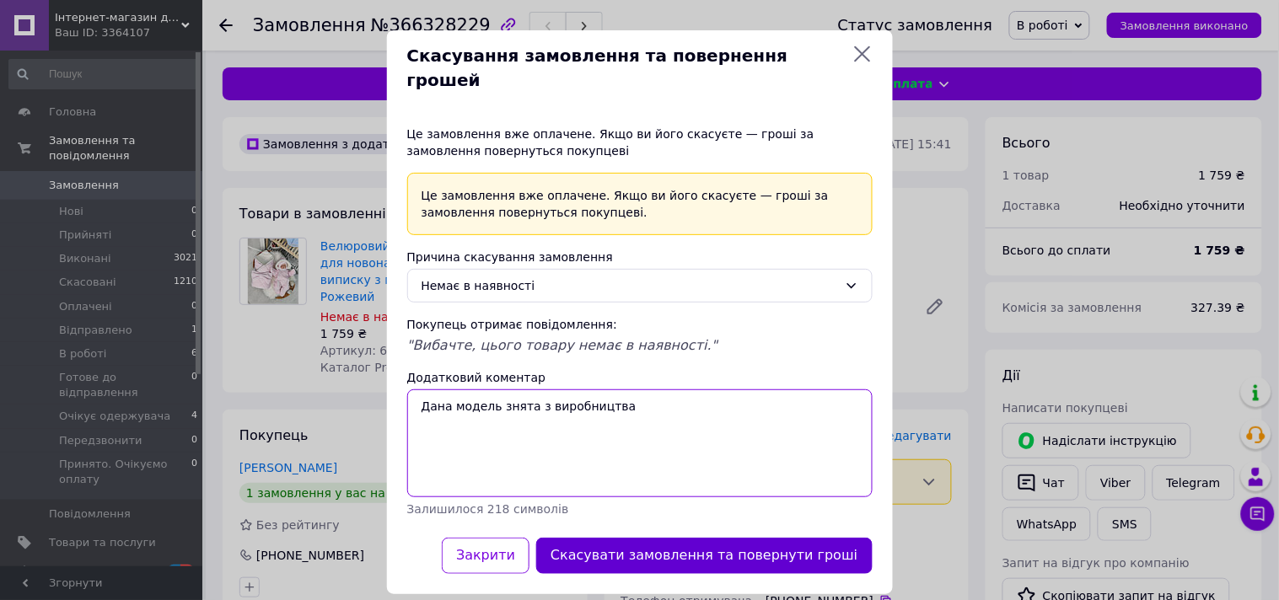
type textarea "Дана модель знята з виробництва"
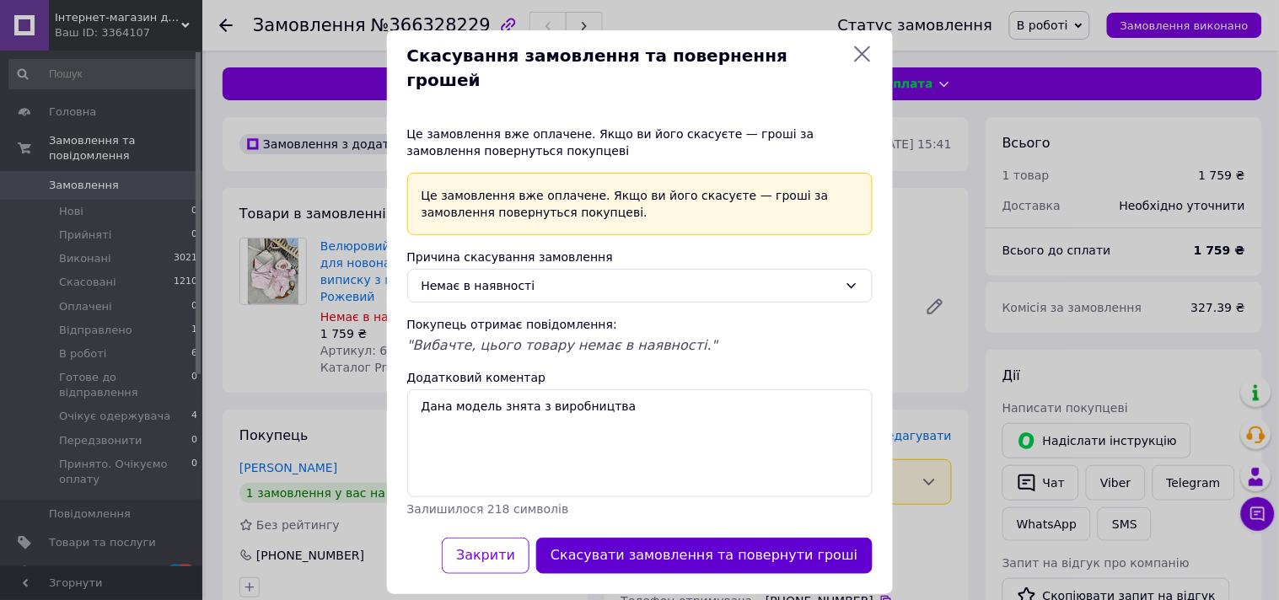
click at [770, 538] on button "Скасувати замовлення та повернути гроші" at bounding box center [703, 556] width 335 height 36
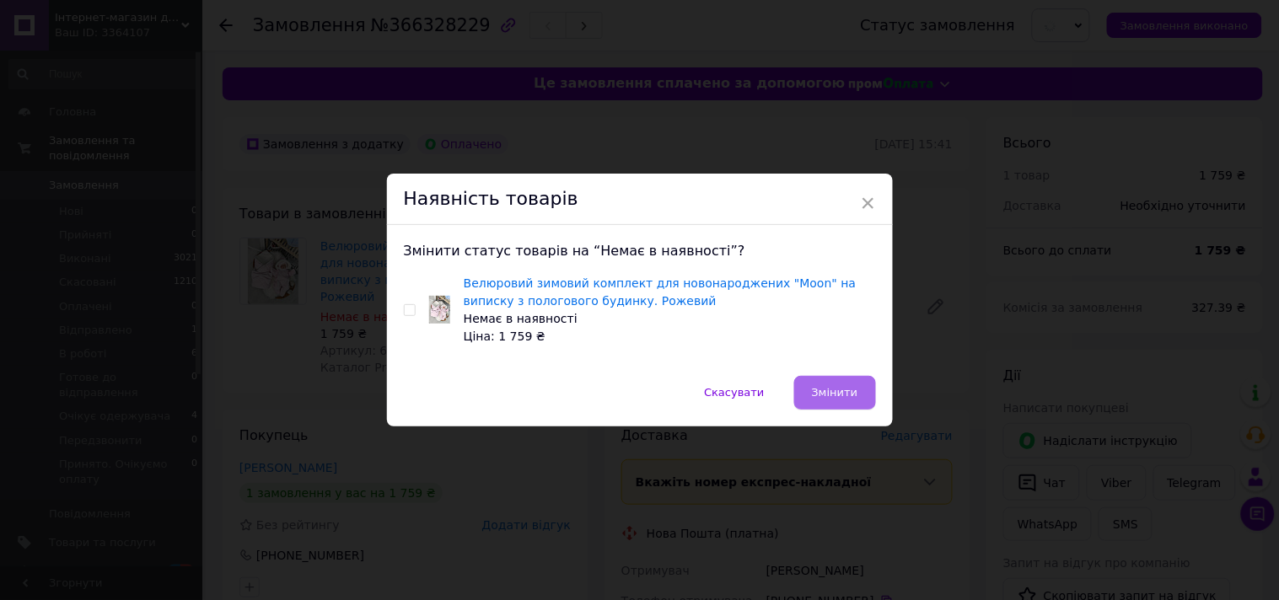
click at [835, 394] on span "Змінити" at bounding box center [835, 392] width 46 height 13
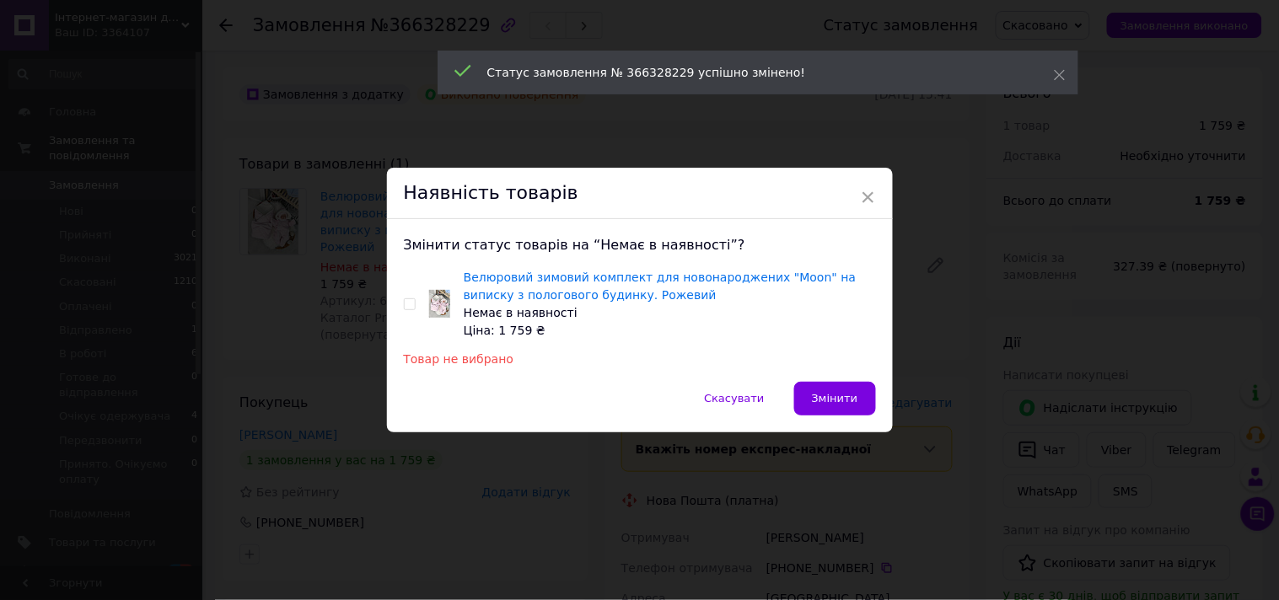
click at [411, 300] on input "checkbox" at bounding box center [409, 304] width 11 height 11
checkbox input "true"
click at [840, 400] on span "Змінити" at bounding box center [835, 398] width 46 height 13
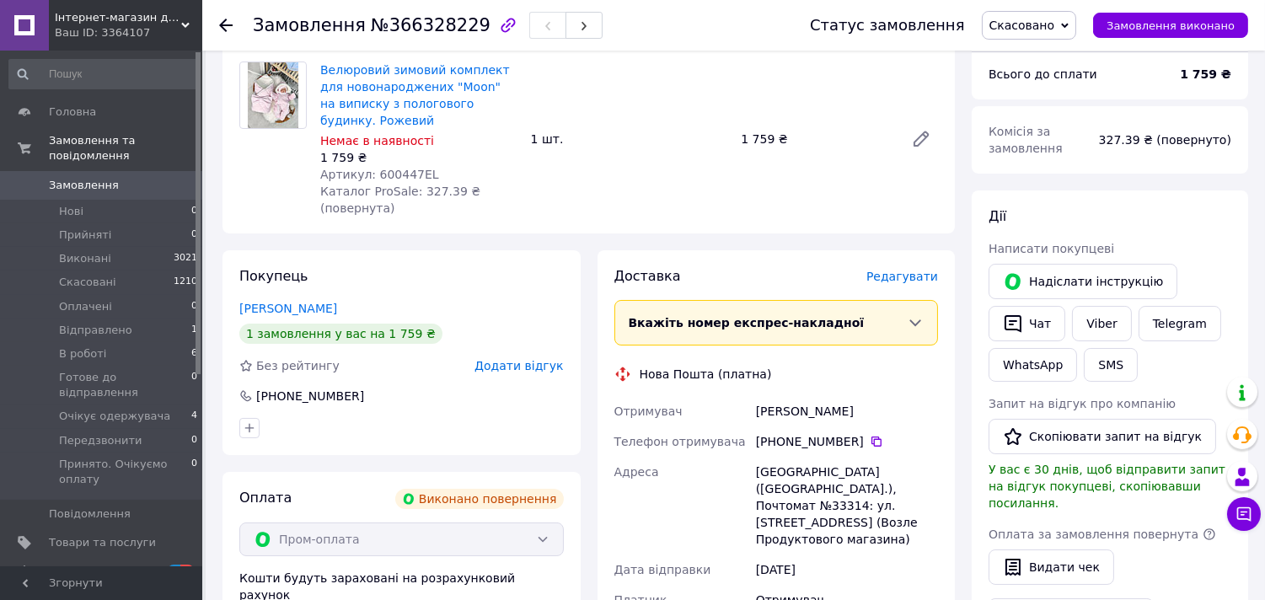
scroll to position [468, 0]
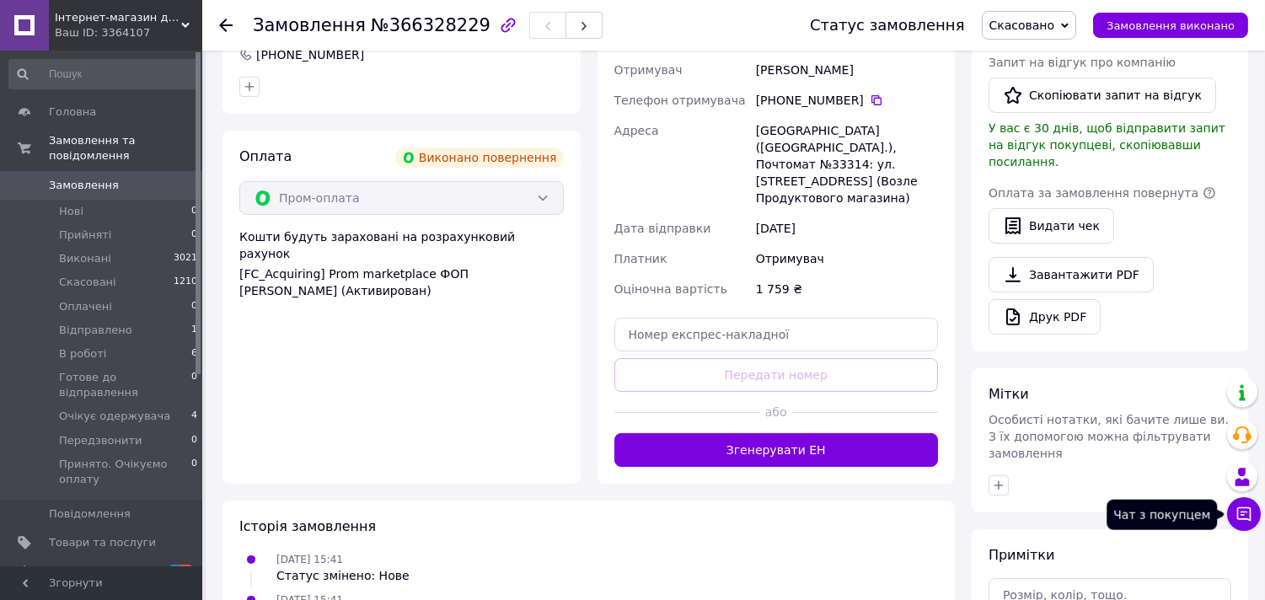
click at [1248, 523] on button "Чат з покупцем" at bounding box center [1244, 514] width 34 height 34
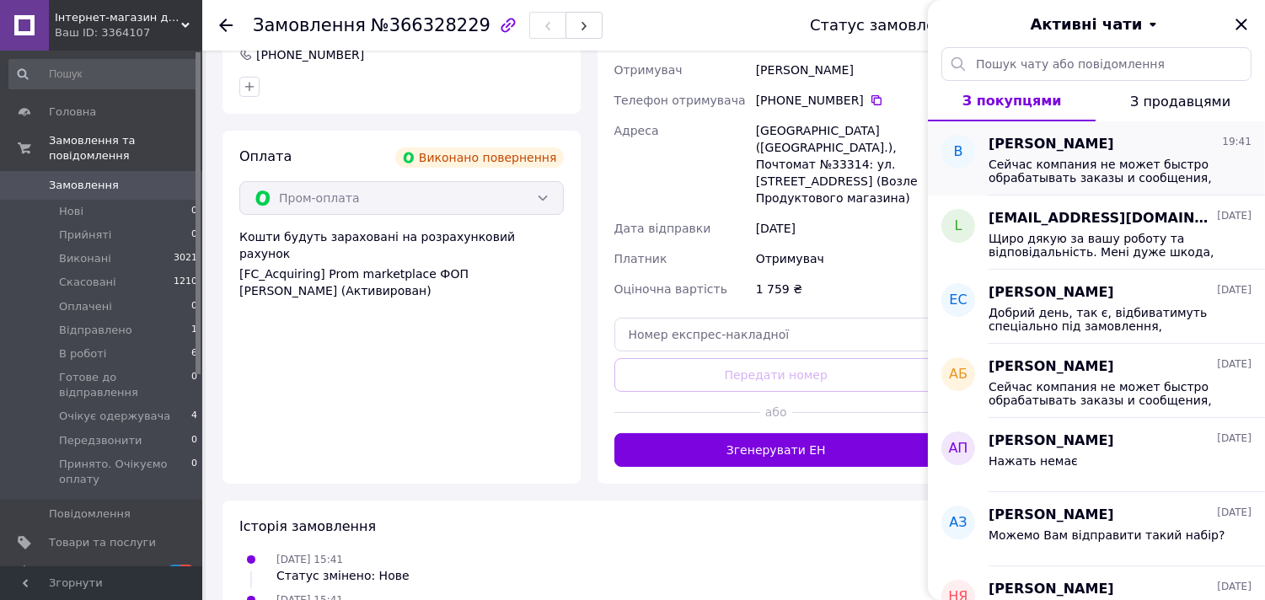
click at [1083, 144] on span "[PERSON_NAME]" at bounding box center [1052, 144] width 126 height 19
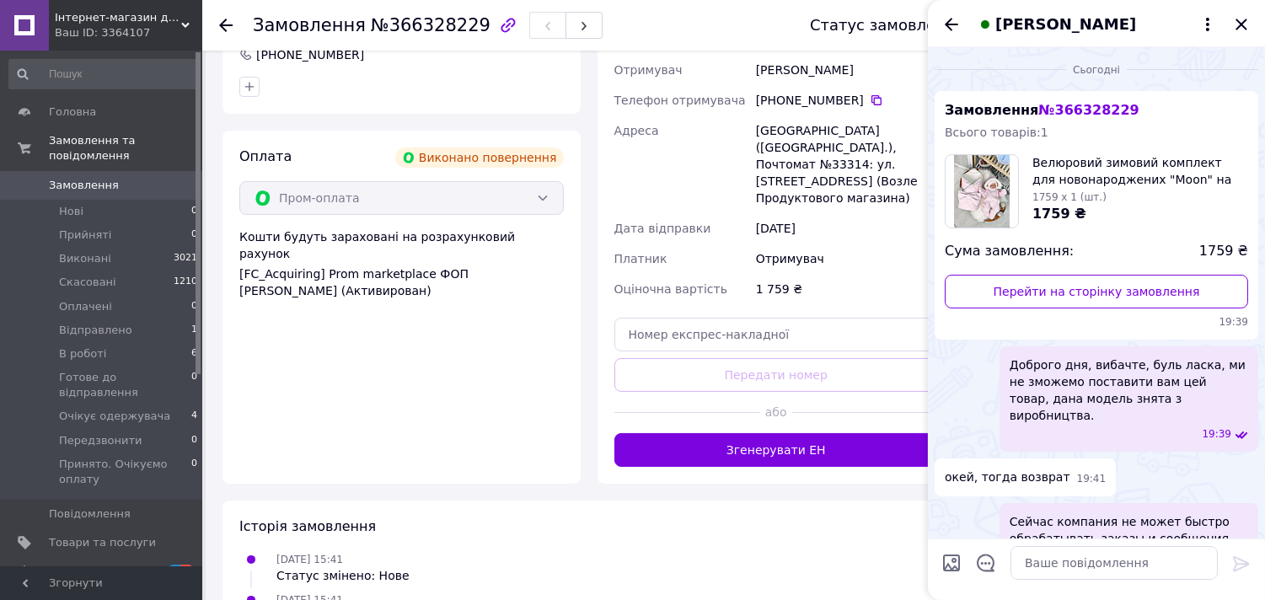
scroll to position [77, 0]
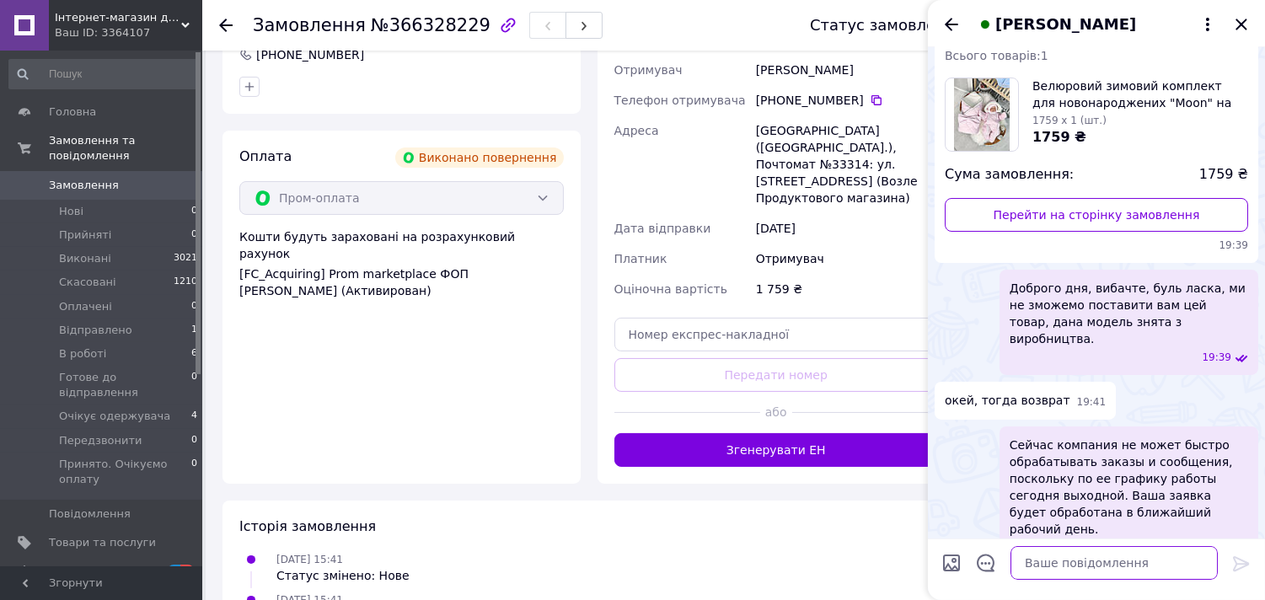
drag, startPoint x: 1092, startPoint y: 567, endPoint x: 1096, endPoint y: 542, distance: 25.5
click at [1092, 566] on textarea at bounding box center [1114, 563] width 207 height 34
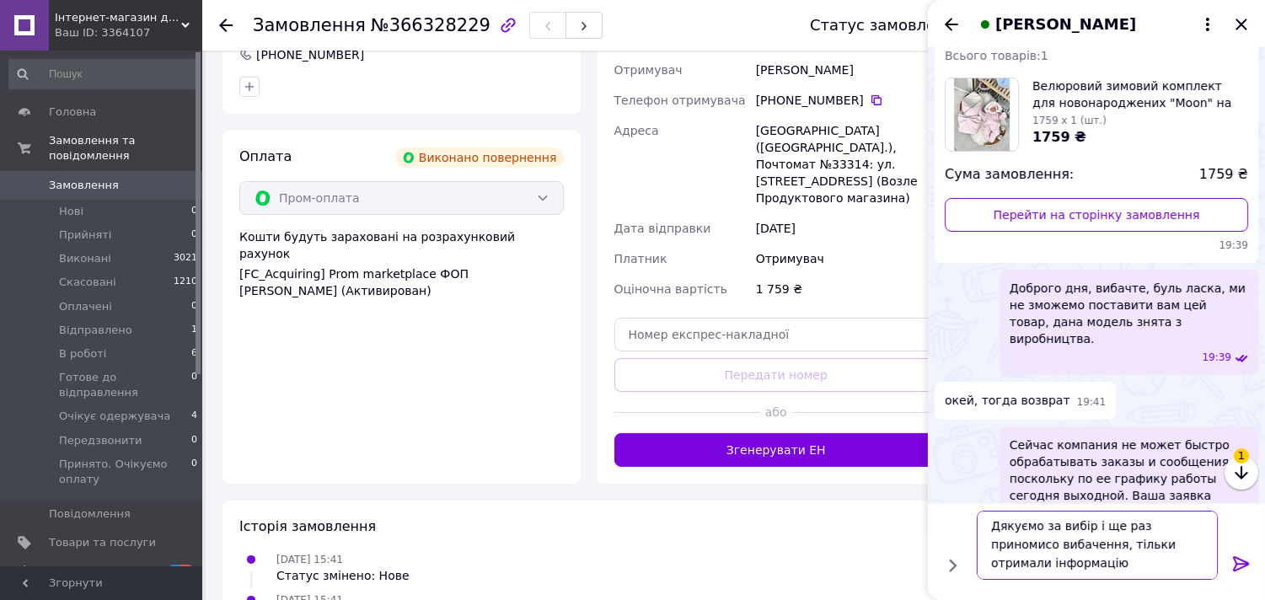
scroll to position [2, 0]
type textarea "Дякуємо за вибір і ще раз приномисо вибачення, тільки вчора отримали інформацію…"
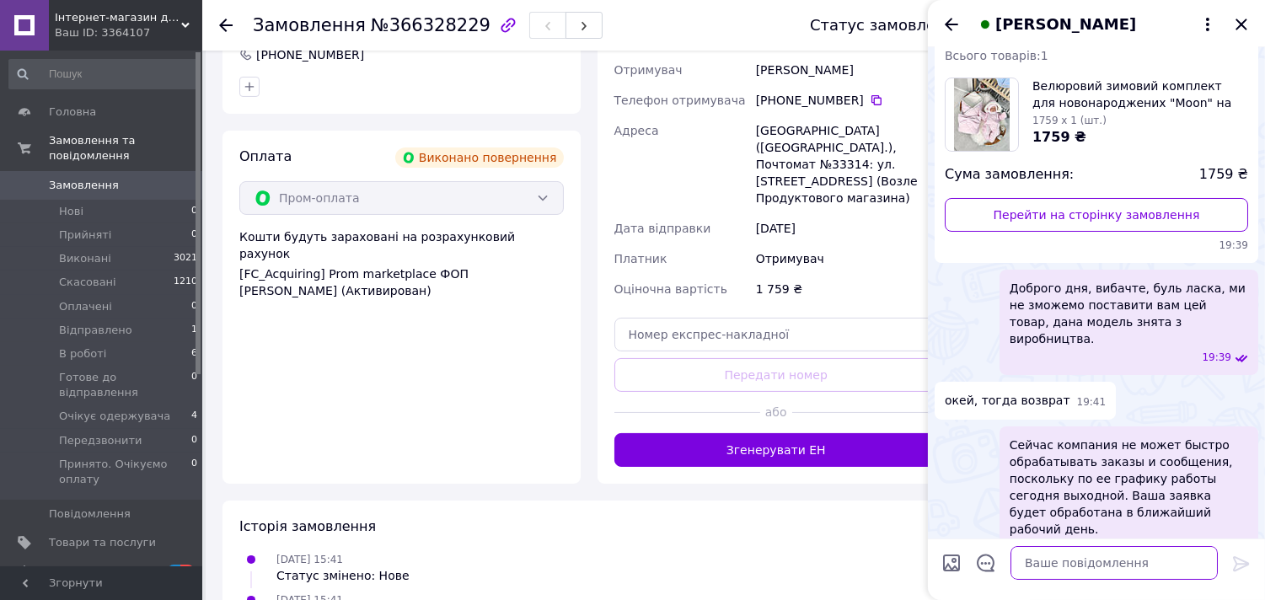
scroll to position [216, 0]
